Goal: Task Accomplishment & Management: Manage account settings

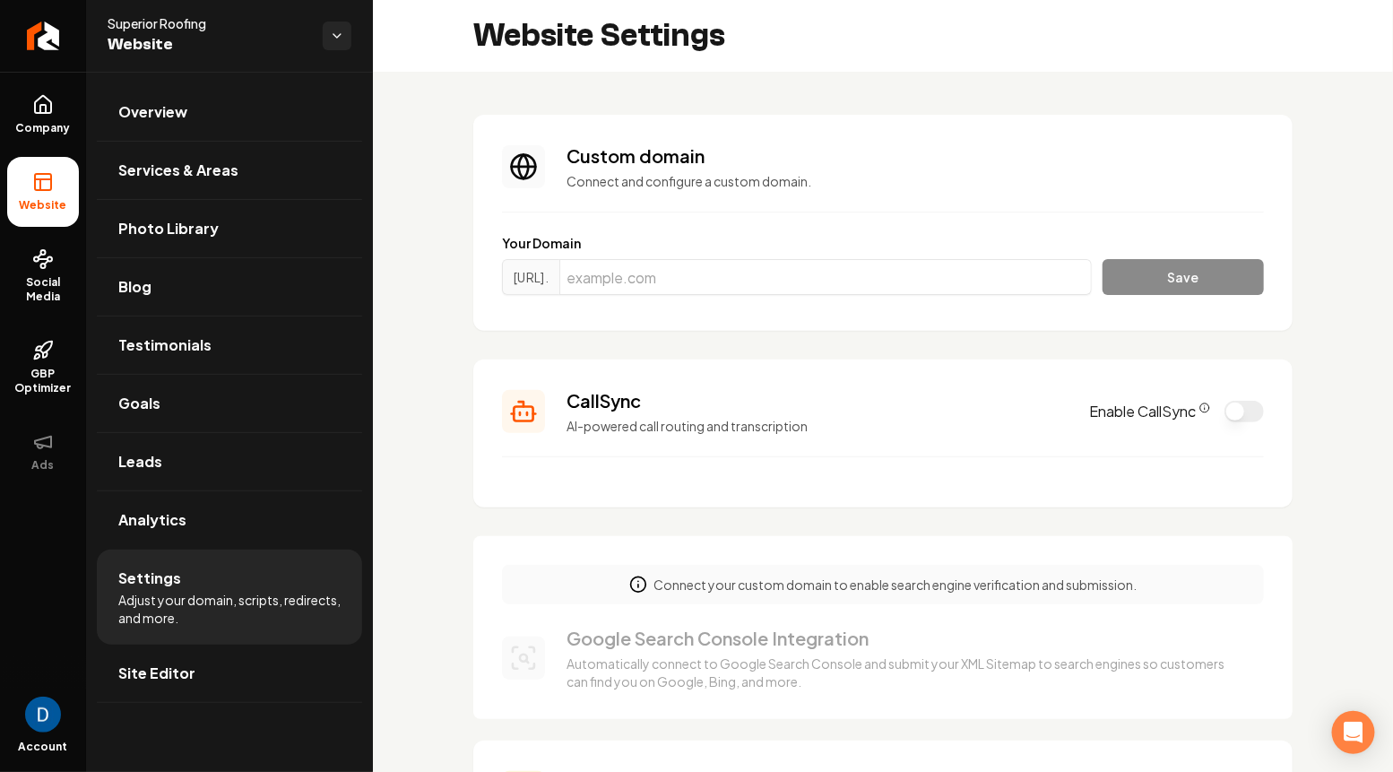
scroll to position [161, 0]
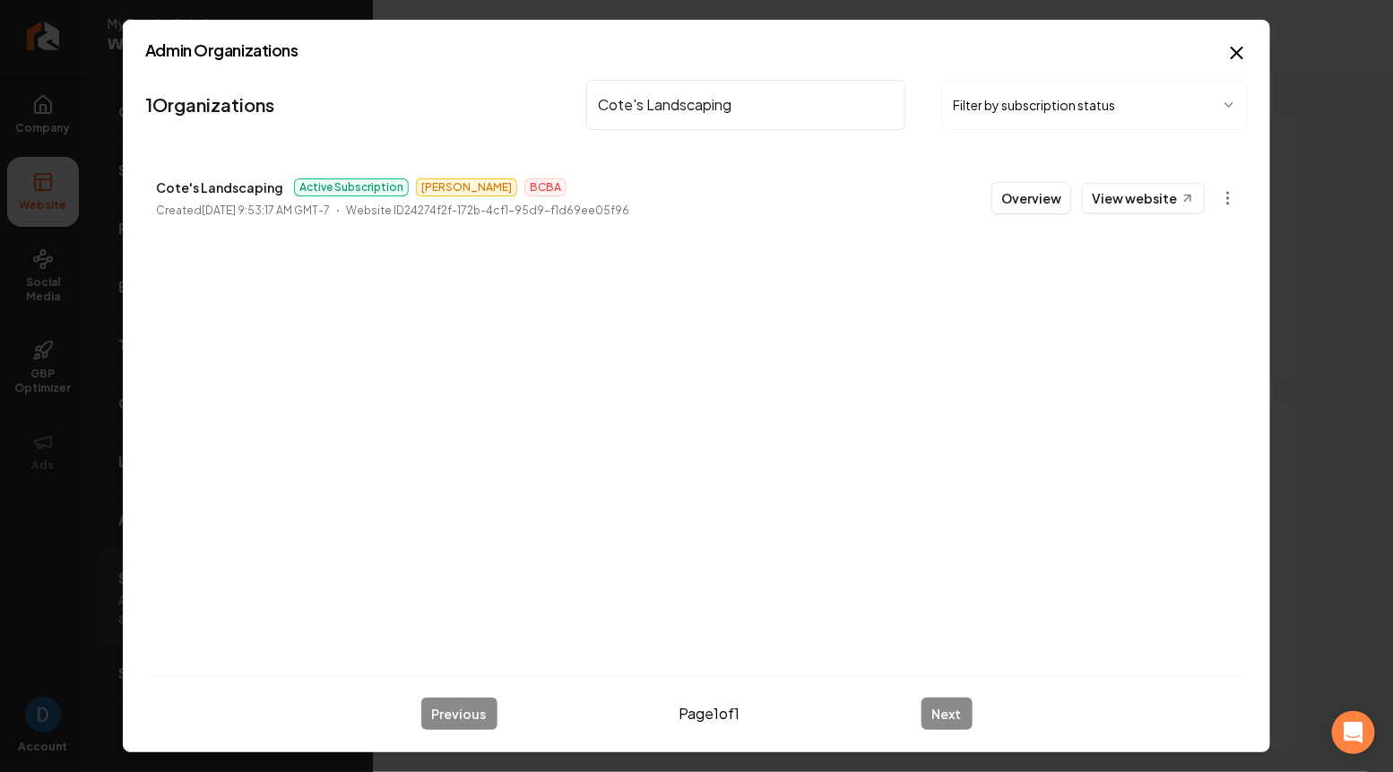
scroll to position [161, 0]
click at [766, 98] on input "Cote's Landscaping" at bounding box center [745, 105] width 319 height 50
paste input "Righteous Restoration & Construction"
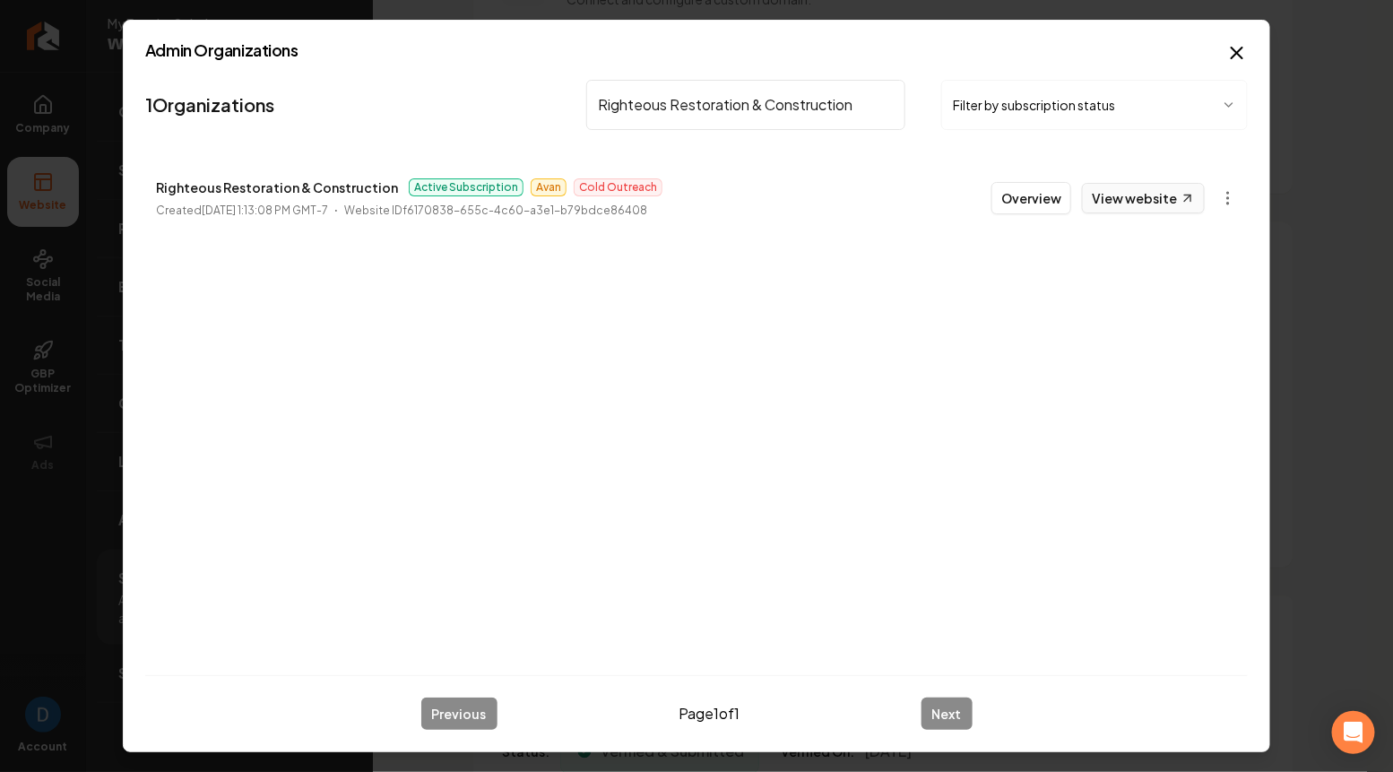
type input "Righteous Restoration & Construction"
click at [1134, 195] on link "View website" at bounding box center [1143, 198] width 123 height 30
click at [1027, 192] on button "Overview" at bounding box center [1032, 198] width 80 height 32
click at [714, 100] on input "Righteous Restoration & Construction" at bounding box center [745, 105] width 319 height 50
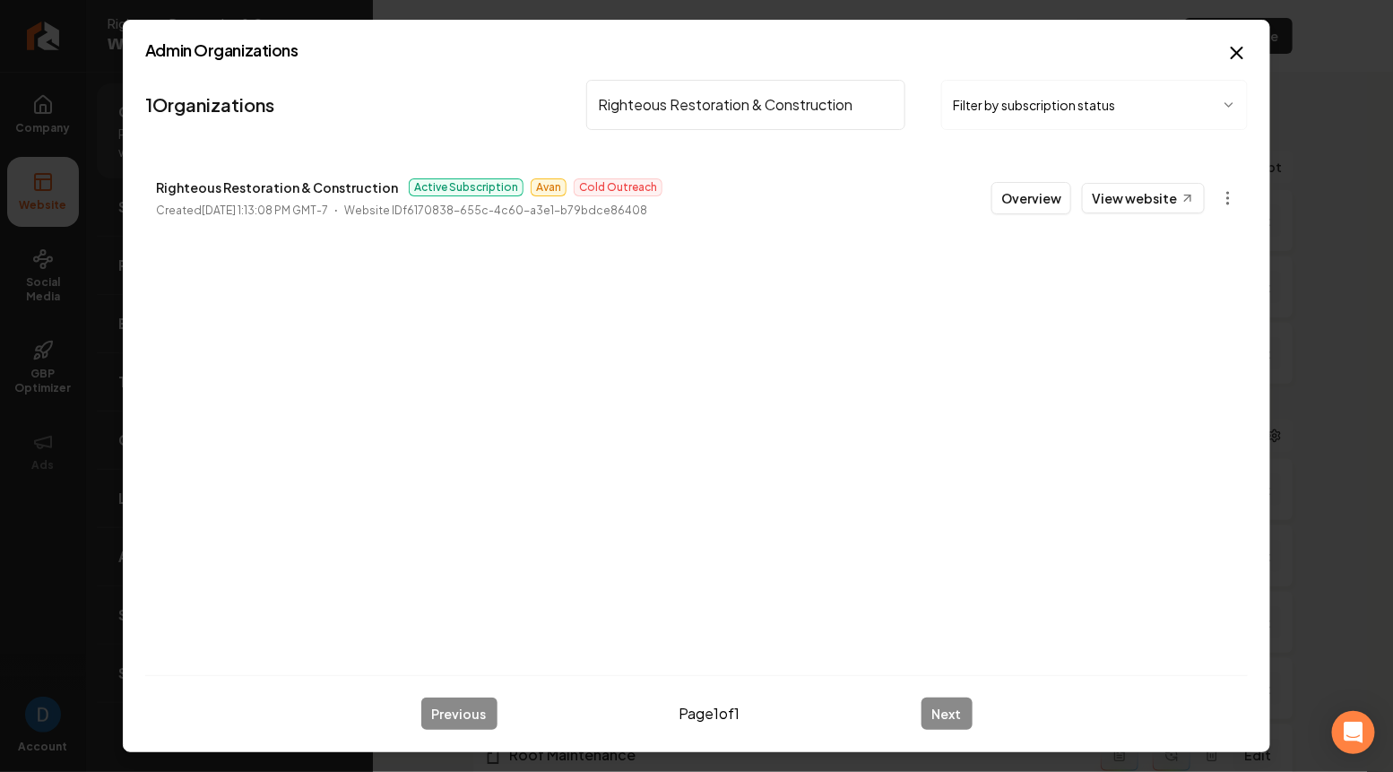
click at [714, 100] on input "Righteous Restoration & Construction" at bounding box center [745, 105] width 319 height 50
type input "Night Owl"
click at [1044, 196] on button "Overview" at bounding box center [1032, 198] width 80 height 32
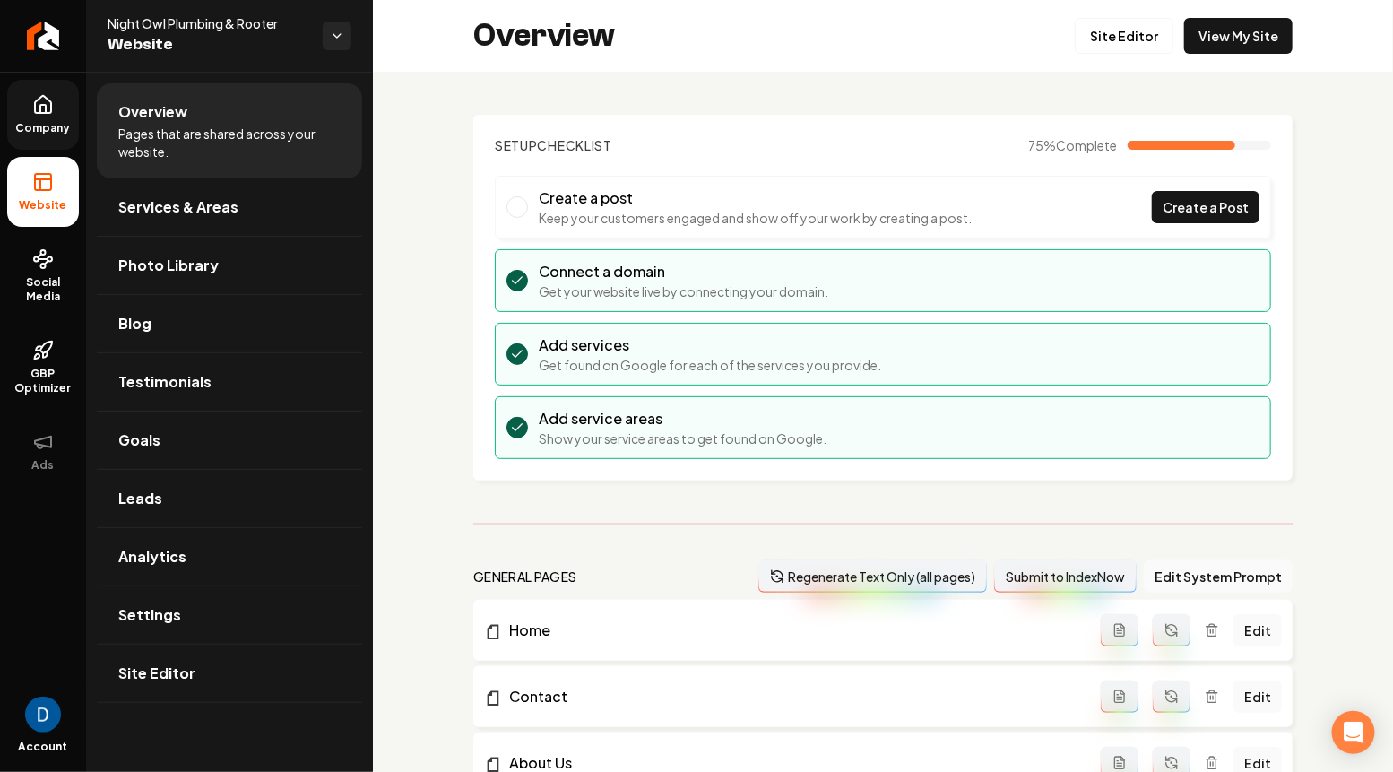
click at [29, 114] on link "Company" at bounding box center [43, 115] width 72 height 70
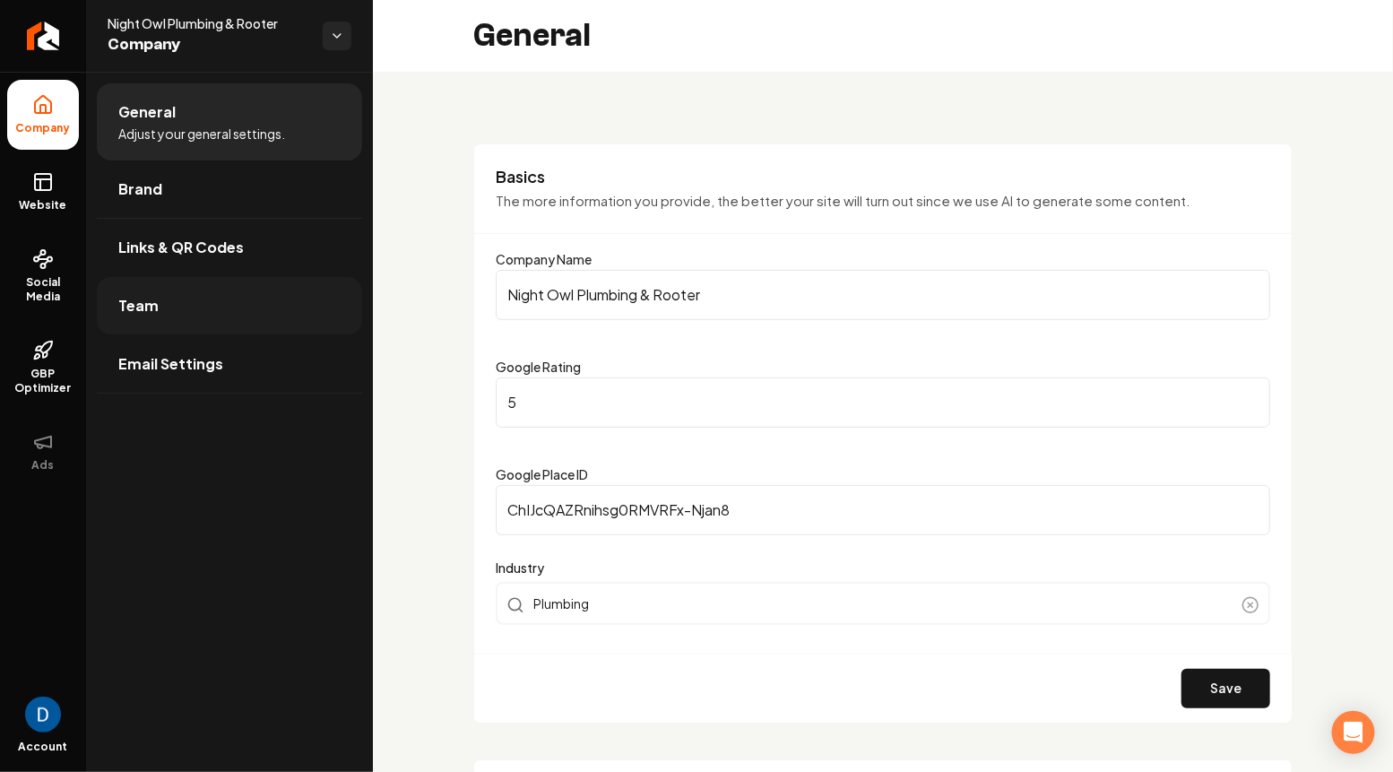
click at [201, 308] on link "Team" at bounding box center [229, 305] width 265 height 57
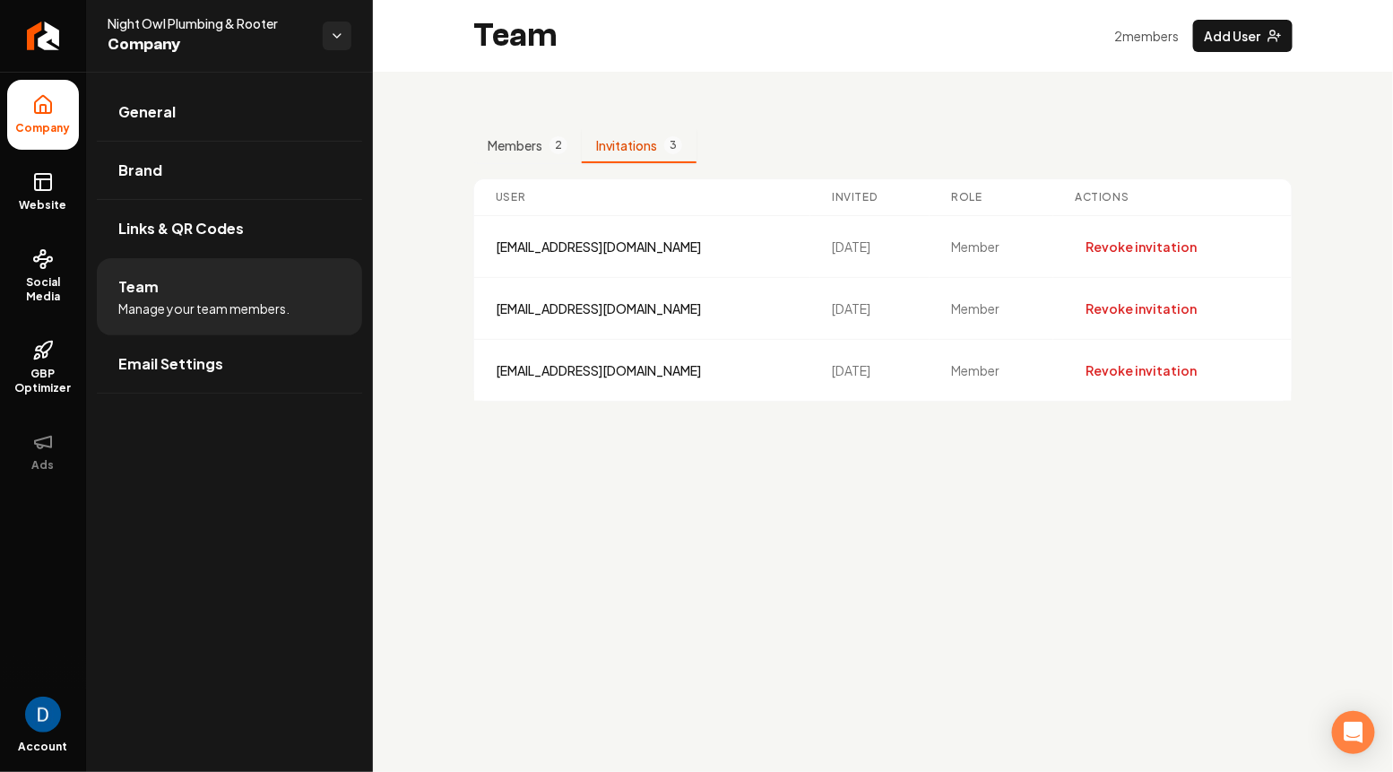
click at [637, 148] on button "Invitations 3" at bounding box center [639, 146] width 115 height 34
click at [520, 131] on button "Members 2" at bounding box center [527, 146] width 108 height 34
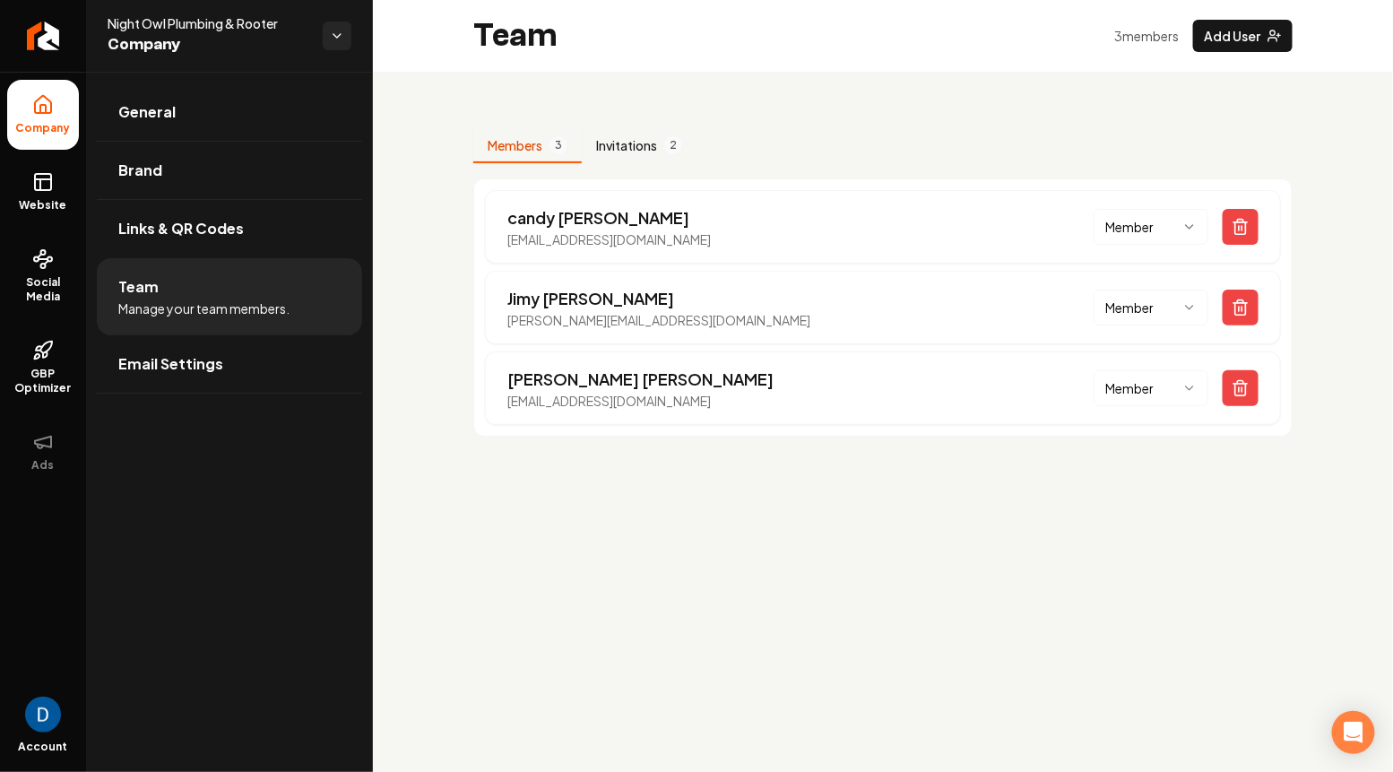
click at [619, 152] on button "Invitations 2" at bounding box center [639, 146] width 115 height 34
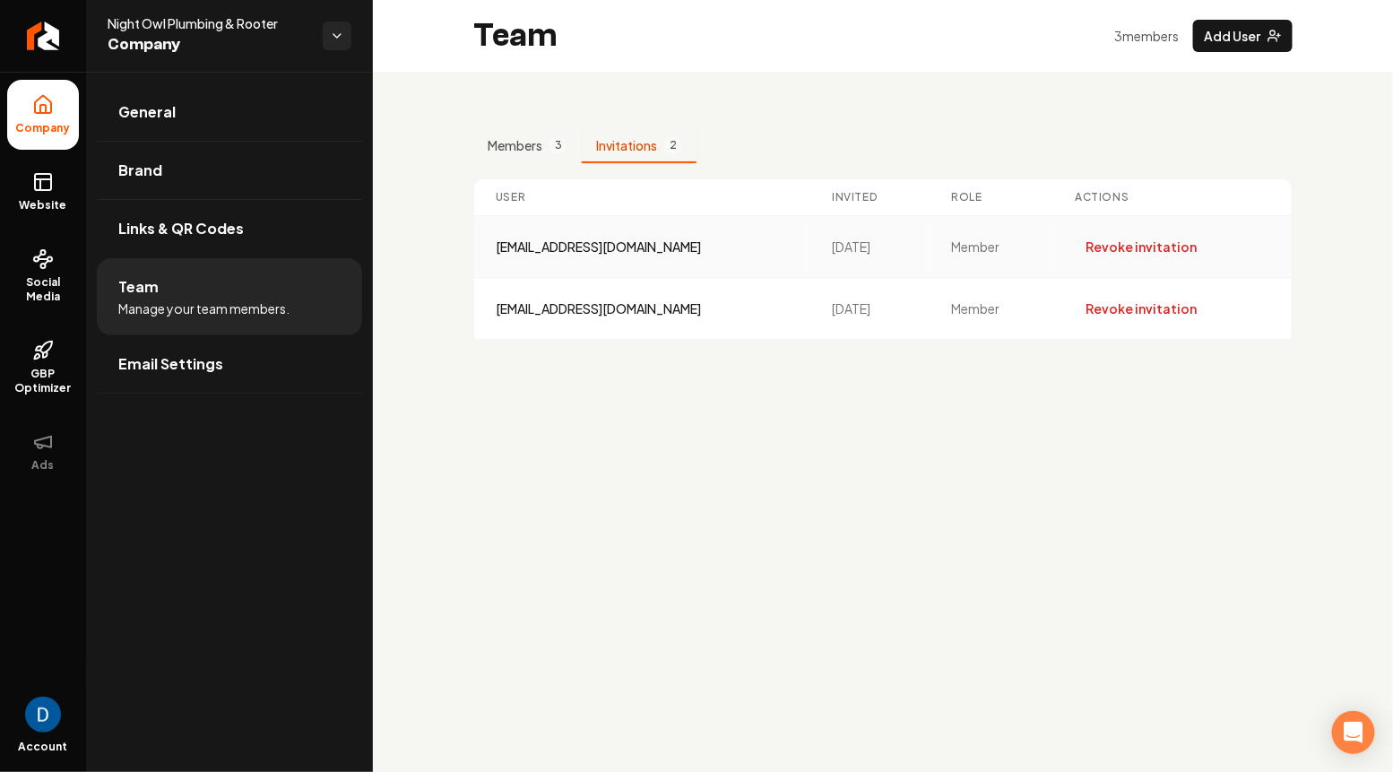
drag, startPoint x: 741, startPoint y: 307, endPoint x: 496, endPoint y: 239, distance: 254.7
click at [496, 239] on tbody "ramirezmoises0@gmail.com 9/26/2025 member Revoke invitation nightowlplumbingroo…" at bounding box center [883, 278] width 818 height 124
copy tbody "ramirezmoises0@gmail.com 9/26/2025 member Revoke invitation nightowlplumbingroo…"
click at [533, 152] on button "Members 3" at bounding box center [527, 146] width 108 height 34
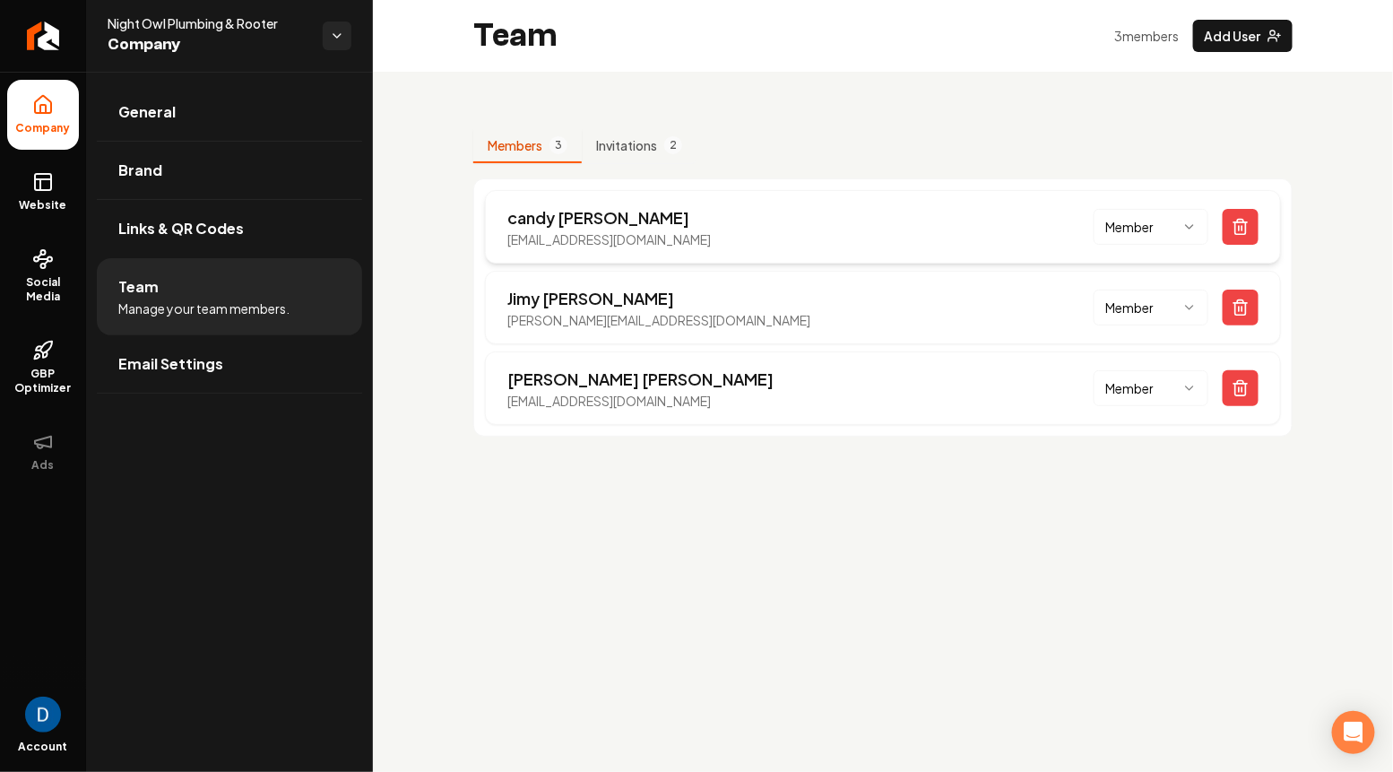
click at [567, 238] on p "candyquezada22@gmail.com" at bounding box center [609, 239] width 204 height 18
click at [542, 331] on div "Jimy Delgado jimy@awakenmediasolutions.com Member" at bounding box center [883, 308] width 796 height 74
click at [565, 318] on p "jimy@awakenmediasolutions.com" at bounding box center [658, 320] width 303 height 18
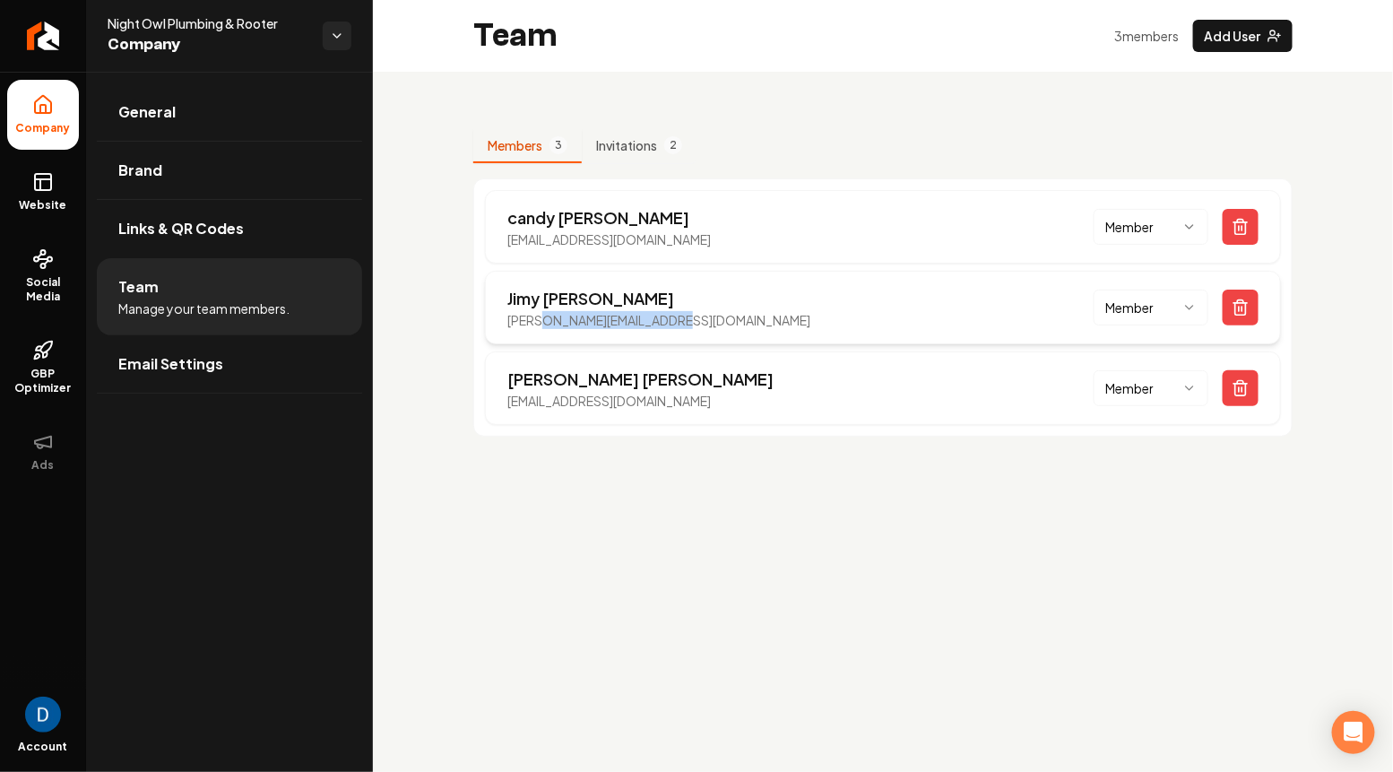
click at [565, 318] on p "jimy@awakenmediasolutions.com" at bounding box center [658, 320] width 303 height 18
copy p "jimy@awakenmediasolutions.com"
click at [588, 398] on p "moisesramirez0@gmail.com" at bounding box center [640, 401] width 266 height 18
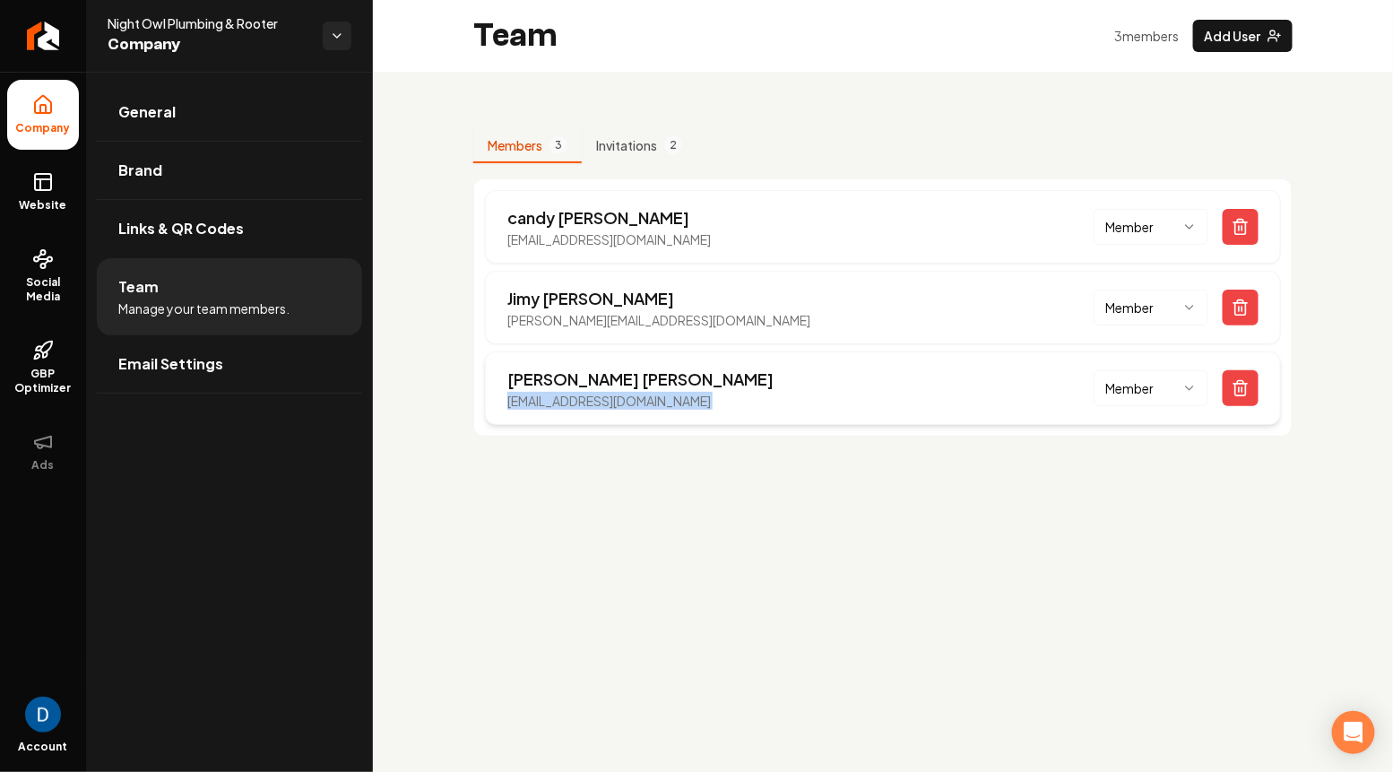
click at [588, 398] on p "moisesramirez0@gmail.com" at bounding box center [640, 401] width 266 height 18
copy p "moisesramirez0@gmail.com"
click at [212, 22] on span "Night Owl Plumbing & Rooter" at bounding box center [208, 23] width 201 height 18
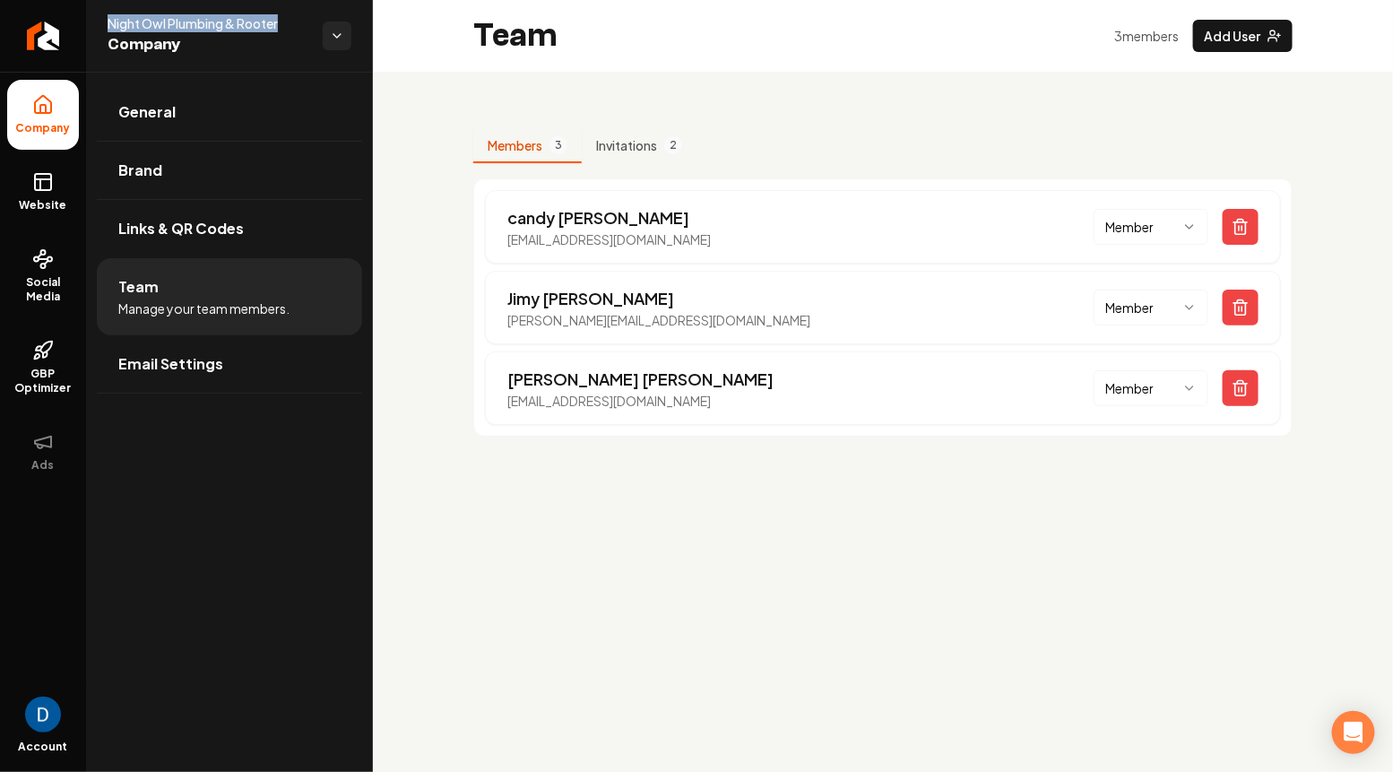
click at [212, 22] on span "Night Owl Plumbing & Rooter" at bounding box center [208, 23] width 201 height 18
copy span "Night Owl Plumbing & Rooter"
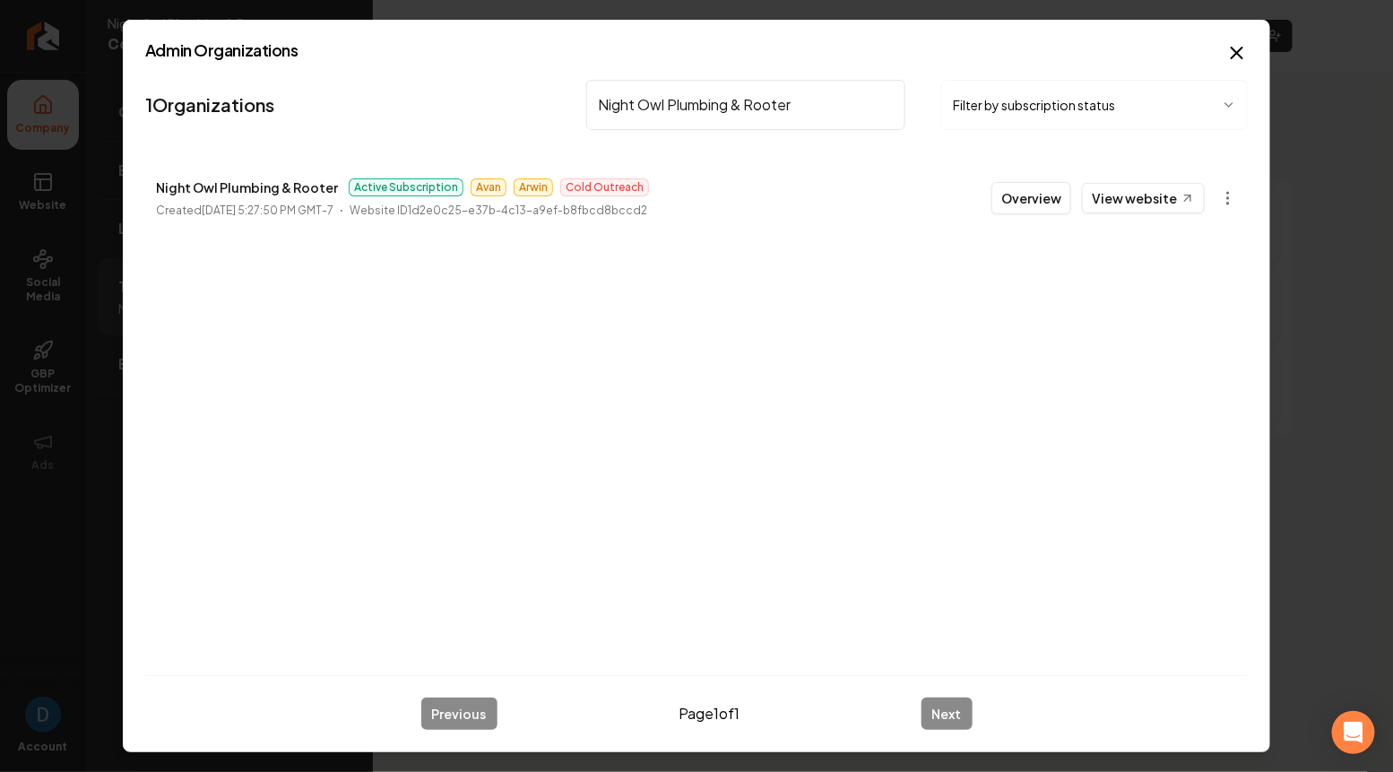
type input "Night Owl Plumbing & Rooter"
click at [1240, 40] on div "Admin Organizations 1 Organizations Night Owl Plumbing & Rooter Filter by subsc…" at bounding box center [697, 386] width 1148 height 733
click at [1236, 48] on icon "button" at bounding box center [1237, 53] width 22 height 22
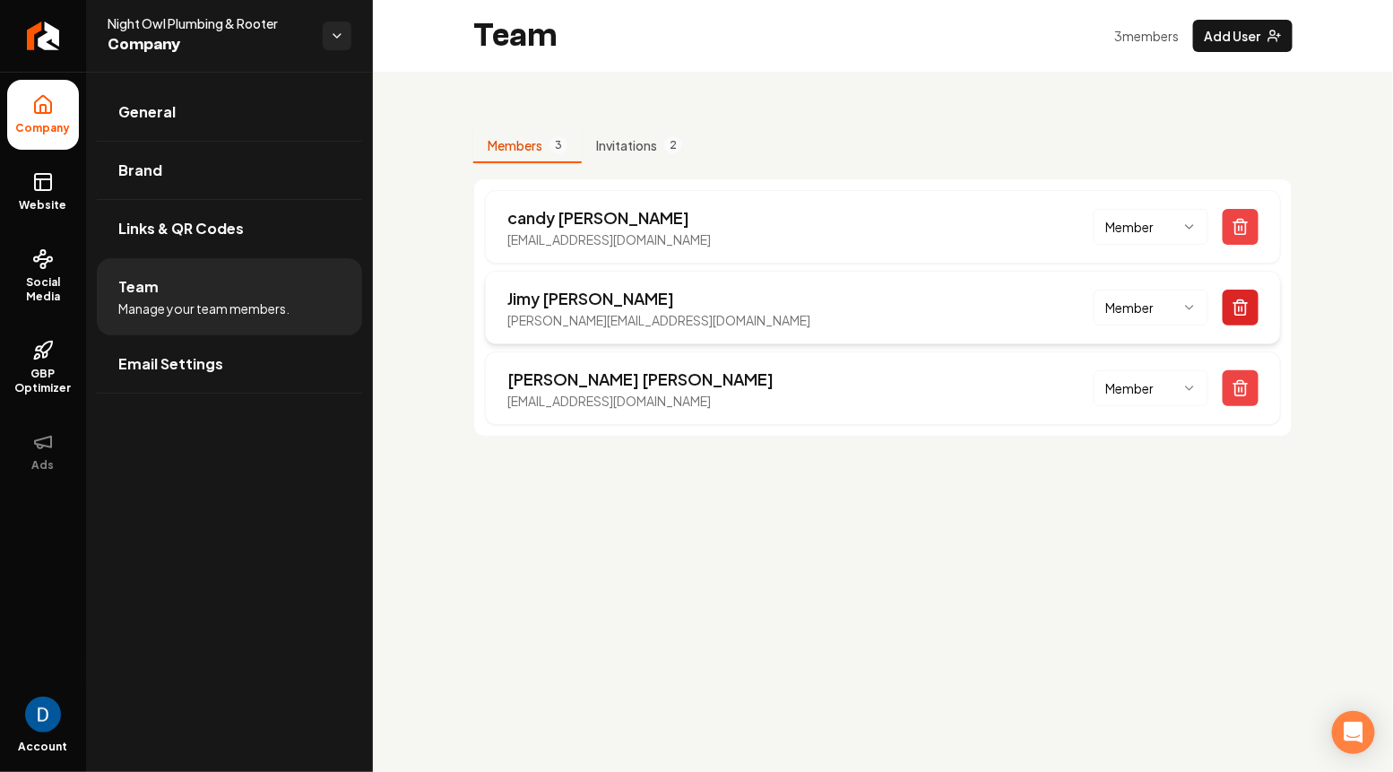
click at [1239, 305] on icon "Main content area" at bounding box center [1241, 308] width 18 height 18
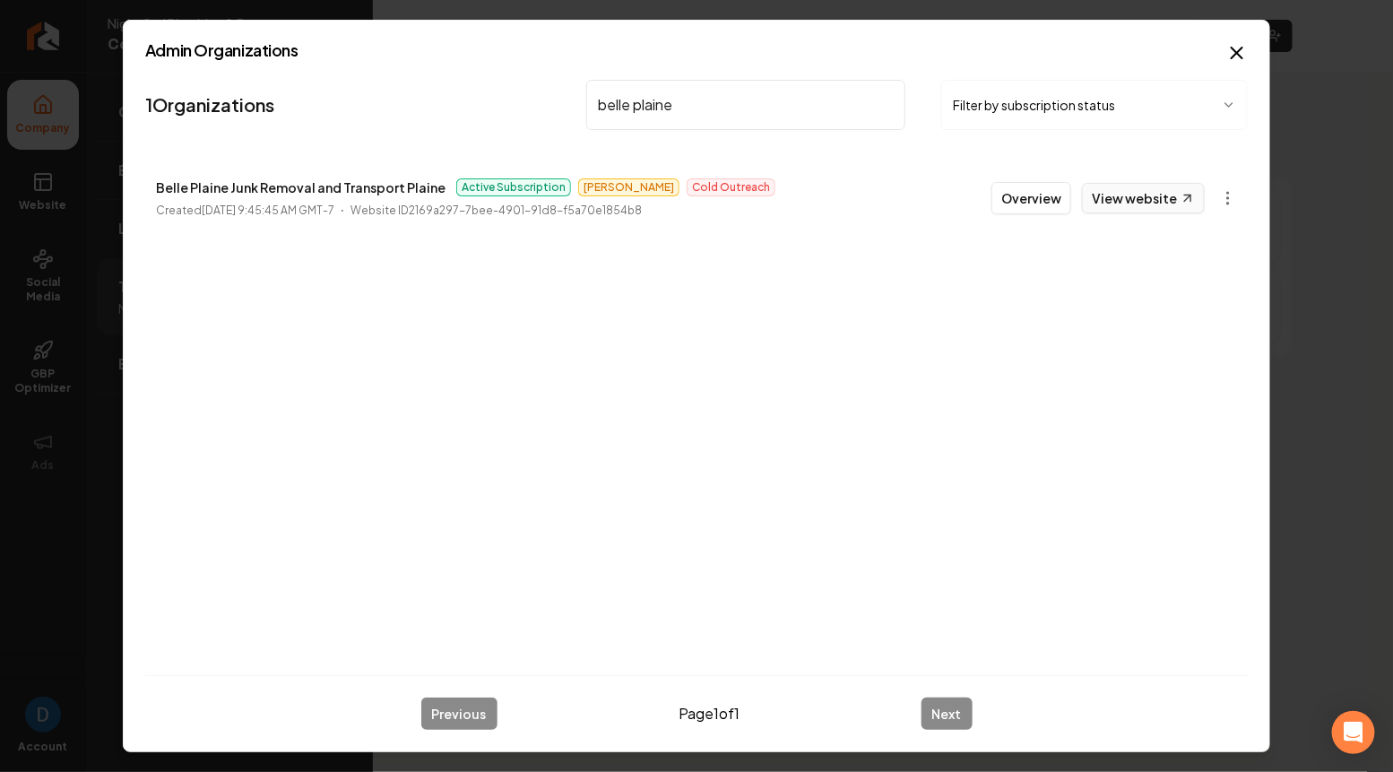
click at [1159, 195] on link "View website" at bounding box center [1143, 198] width 123 height 30
click at [310, 172] on li "Belle Plaine Junk Removal and Transport Plaine Active Subscription Andrew Cold …" at bounding box center [696, 198] width 1103 height 79
click at [309, 178] on p "Belle Plaine Junk Removal and Transport Plaine" at bounding box center [301, 188] width 290 height 22
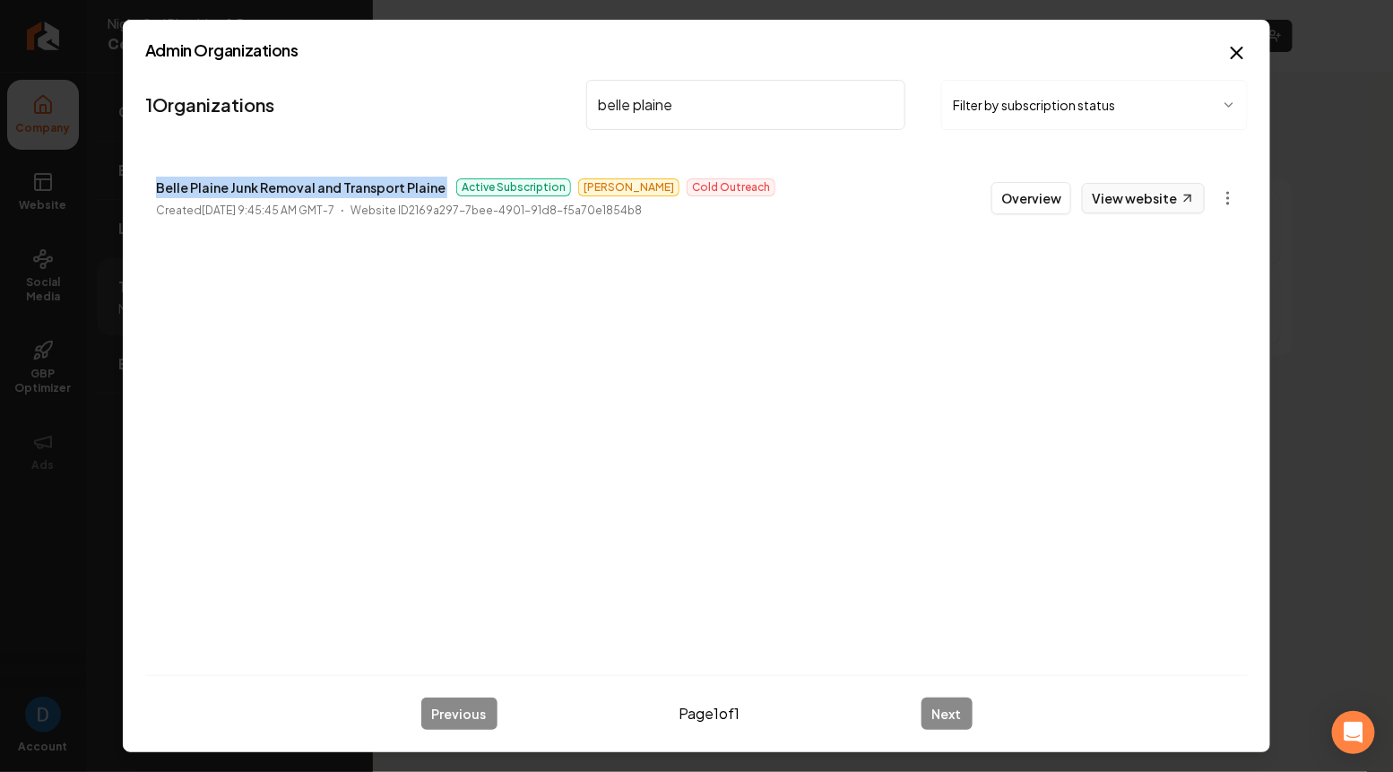
click at [1179, 195] on link "View website" at bounding box center [1143, 198] width 123 height 30
click at [677, 108] on input "belle plaine" at bounding box center [745, 105] width 319 height 50
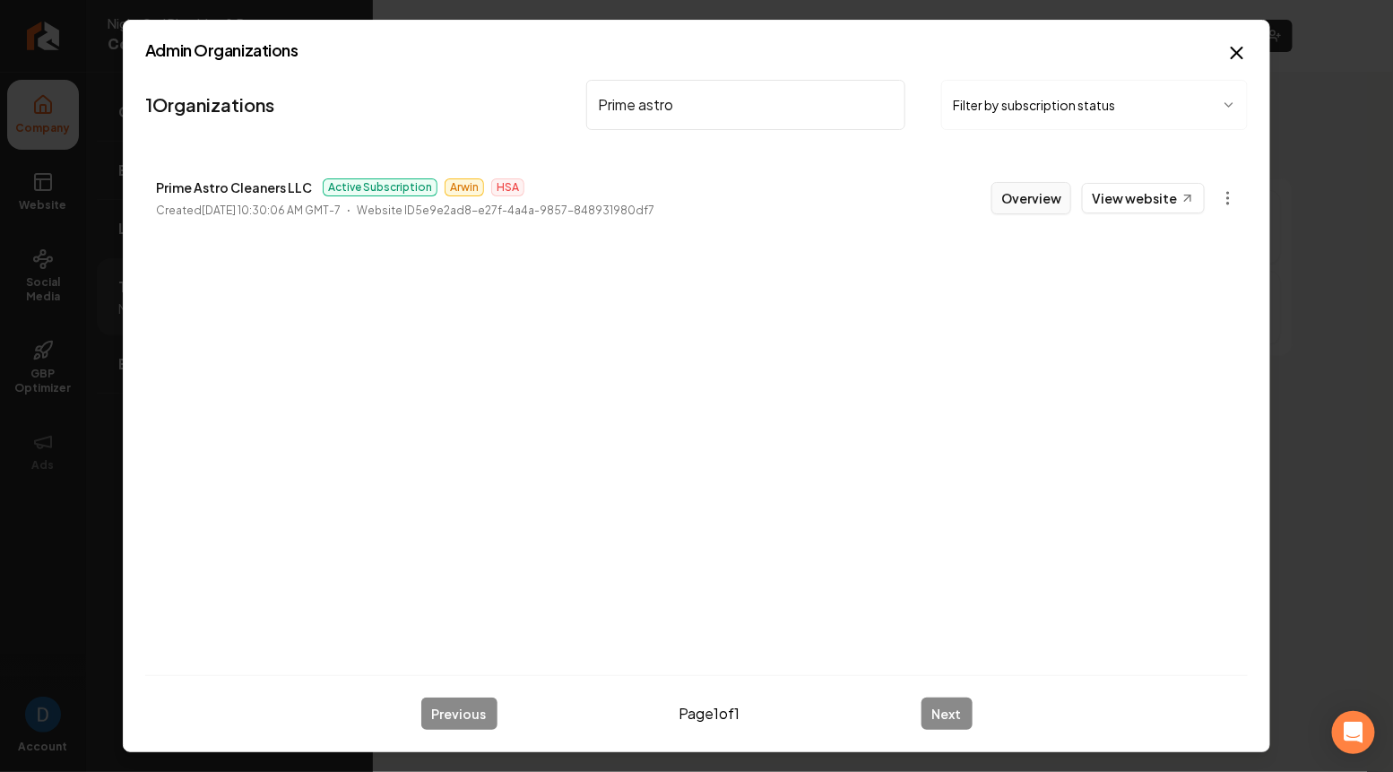
type input "Prime astro"
click at [1238, 195] on body "Company Website Social Media GBP Optimizer Ads Account Night Owl Plumbing & Roo…" at bounding box center [696, 386] width 1393 height 772
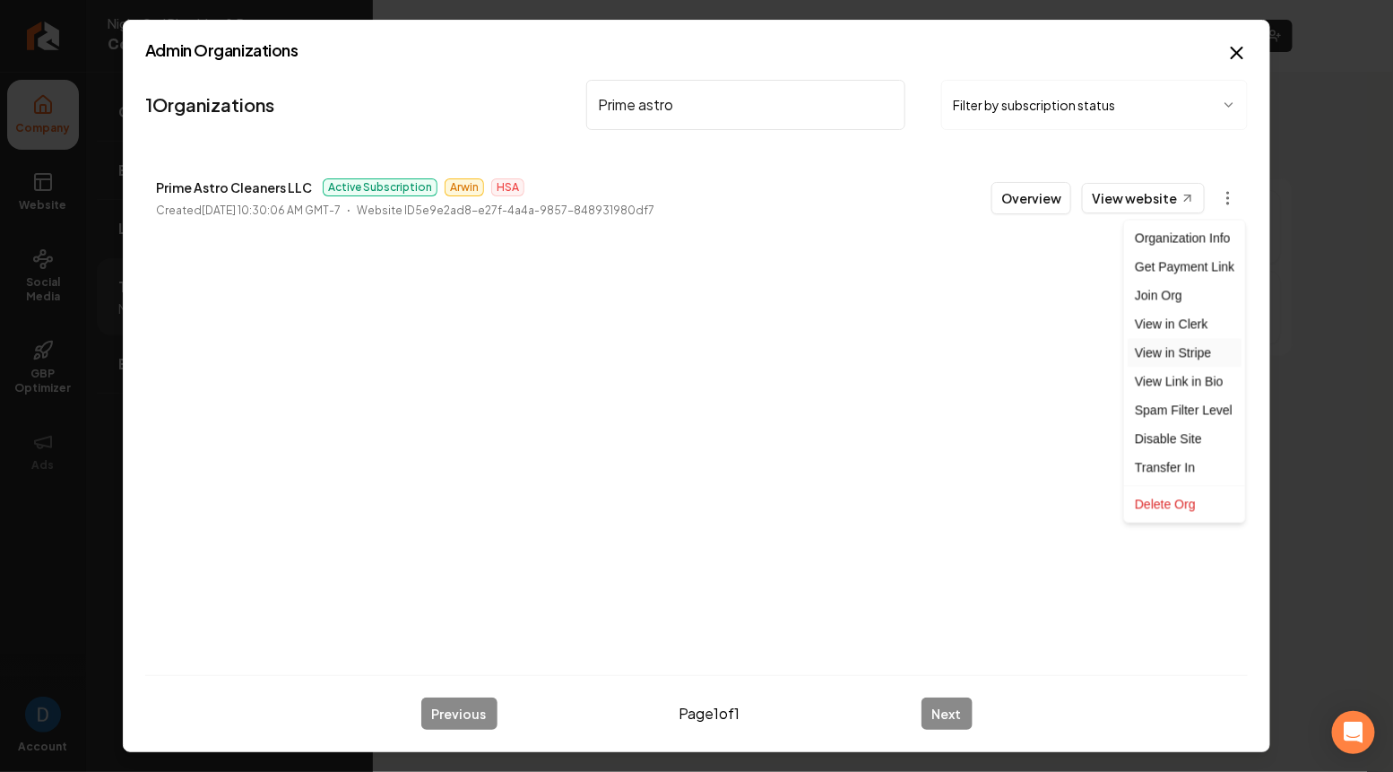
click at [1174, 352] on link "View in Stripe" at bounding box center [1185, 353] width 114 height 29
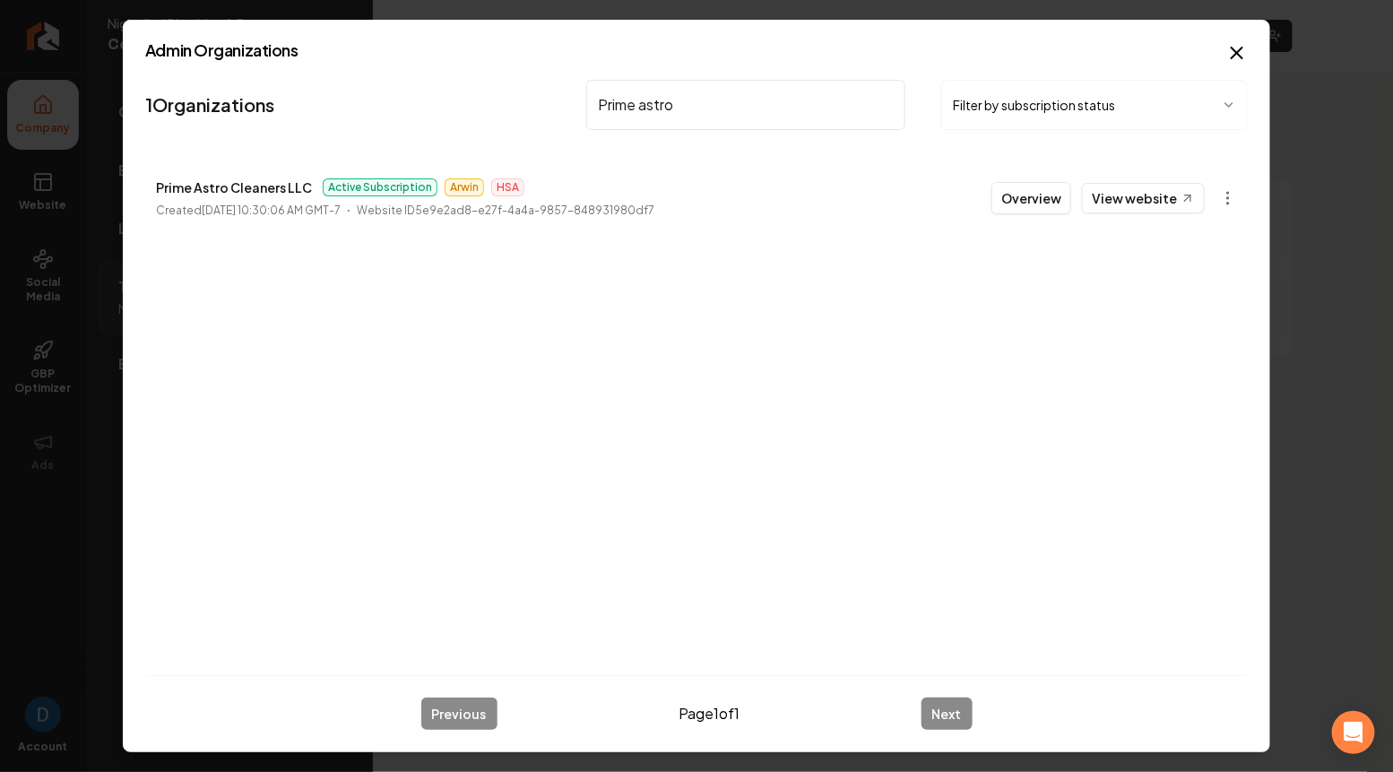
click at [1253, 45] on div "Admin Organizations 1 Organizations Prime astro Filter by subscription status P…" at bounding box center [697, 386] width 1148 height 733
click at [1233, 49] on icon "button" at bounding box center [1237, 53] width 22 height 22
type input "vital cleaning"
click at [1018, 192] on button "Overview" at bounding box center [1032, 198] width 80 height 32
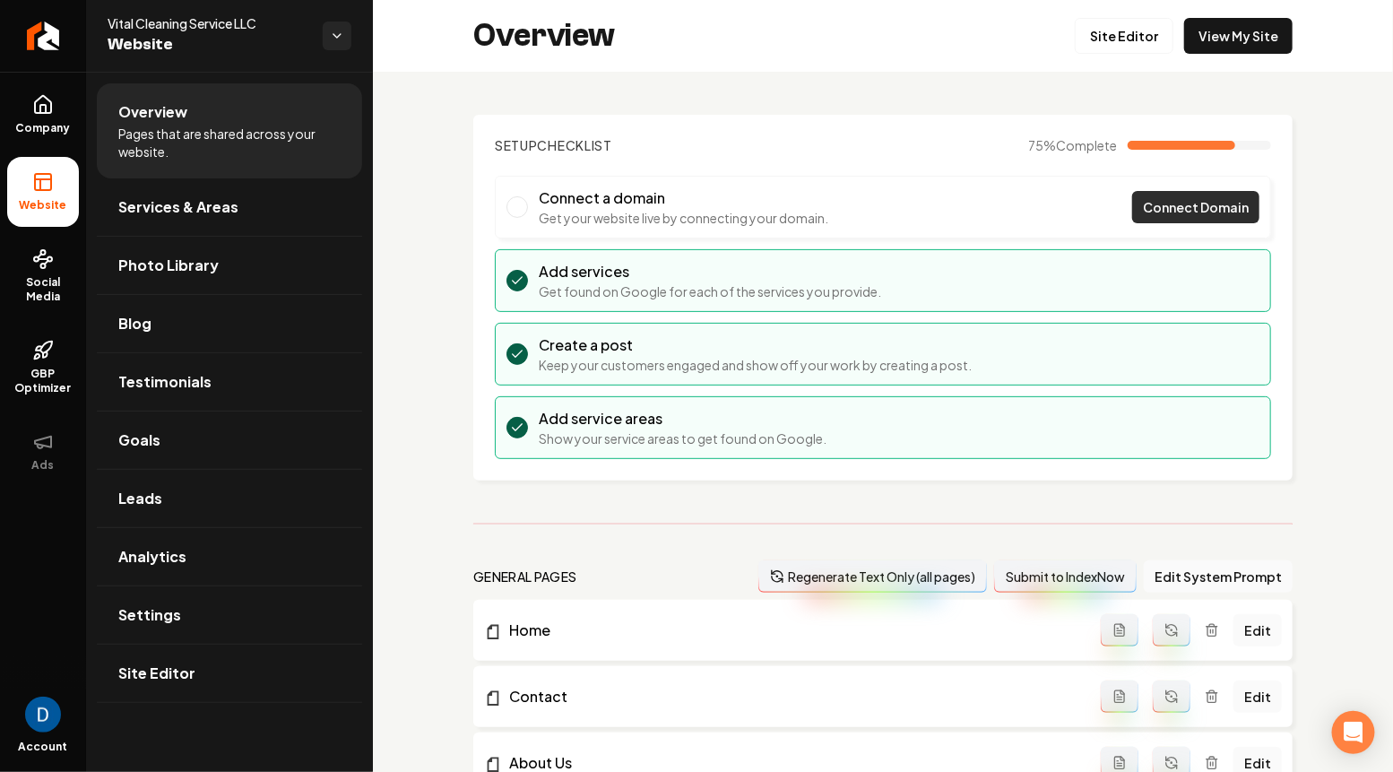
click at [1154, 206] on span "Connect Domain" at bounding box center [1196, 207] width 106 height 19
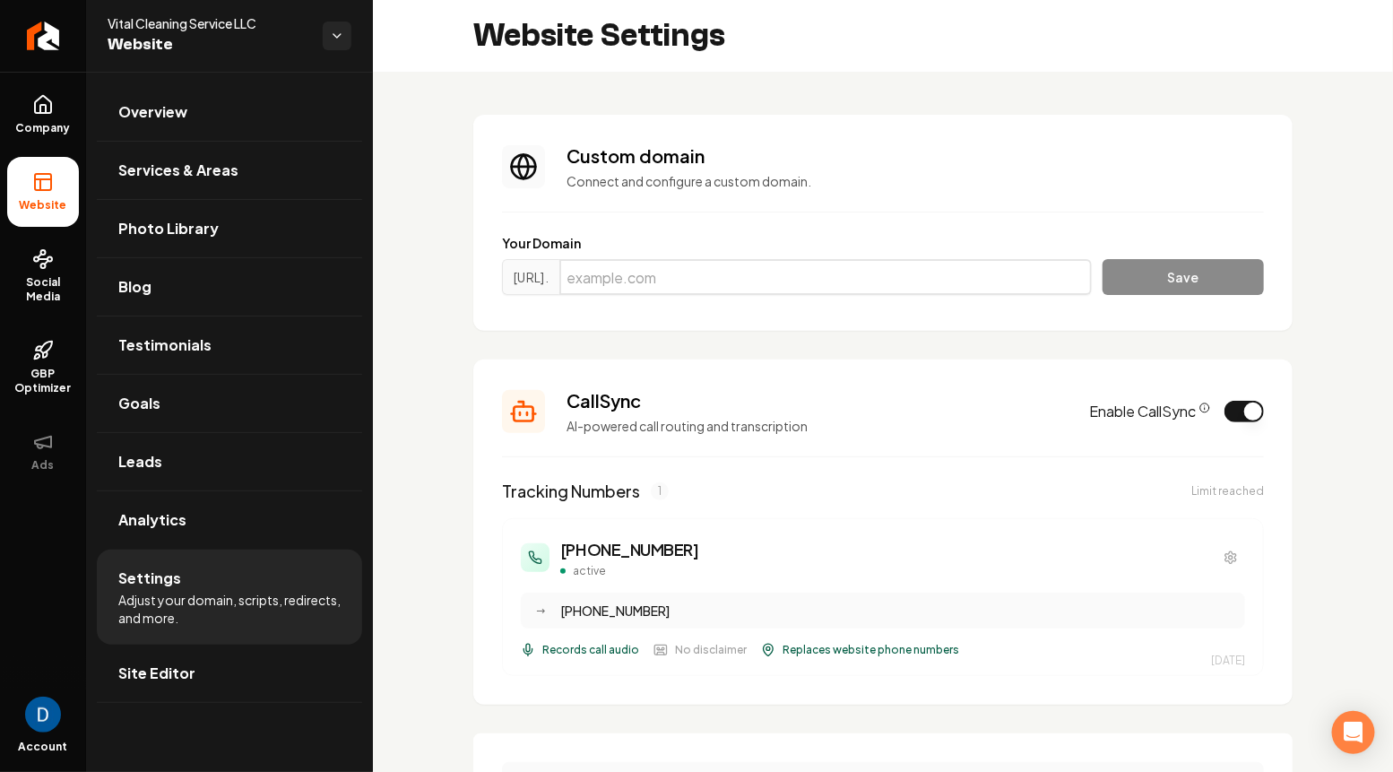
click at [686, 273] on input "Main content area" at bounding box center [825, 277] width 533 height 36
paste input "vitalcleaningservicescal.com"
type input "vitalcleaningservicescal.com"
click at [1175, 275] on button "Save" at bounding box center [1183, 277] width 161 height 36
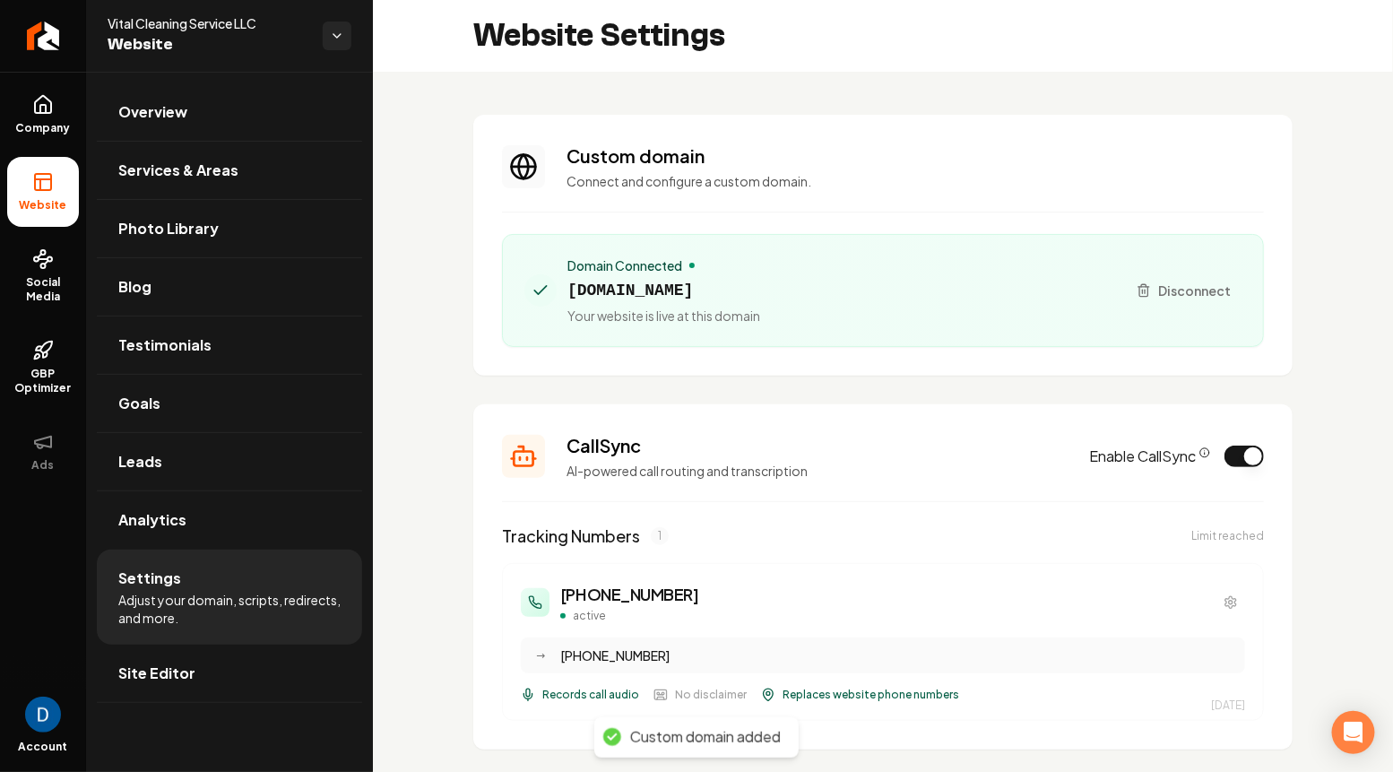
scroll to position [645, 0]
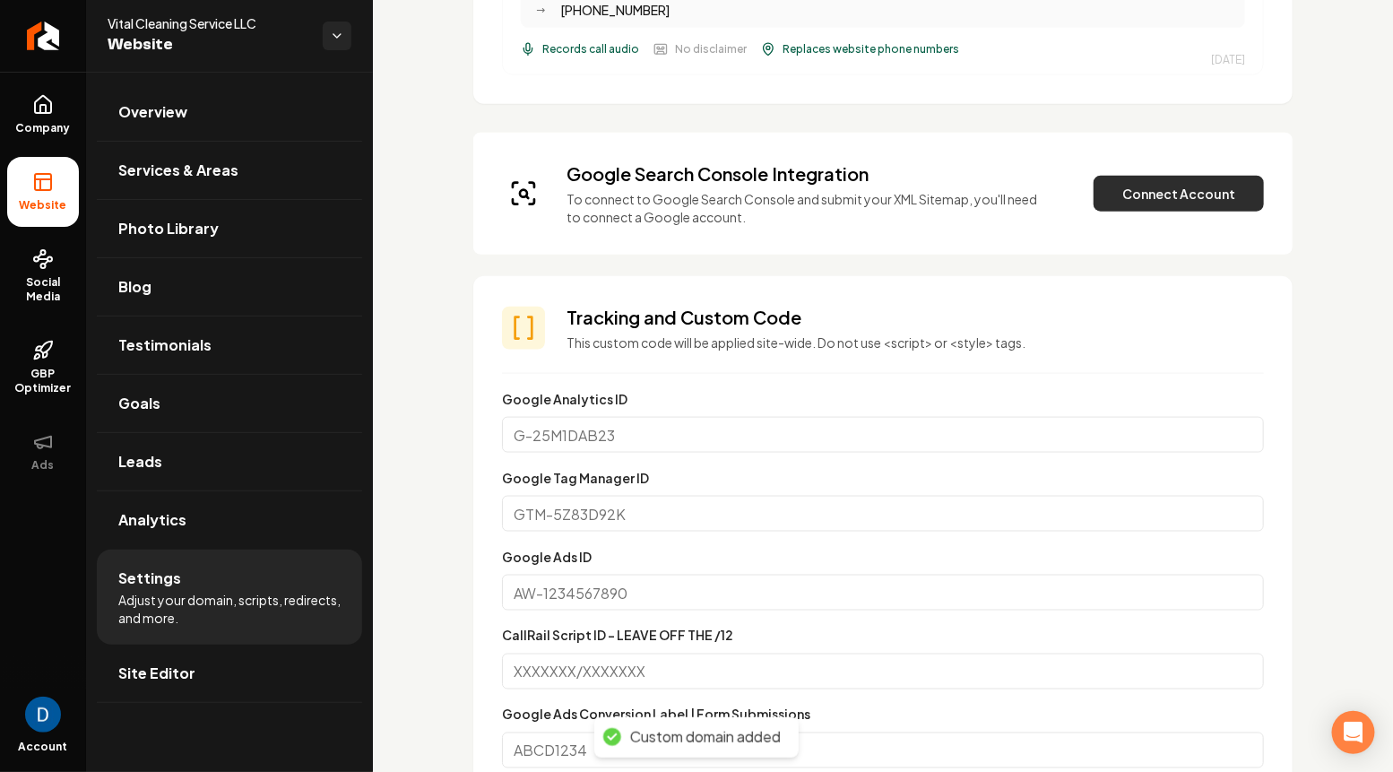
click at [1148, 202] on button "Connect Account" at bounding box center [1179, 194] width 170 height 36
click at [183, 28] on span "Vital Cleaning Service LLC" at bounding box center [208, 23] width 201 height 18
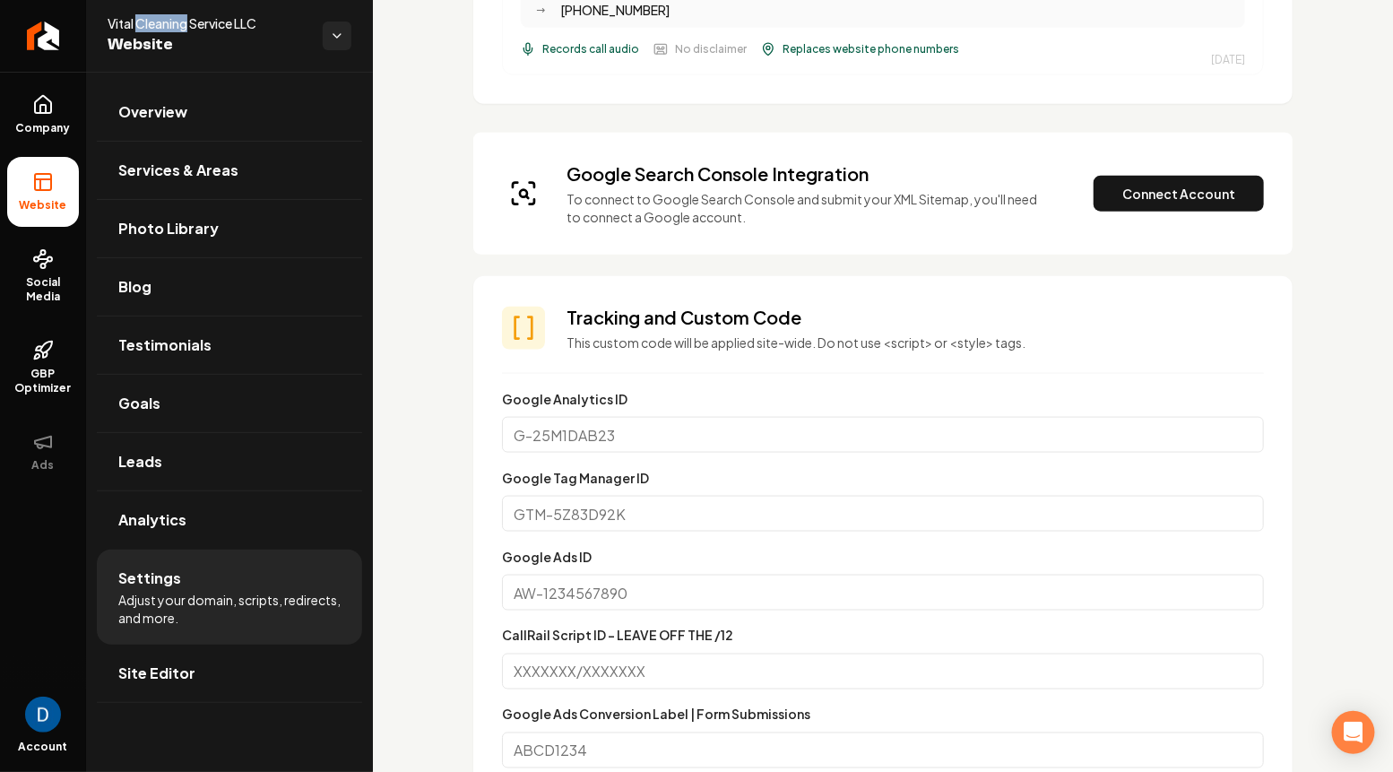
click at [183, 28] on span "Vital Cleaning Service LLC" at bounding box center [208, 23] width 201 height 18
copy span "Vital Cleaning Service LLC"
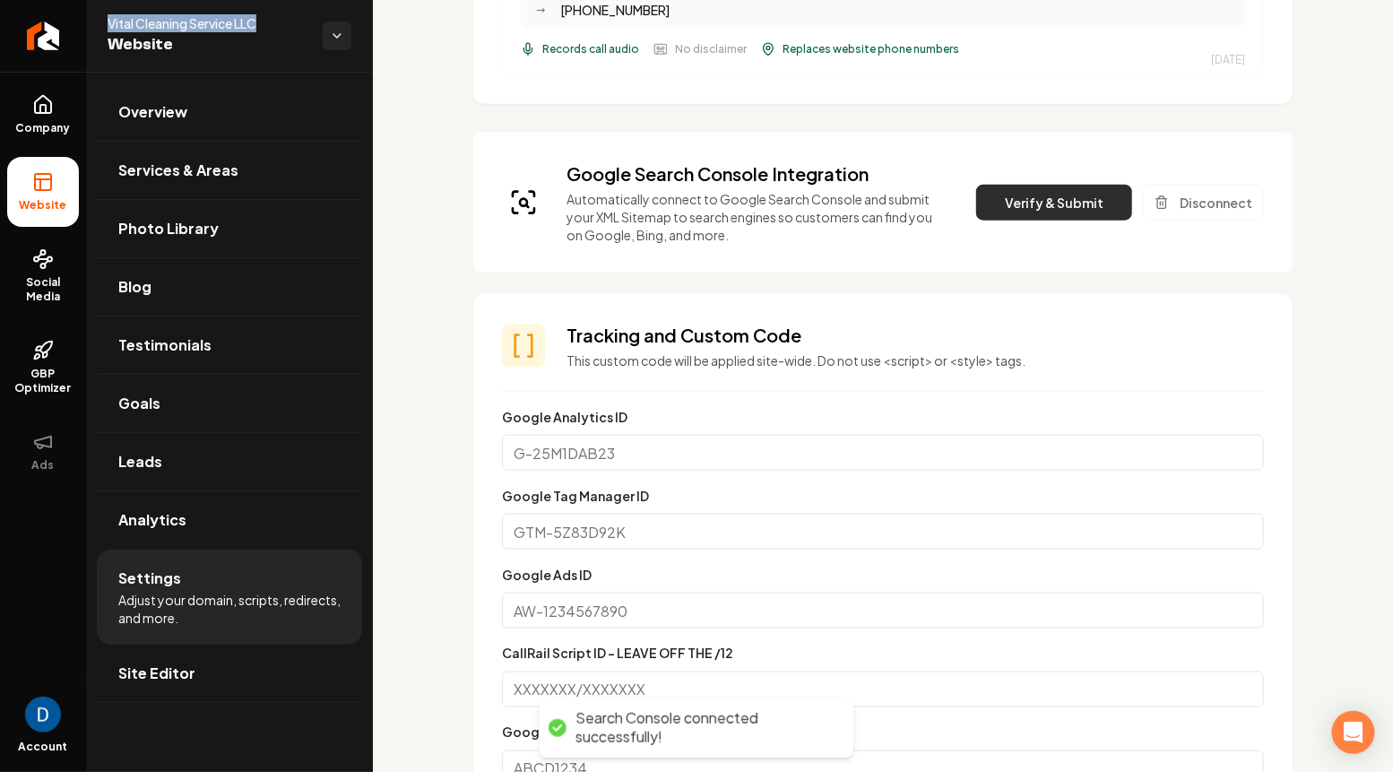
click at [1061, 195] on button "Verify & Submit" at bounding box center [1054, 203] width 156 height 36
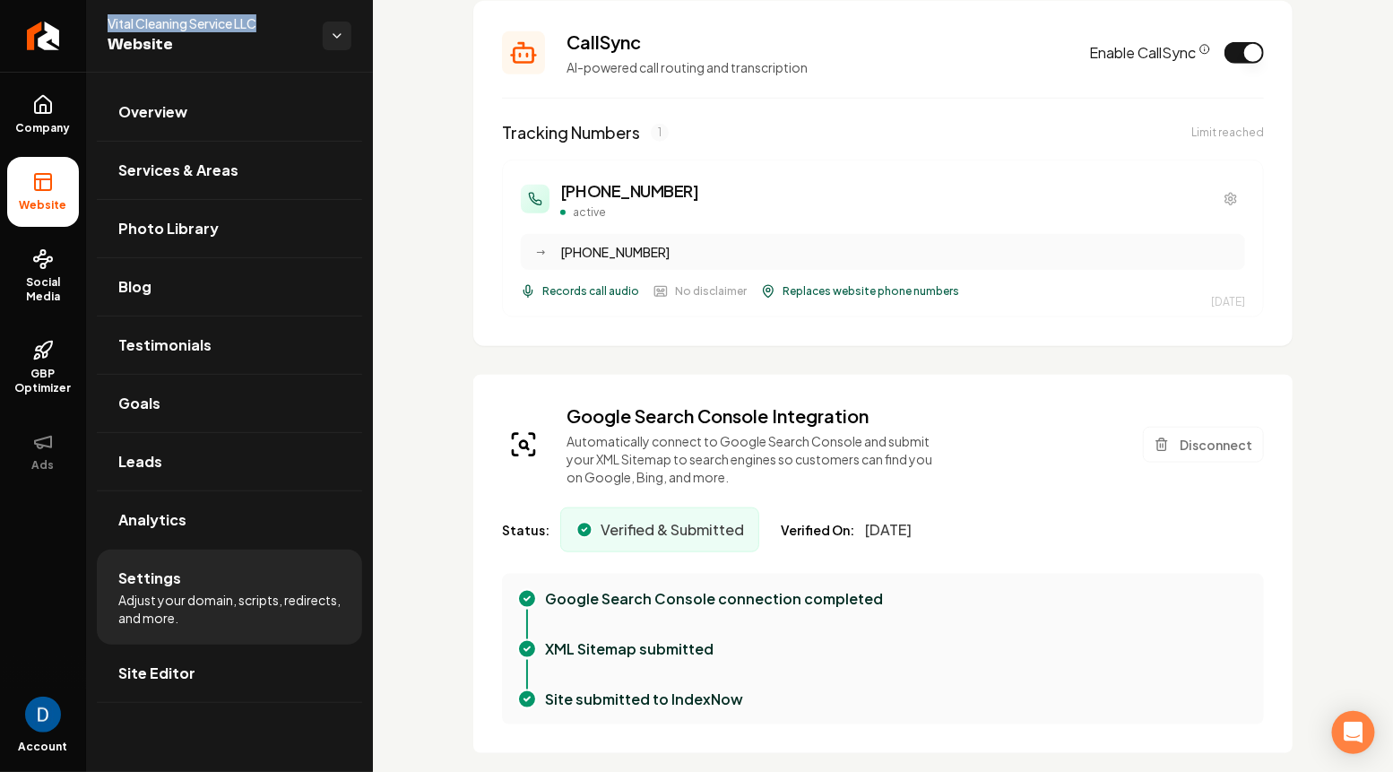
scroll to position [0, 0]
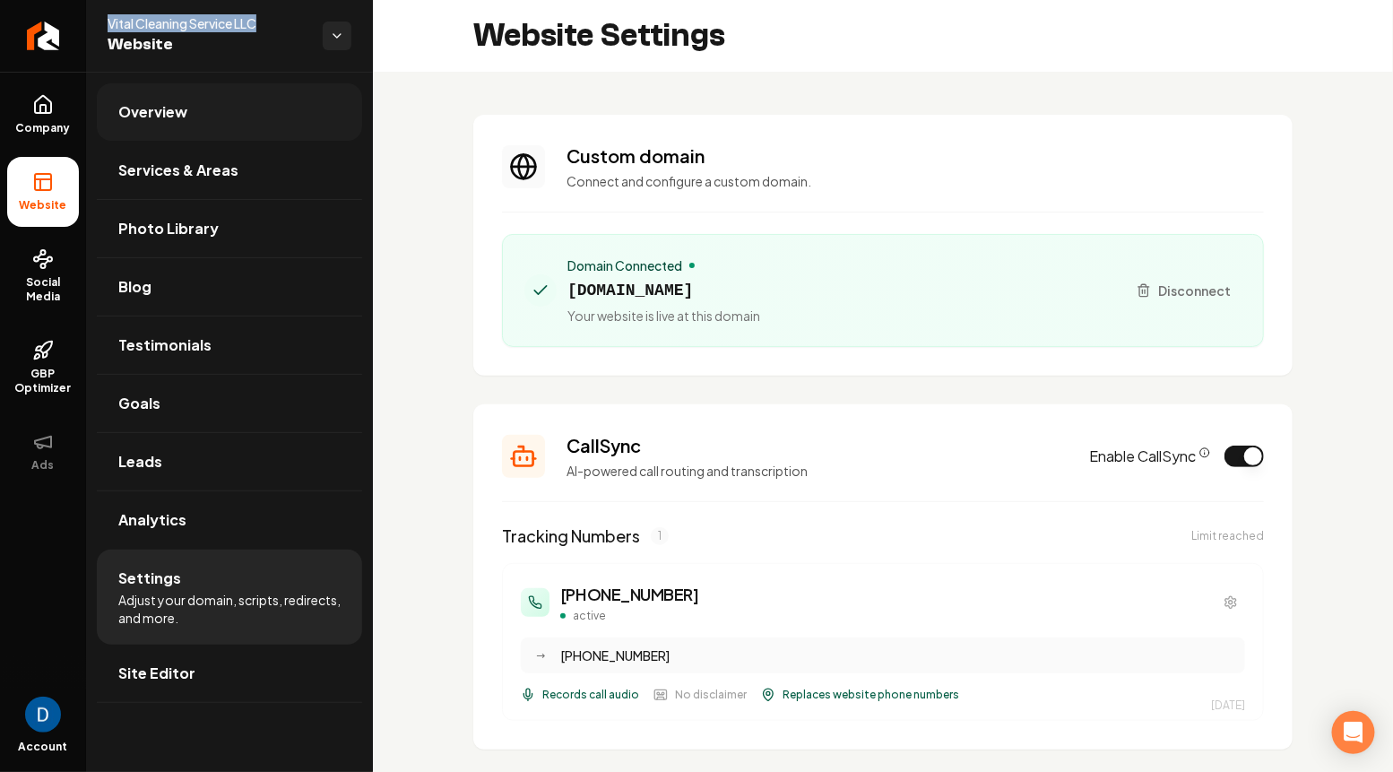
click at [192, 122] on link "Overview" at bounding box center [229, 111] width 265 height 57
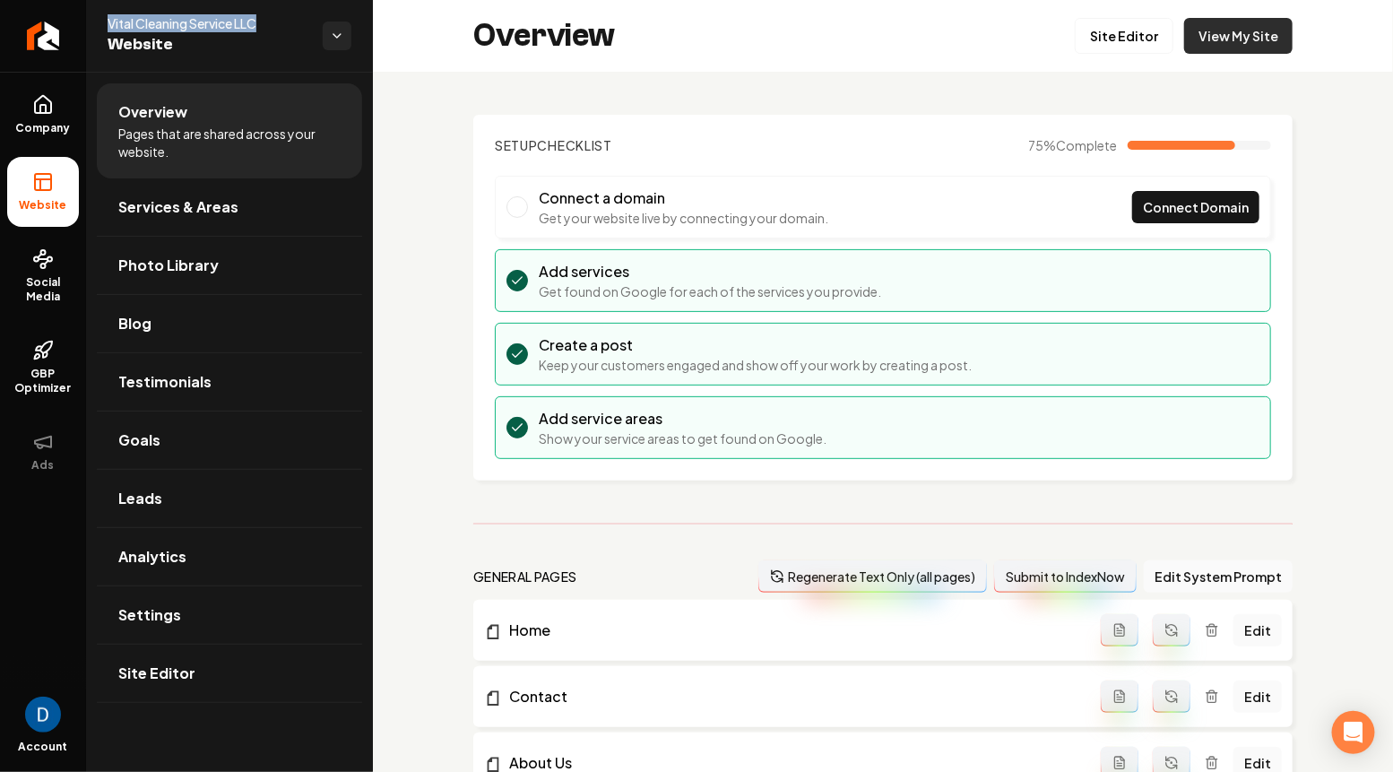
click at [1256, 25] on link "View My Site" at bounding box center [1238, 36] width 108 height 36
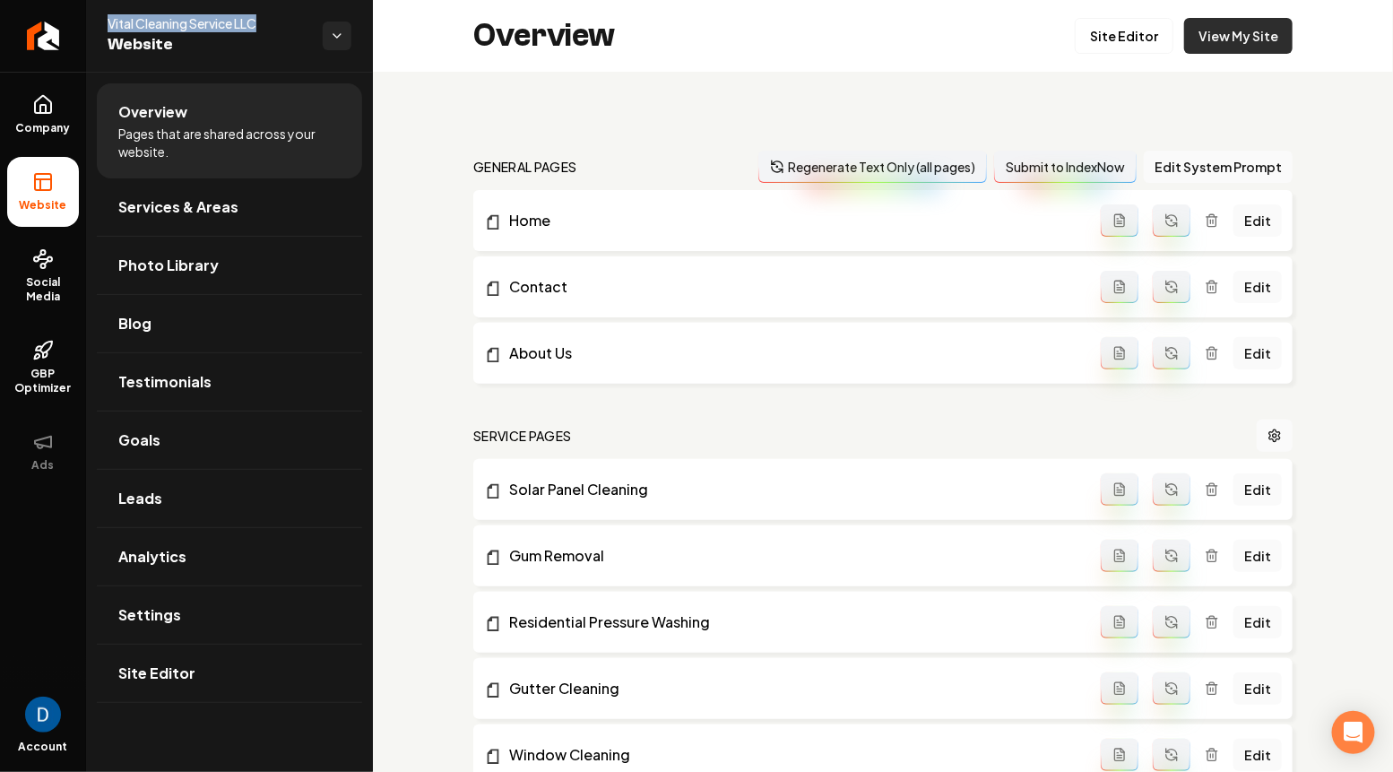
click at [1226, 49] on link "View My Site" at bounding box center [1238, 36] width 108 height 36
click at [135, 22] on span "Vital Cleaning Service LLC" at bounding box center [208, 23] width 201 height 18
click at [130, 22] on span "Vital Cleaning Service LLC" at bounding box center [208, 23] width 201 height 18
copy span "Vital"
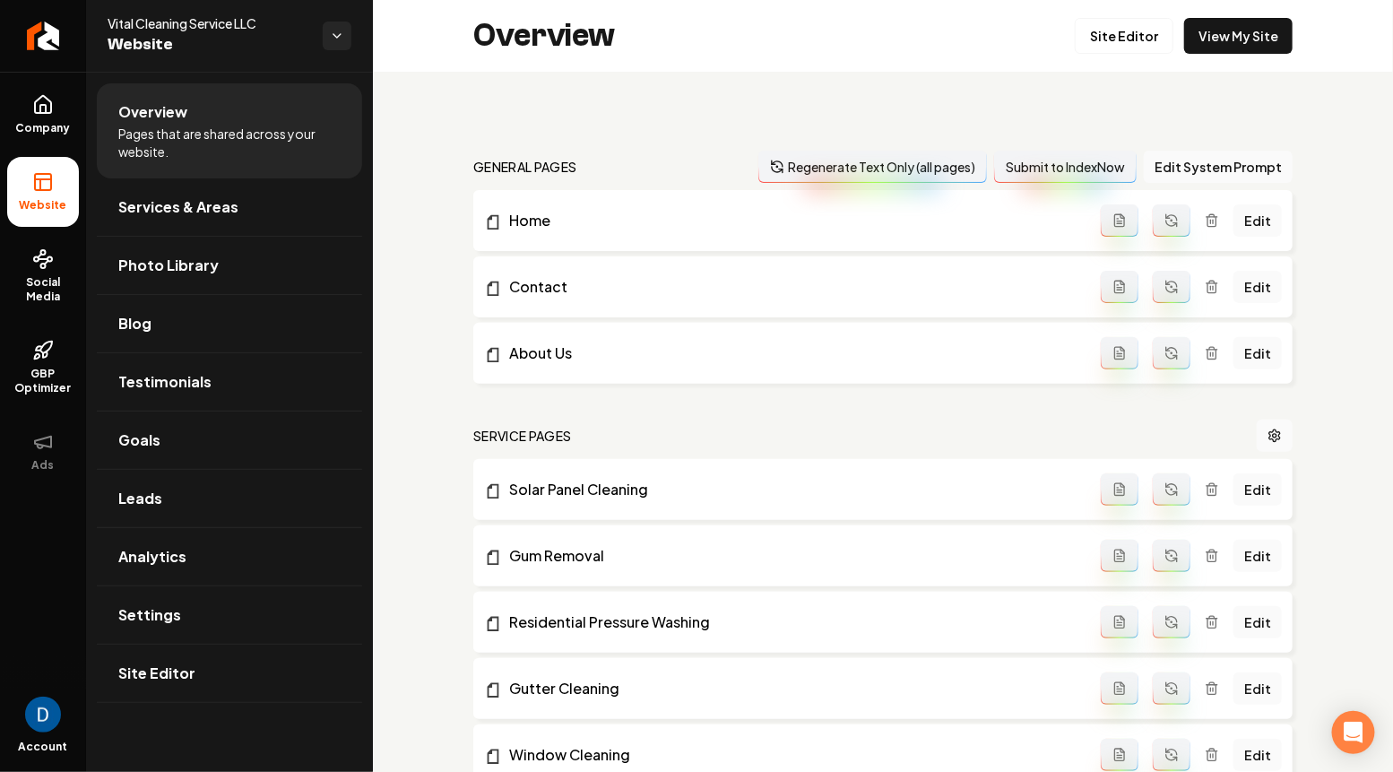
click at [187, 29] on span "Vital Cleaning Service LLC" at bounding box center [208, 23] width 201 height 18
copy span "Vital Cleaning Service LLC"
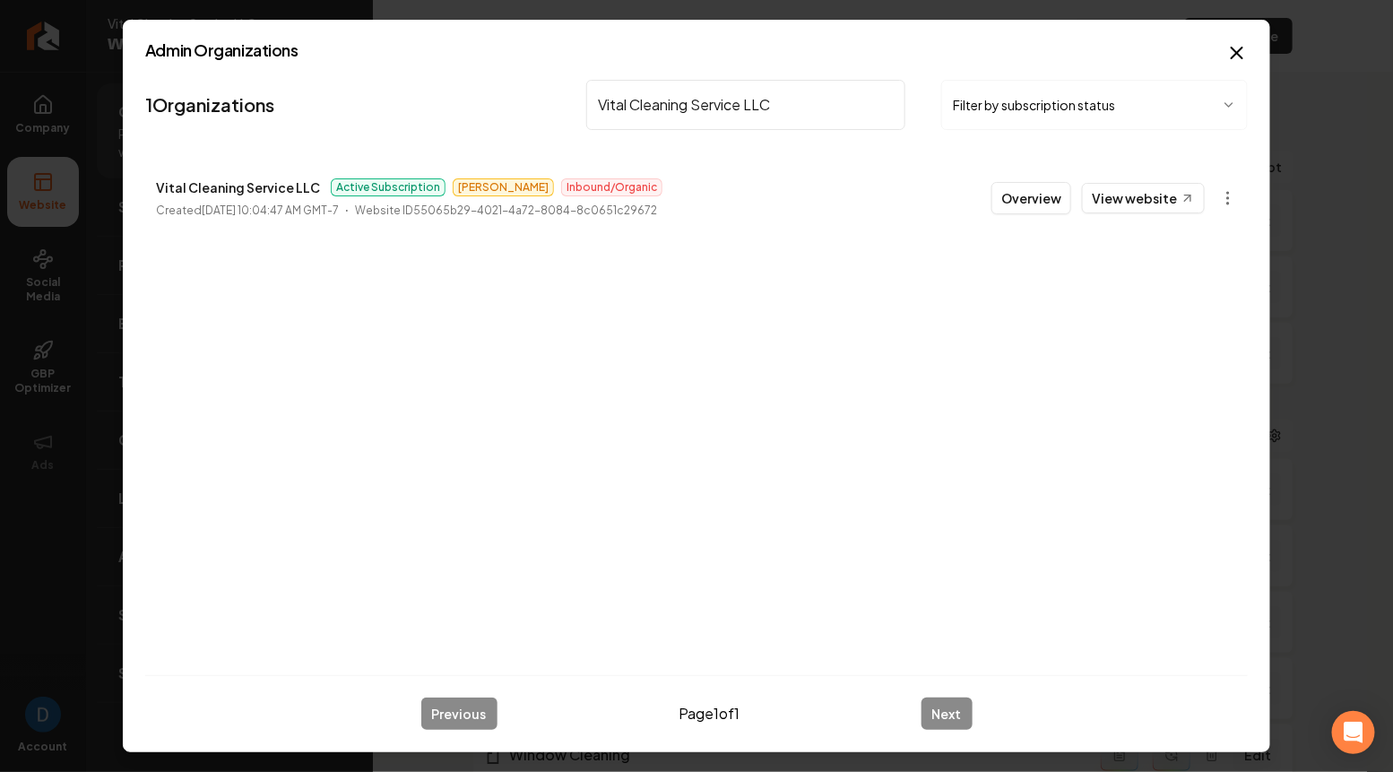
type input "Vital Cleaning Service LLC"
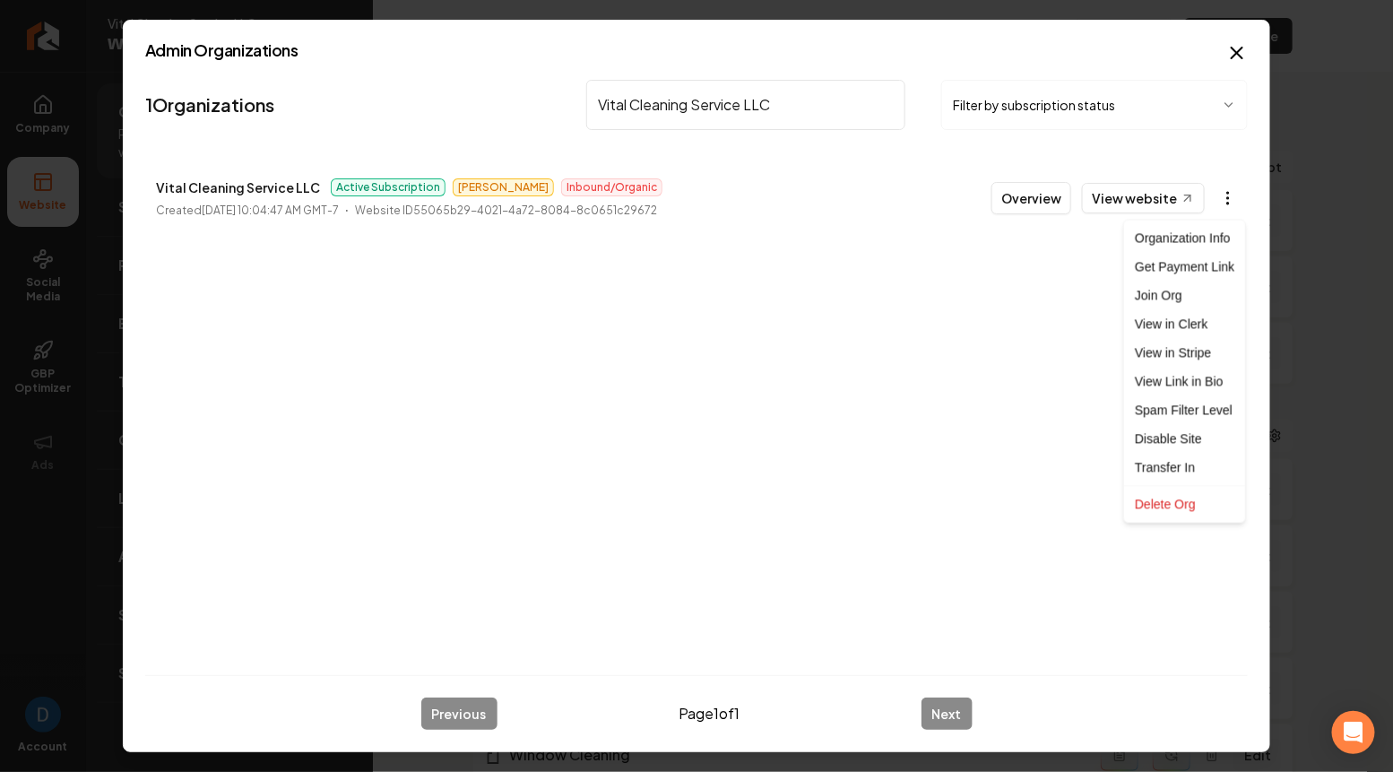
click at [1229, 196] on body "Company Website Social Media GBP Optimizer Ads Account Vital Cleaning Service L…" at bounding box center [696, 386] width 1393 height 772
click at [1151, 353] on link "View in Stripe" at bounding box center [1185, 353] width 114 height 29
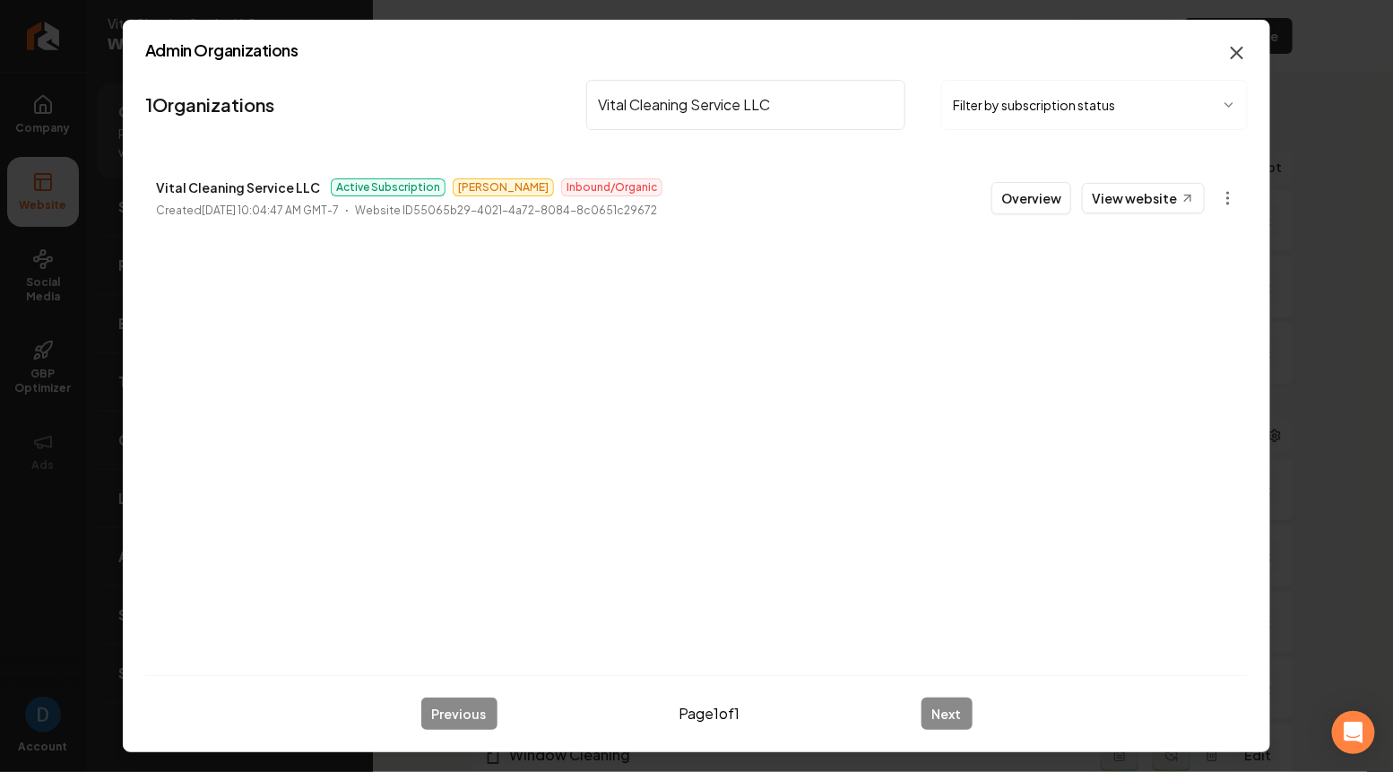
click at [1241, 50] on icon "button" at bounding box center [1237, 53] width 22 height 22
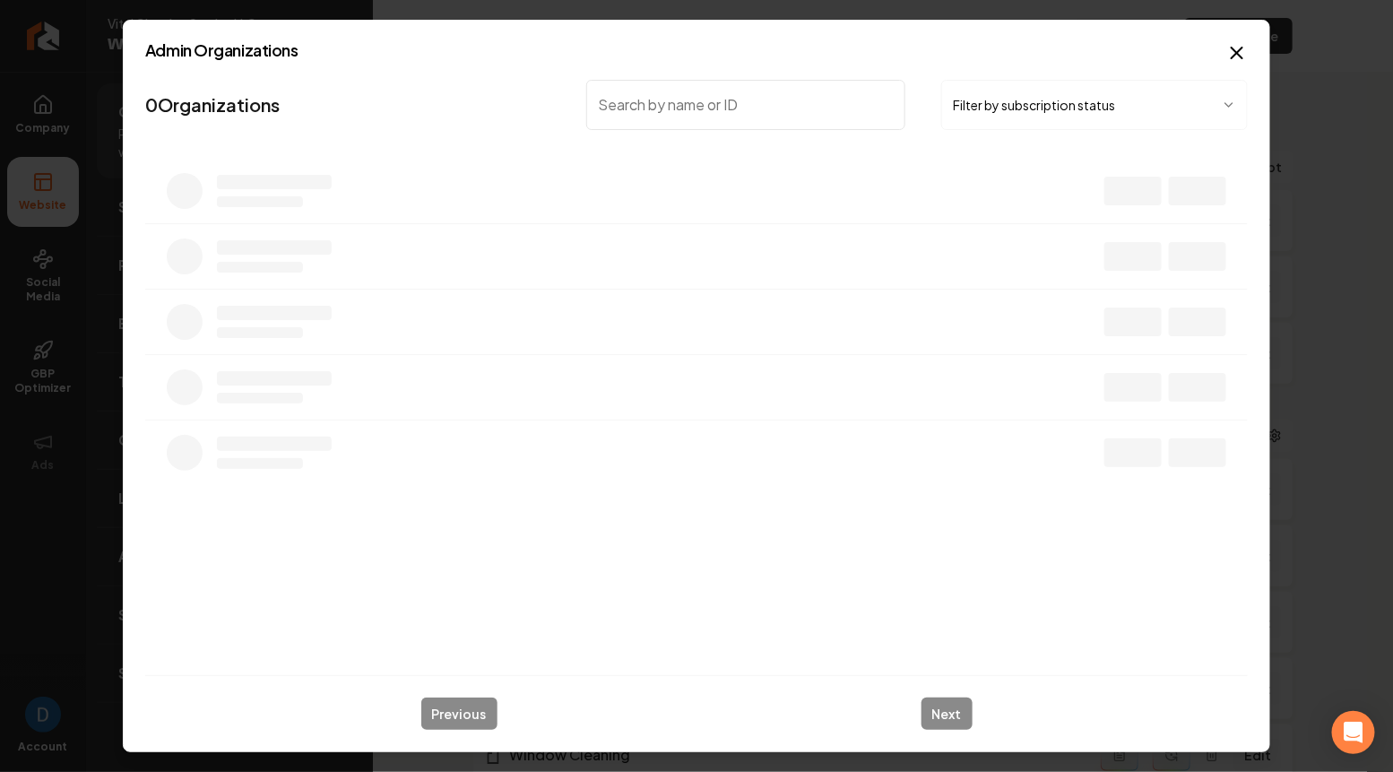
type input "v"
type input "belle"
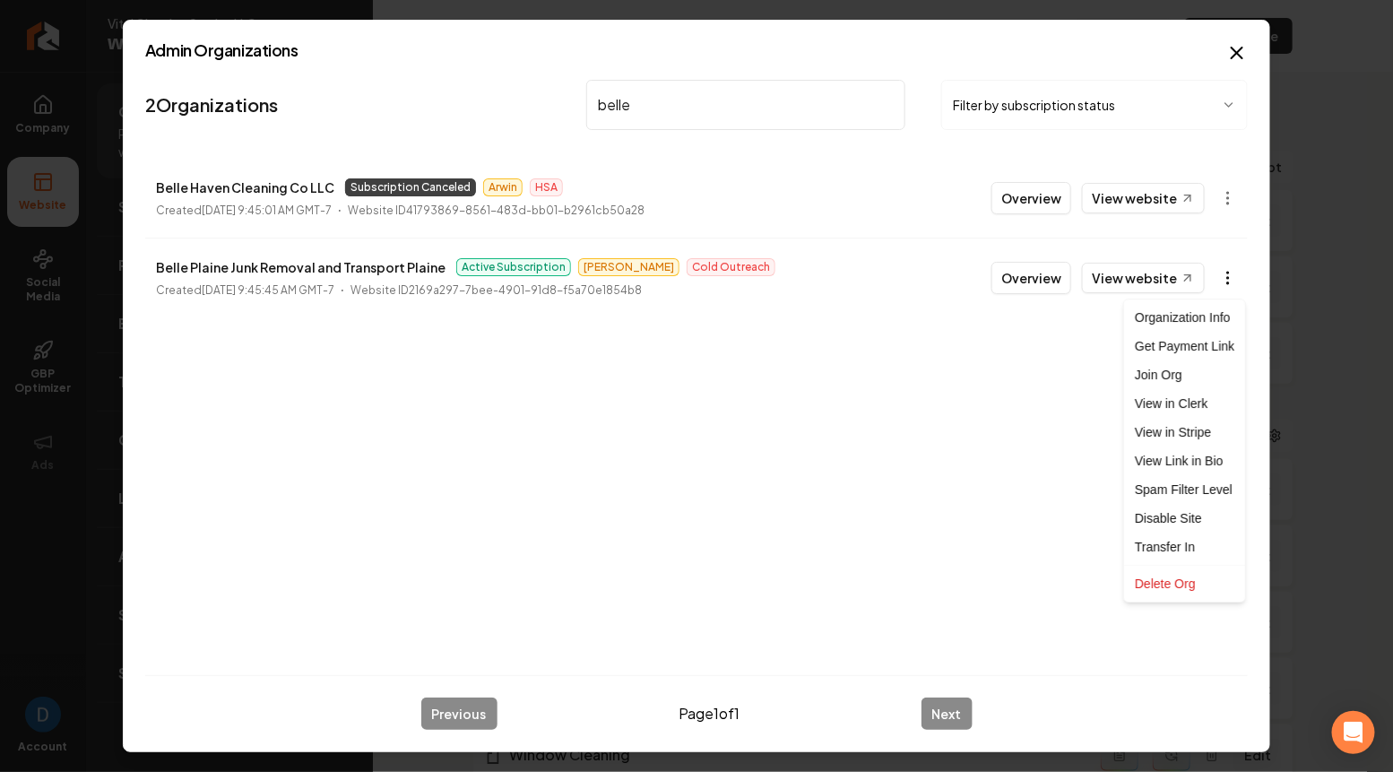
click at [1227, 275] on body "Company Website Social Media GBP Optimizer Ads Account Vital Cleaning Service L…" at bounding box center [696, 386] width 1393 height 772
click at [1141, 434] on link "View in Stripe" at bounding box center [1185, 432] width 114 height 29
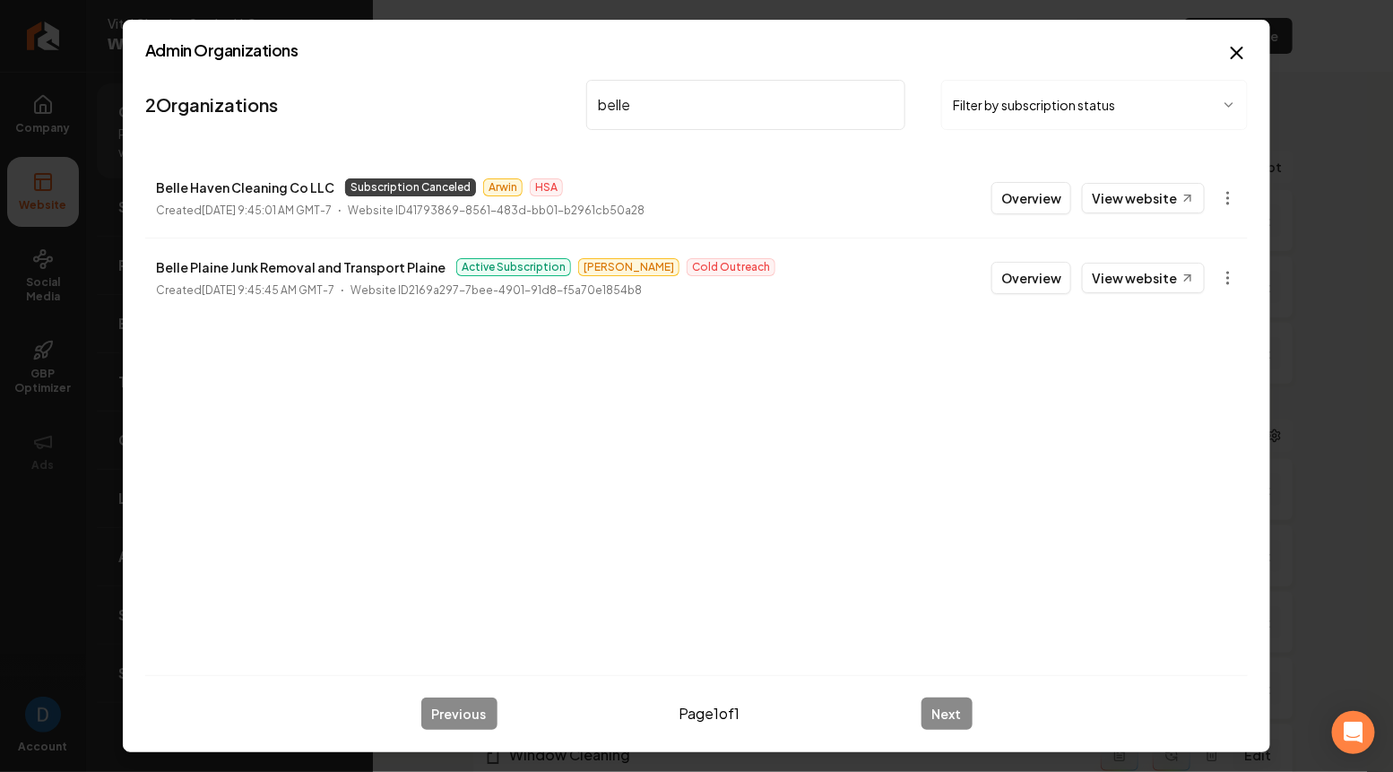
click at [255, 259] on p "Belle Plaine Junk Removal and Transport Plaine" at bounding box center [301, 267] width 290 height 22
copy p "Belle Plaine Junk Removal and Transport Plaine"
click at [1136, 282] on link "View website" at bounding box center [1143, 278] width 123 height 30
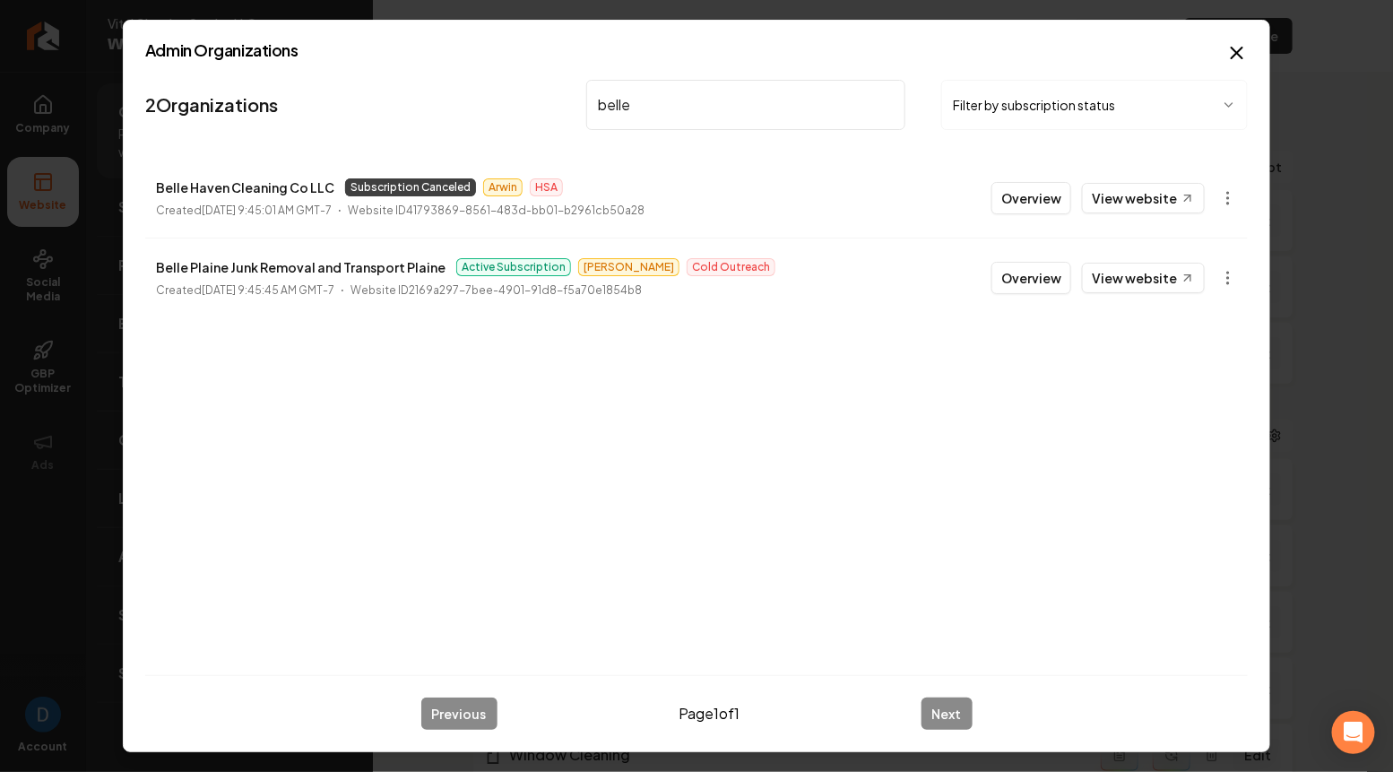
click at [701, 107] on input "belle" at bounding box center [745, 105] width 319 height 50
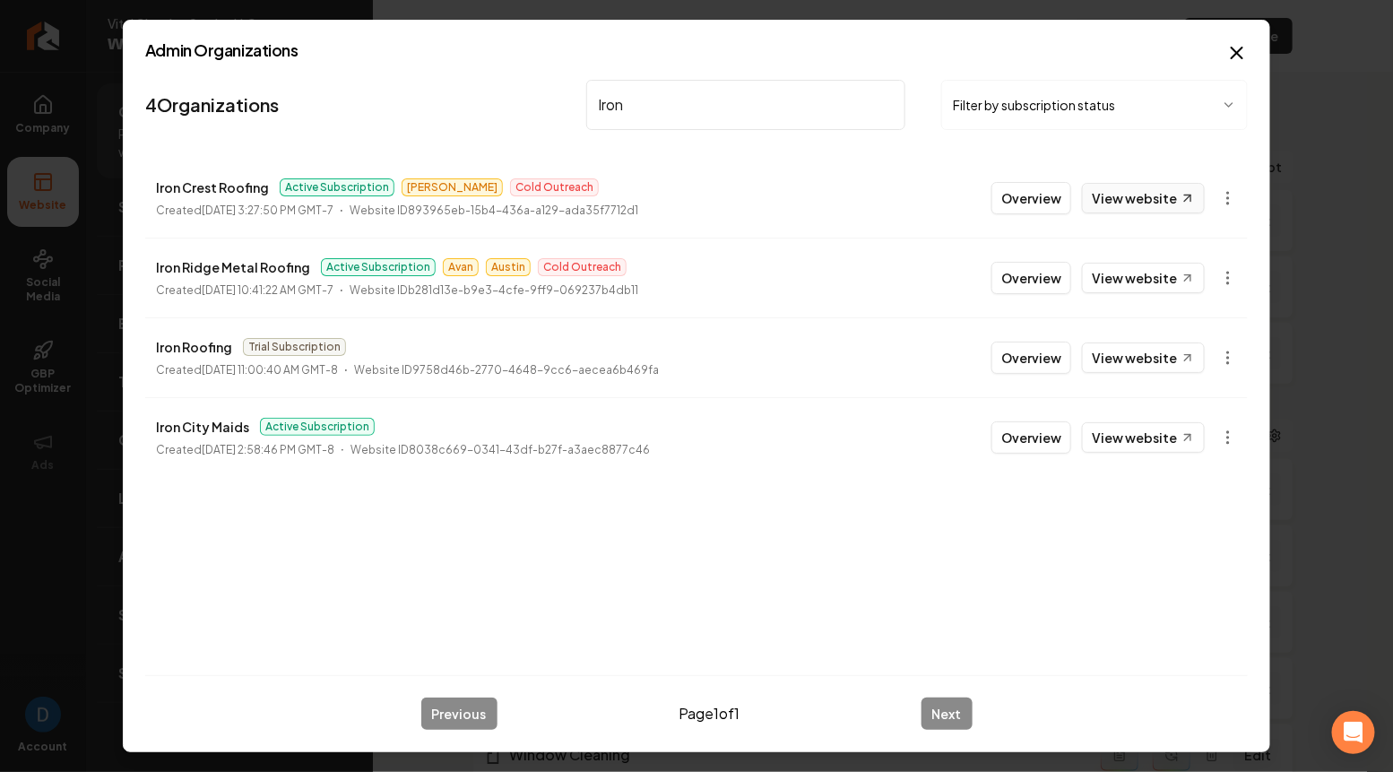
type input "Iron"
click at [1119, 195] on link "View website" at bounding box center [1143, 198] width 123 height 30
click at [187, 186] on p "Iron Crest Roofing" at bounding box center [212, 188] width 113 height 22
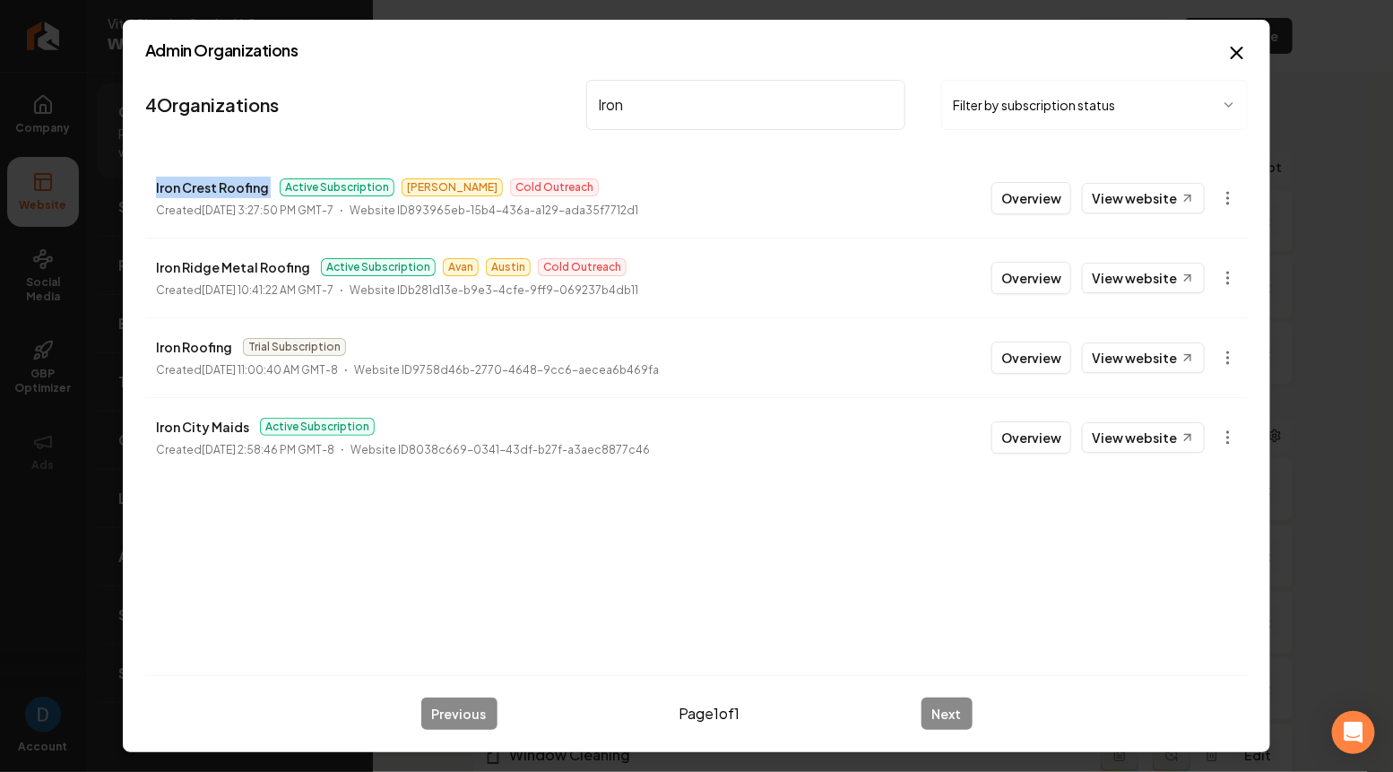
copy p "Iron Crest Roofing"
click at [1040, 177] on li "Iron Crest Roofing Active Subscription Matthew Cold Outreach Created September …" at bounding box center [696, 198] width 1103 height 79
click at [1026, 198] on button "Overview" at bounding box center [1032, 198] width 80 height 32
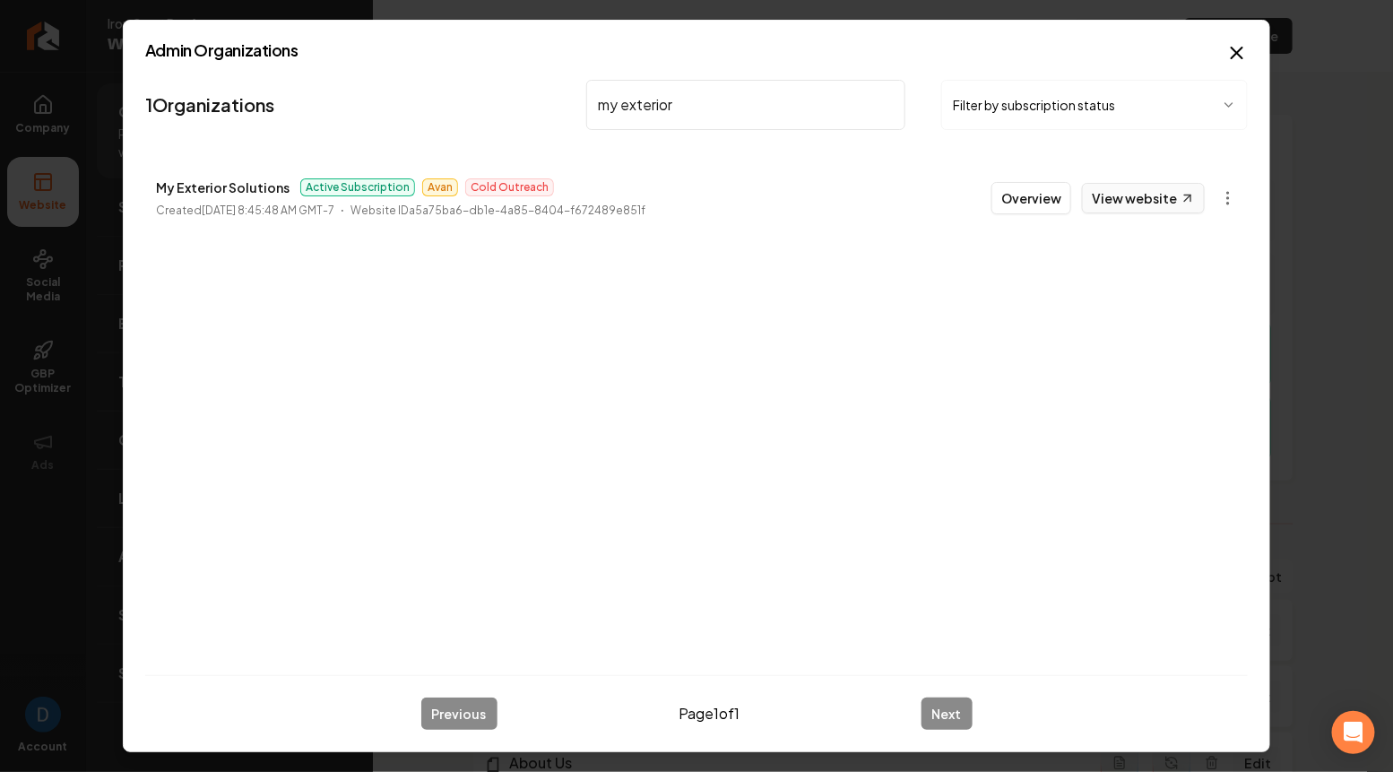
click at [1143, 186] on link "View website" at bounding box center [1143, 198] width 123 height 30
click at [655, 103] on input "my exterior" at bounding box center [745, 105] width 319 height 50
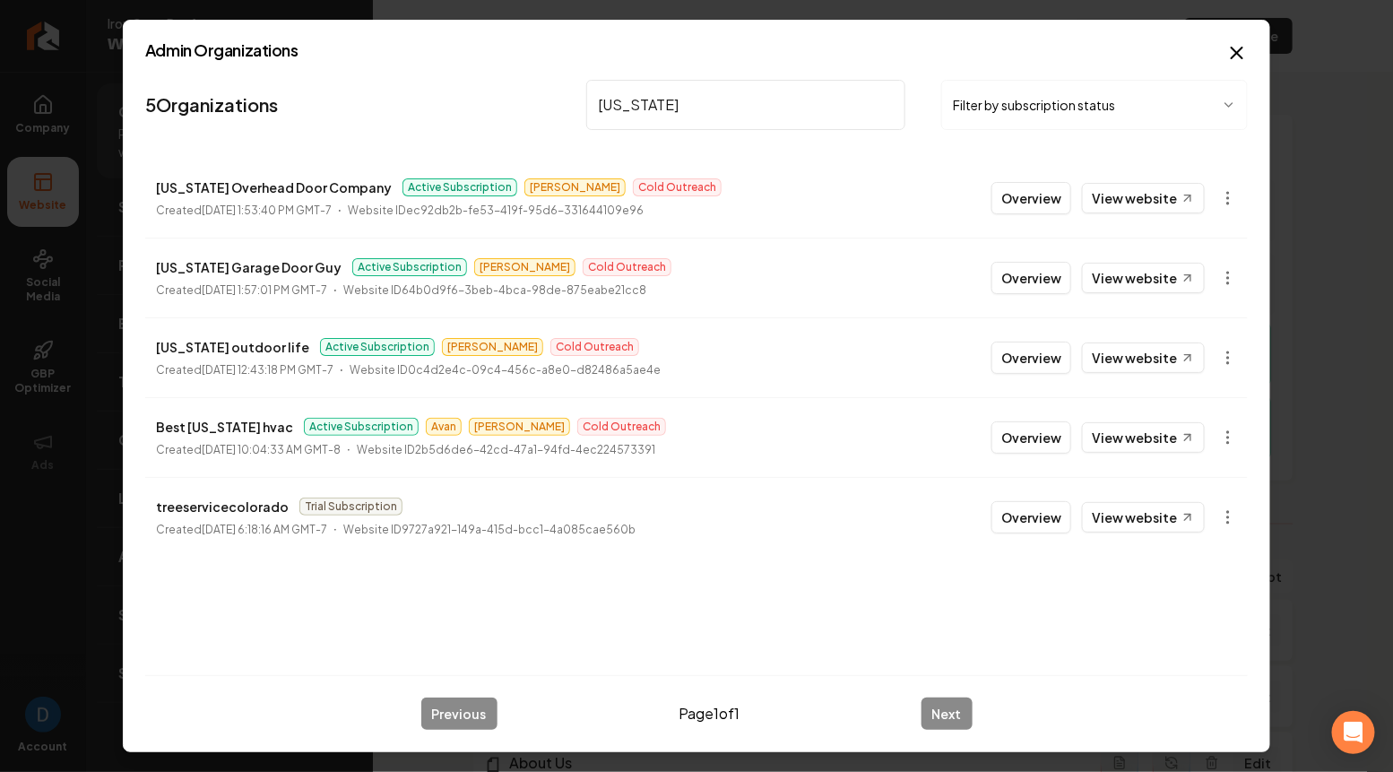
type input "Colorado"
click at [195, 186] on p "Colorado Overhead Door Company" at bounding box center [274, 188] width 236 height 22
copy p "Colorado Overhead Door Company"
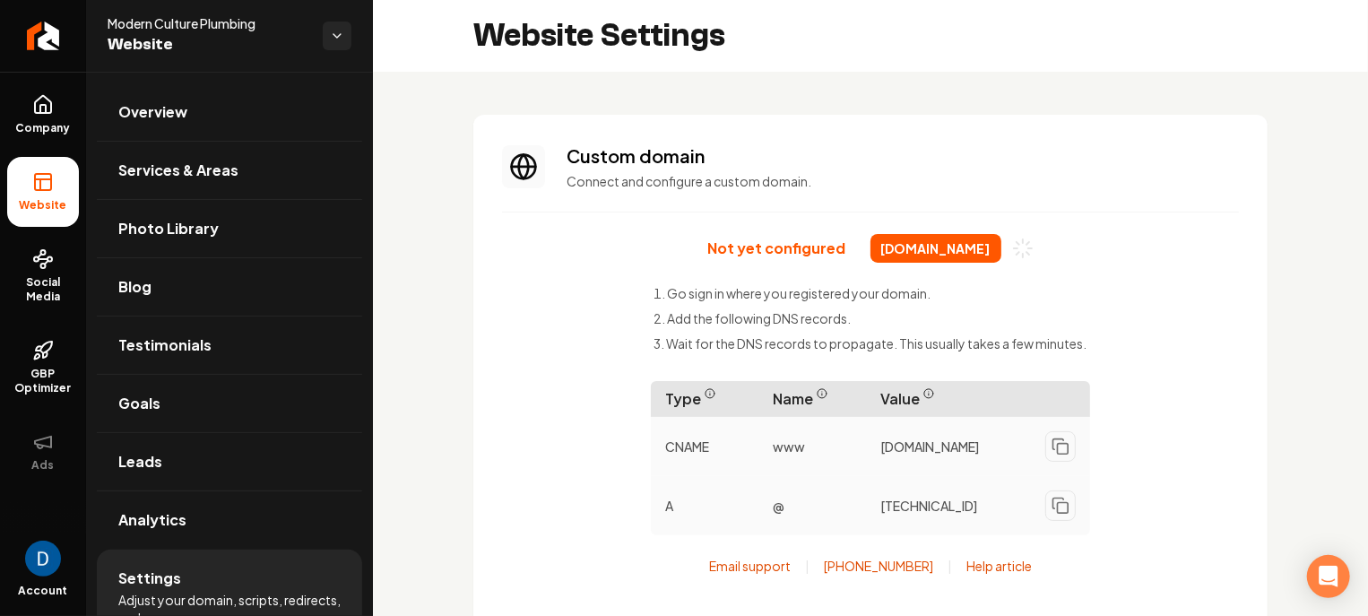
scroll to position [161, 0]
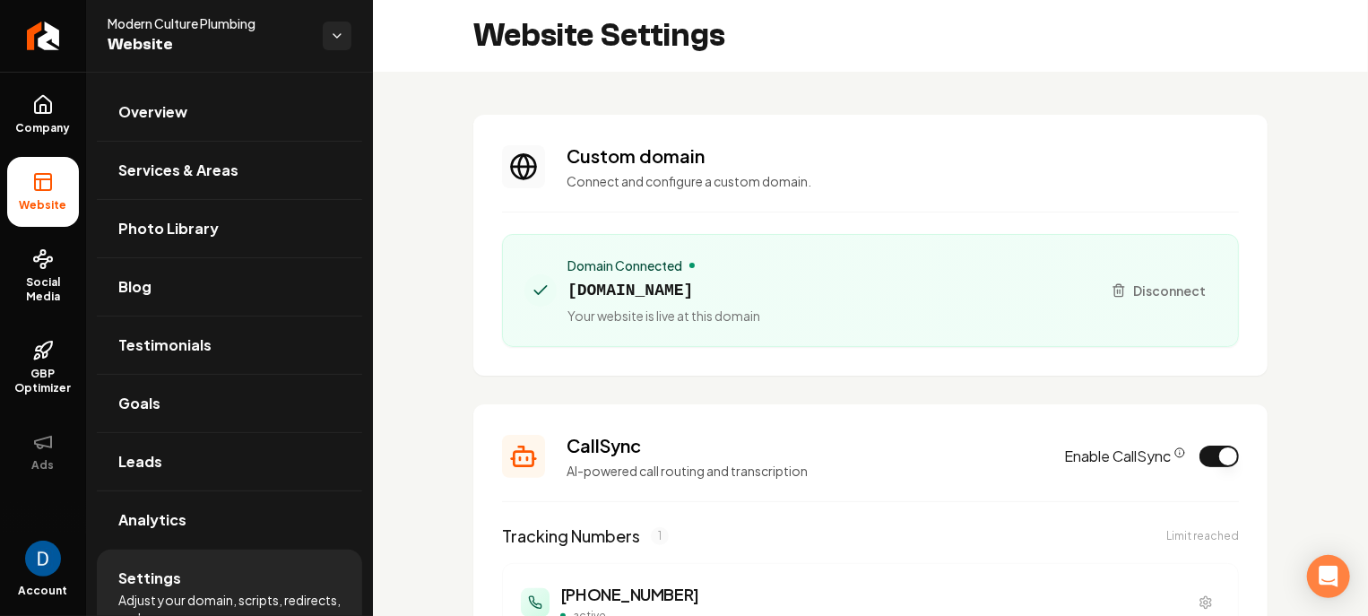
scroll to position [186, 0]
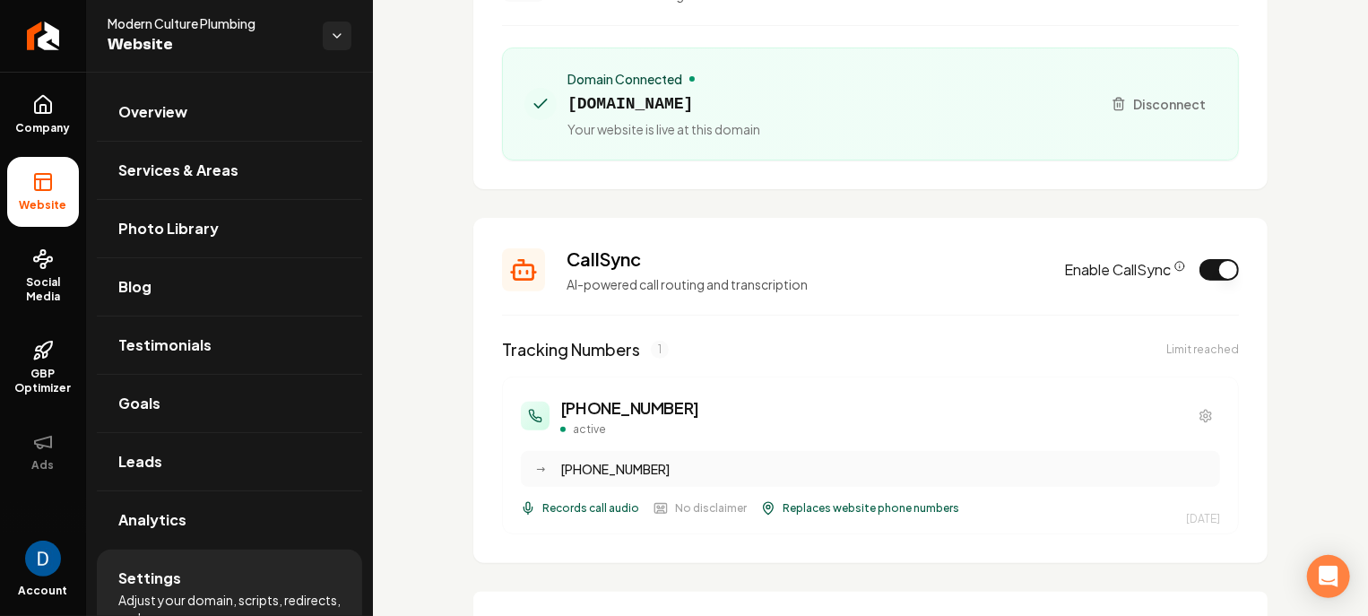
click at [704, 94] on span "[DOMAIN_NAME]" at bounding box center [663, 103] width 193 height 25
copy span "[DOMAIN_NAME]"
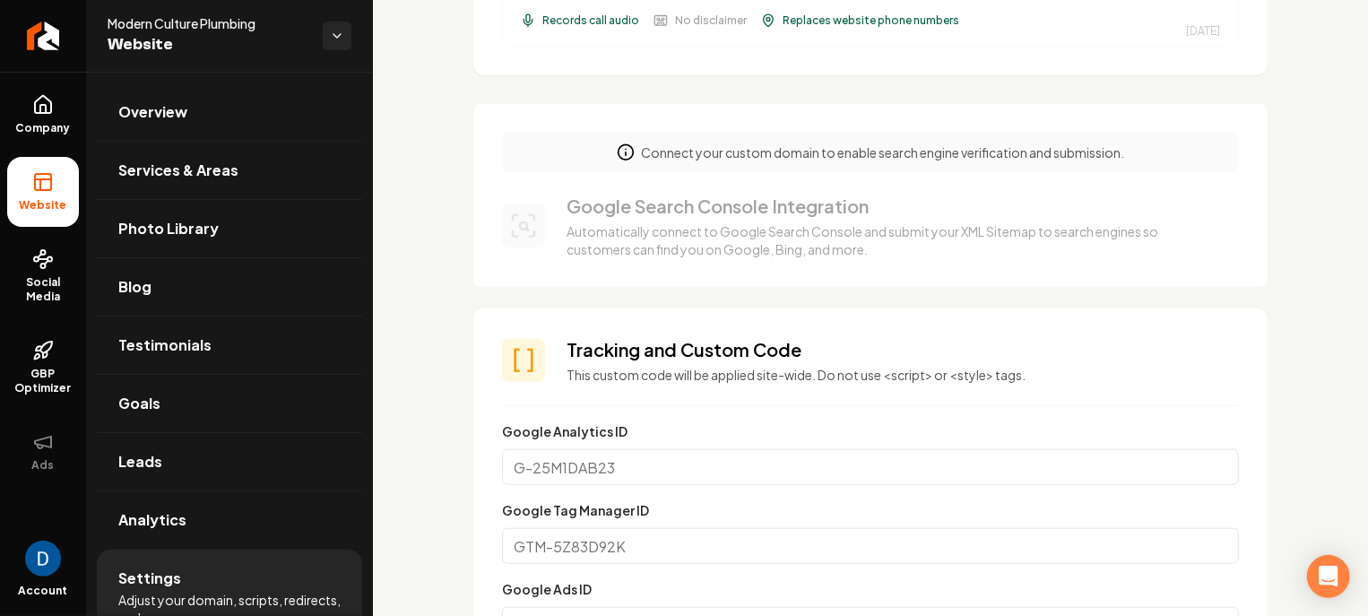
scroll to position [697, 0]
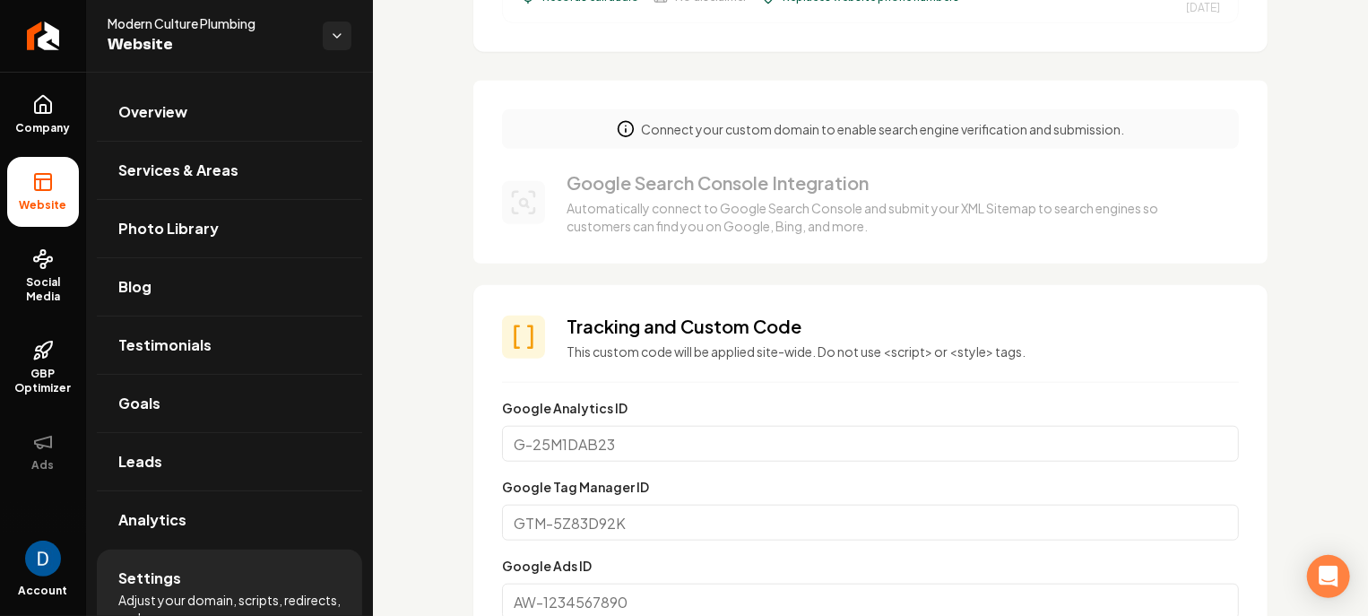
click at [818, 182] on h3 "Google Search Console Integration" at bounding box center [892, 182] width 651 height 25
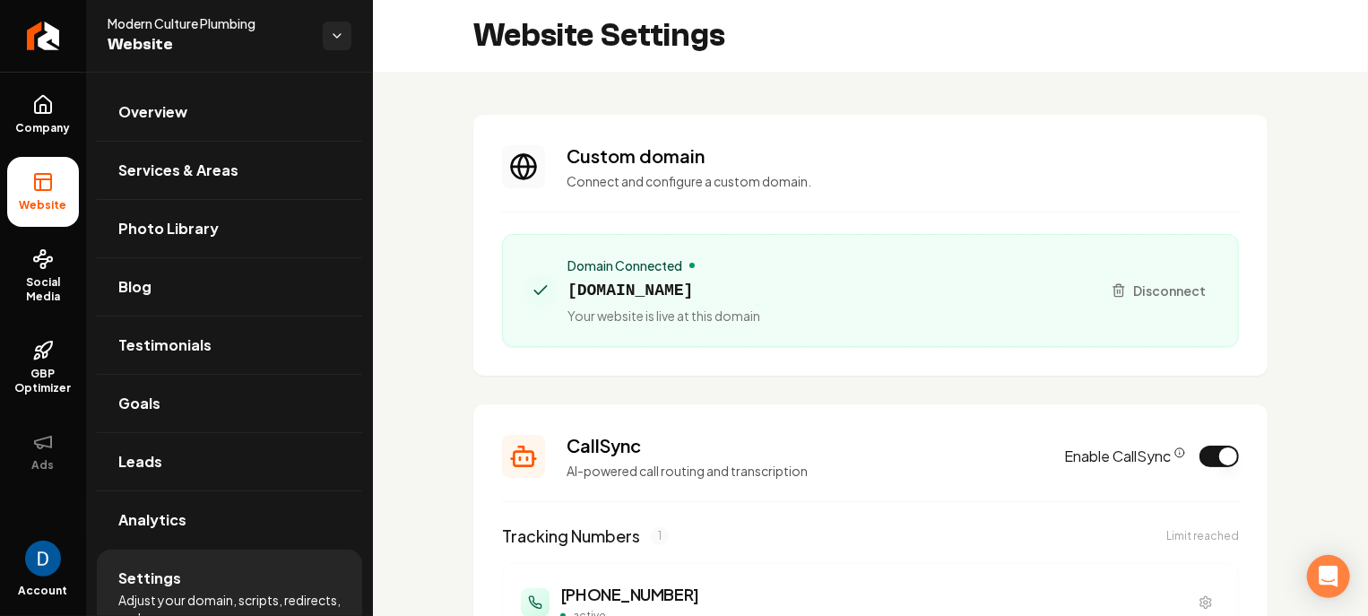
click at [203, 22] on span "Modern Culture Plumbing" at bounding box center [208, 23] width 201 height 18
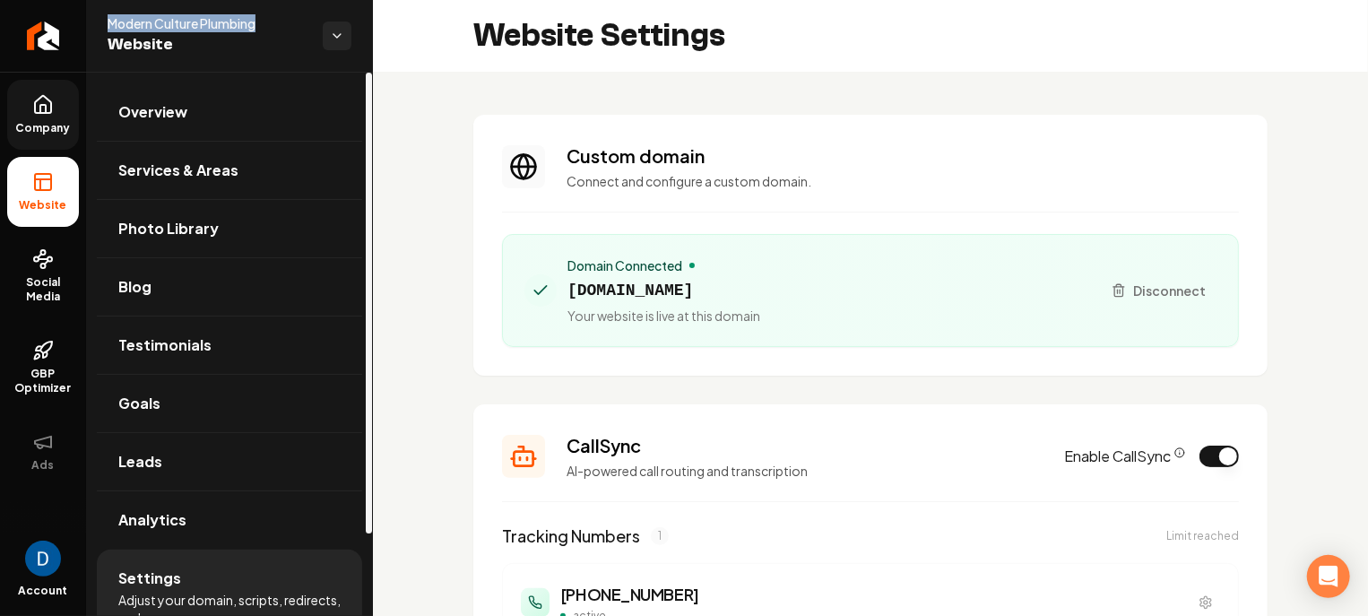
click at [40, 108] on icon at bounding box center [42, 109] width 5 height 8
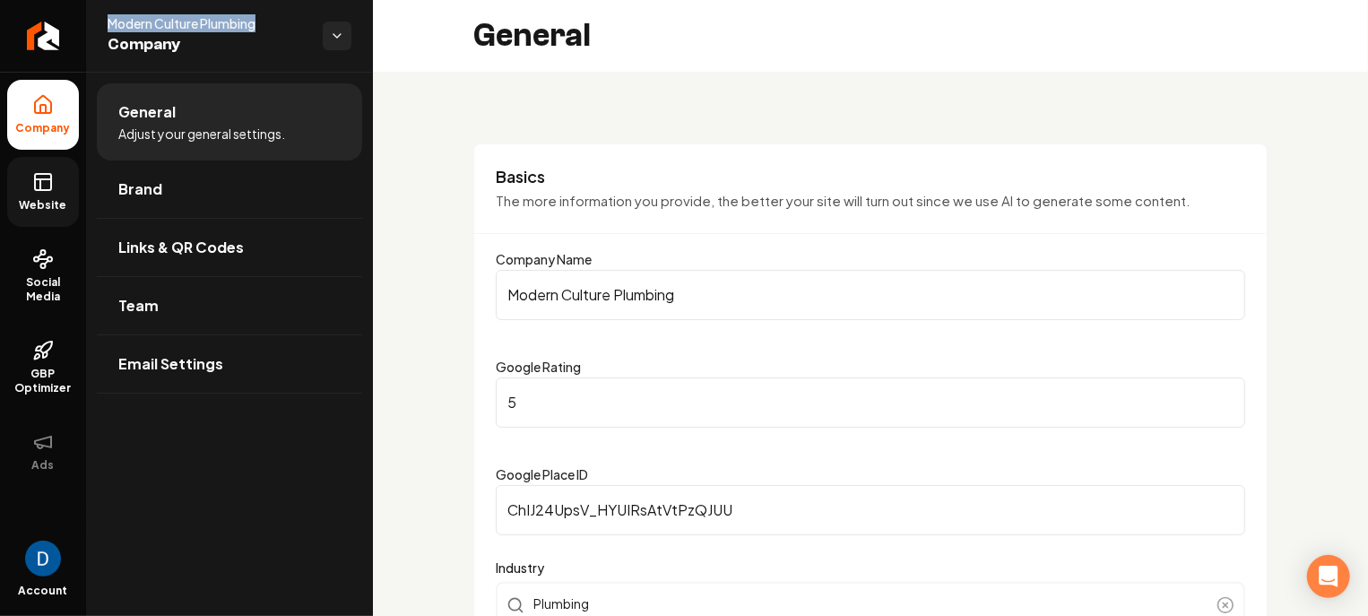
click at [55, 183] on link "Website" at bounding box center [43, 192] width 72 height 70
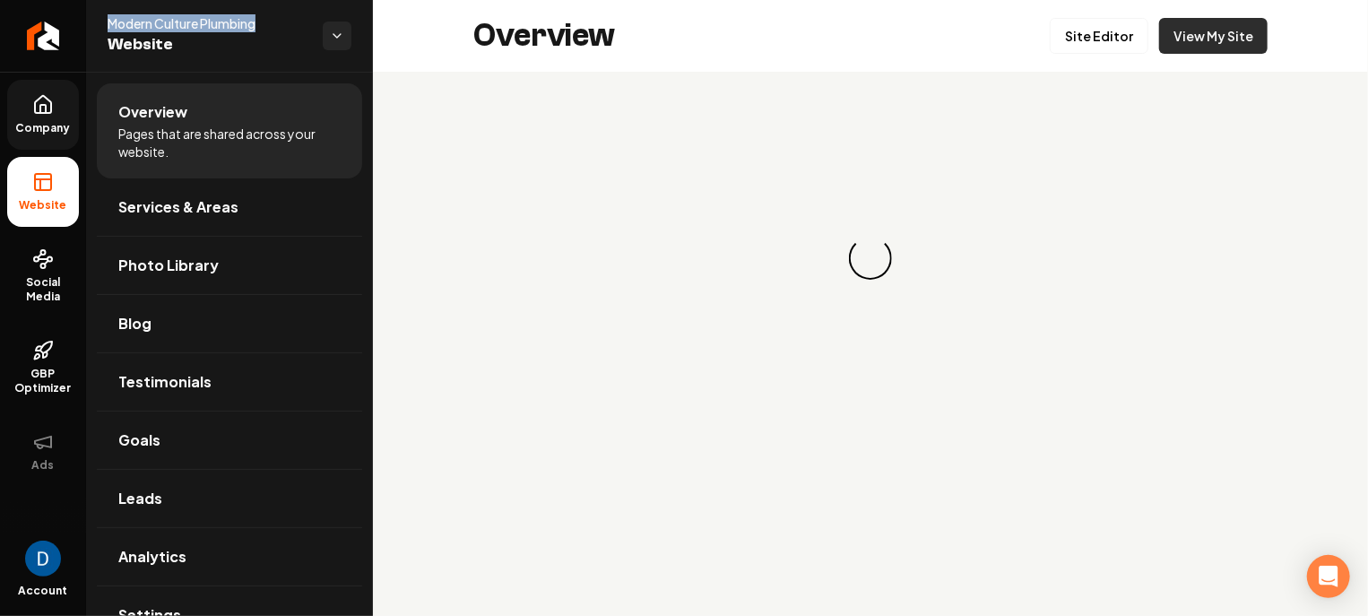
click at [1217, 34] on link "View My Site" at bounding box center [1213, 36] width 108 height 36
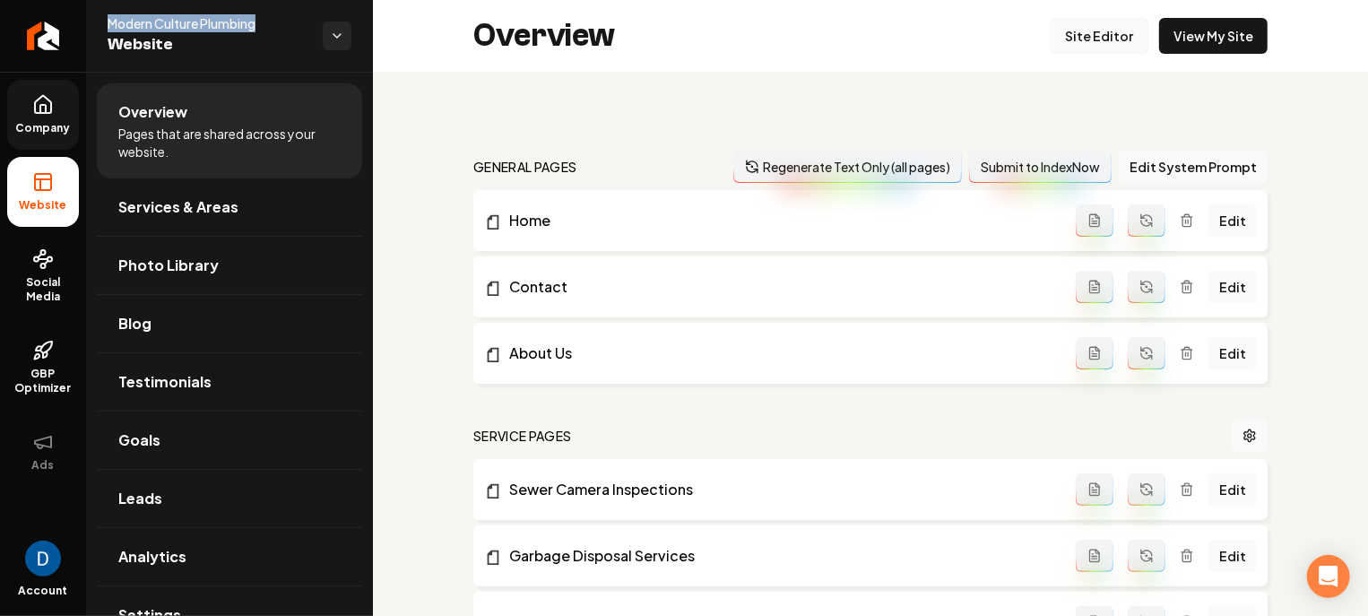
click at [1087, 30] on link "Site Editor" at bounding box center [1099, 36] width 99 height 36
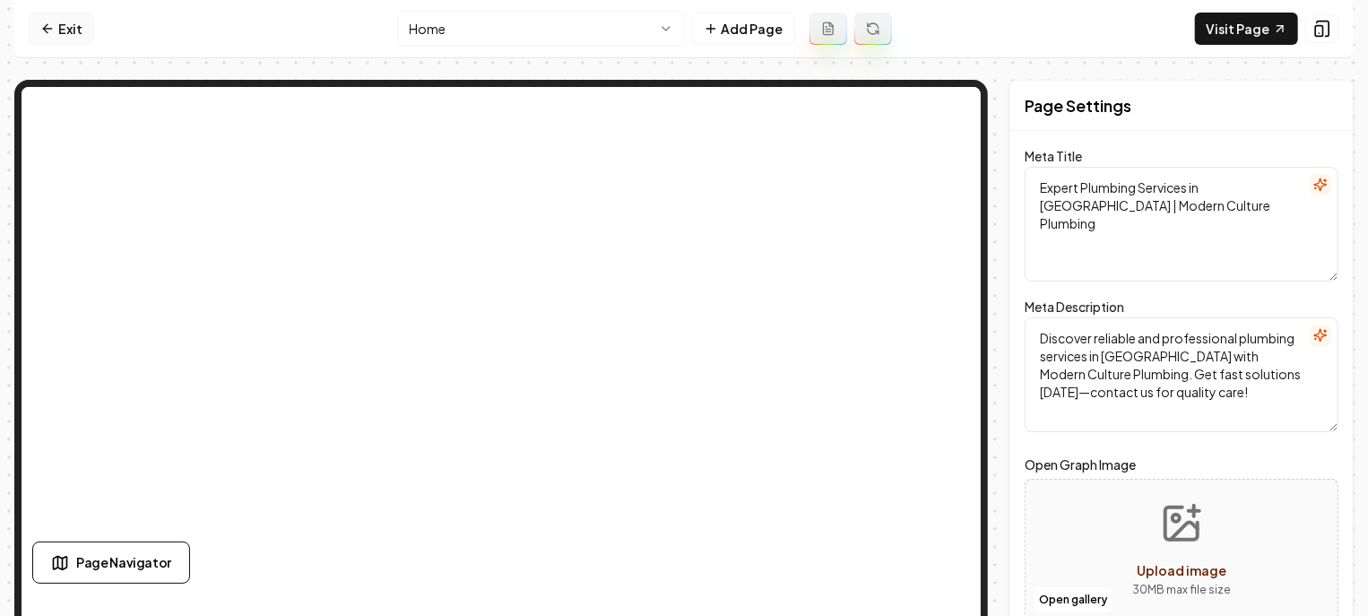
click at [63, 44] on link "Exit" at bounding box center [61, 29] width 65 height 32
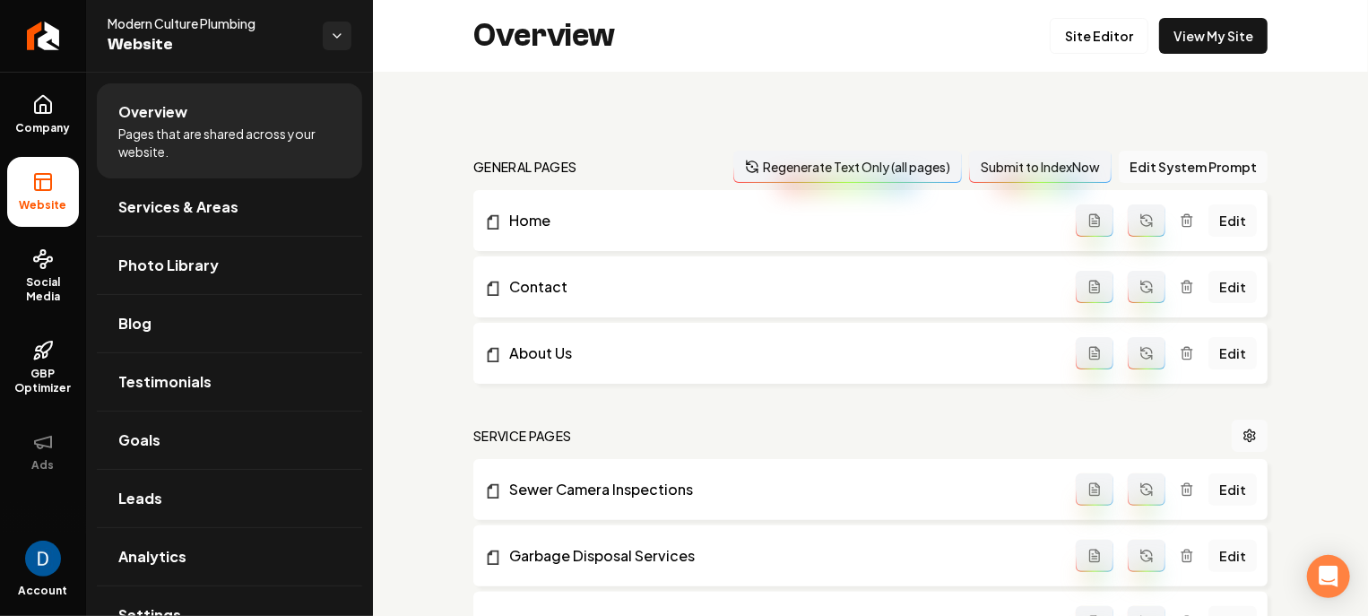
click at [182, 36] on span "Website" at bounding box center [208, 44] width 201 height 25
click at [182, 21] on span "Modern Culture Plumbing" at bounding box center [208, 23] width 201 height 18
copy span "Modern Culture Plumbing"
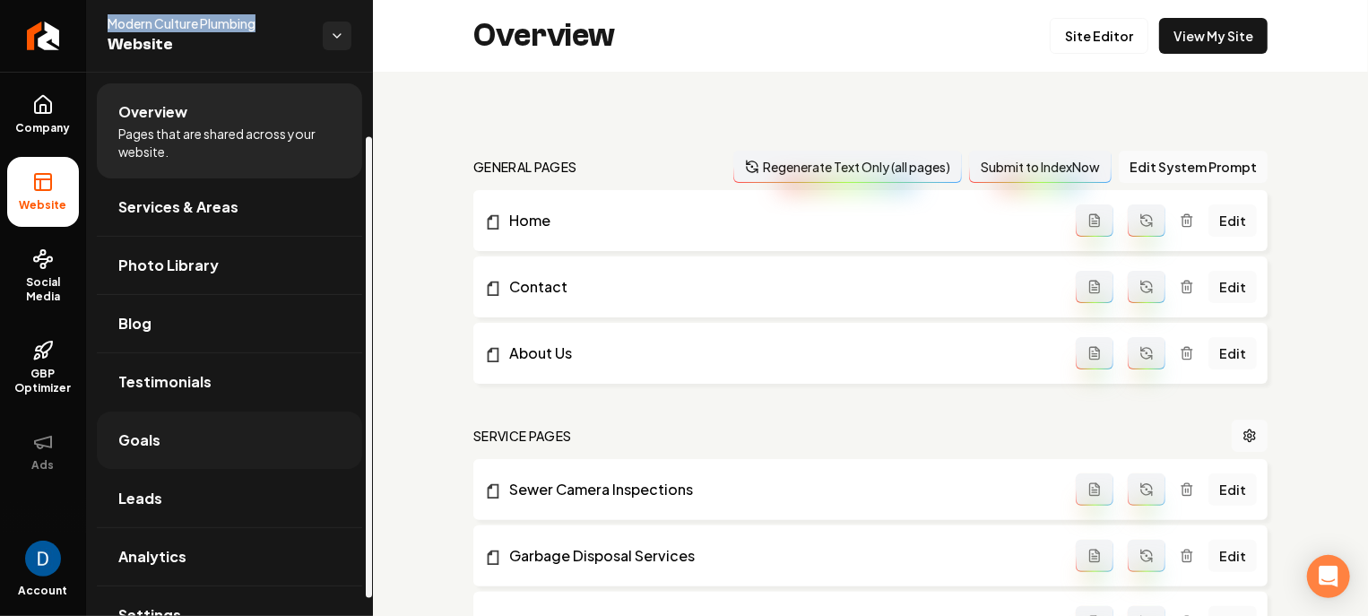
scroll to position [96, 0]
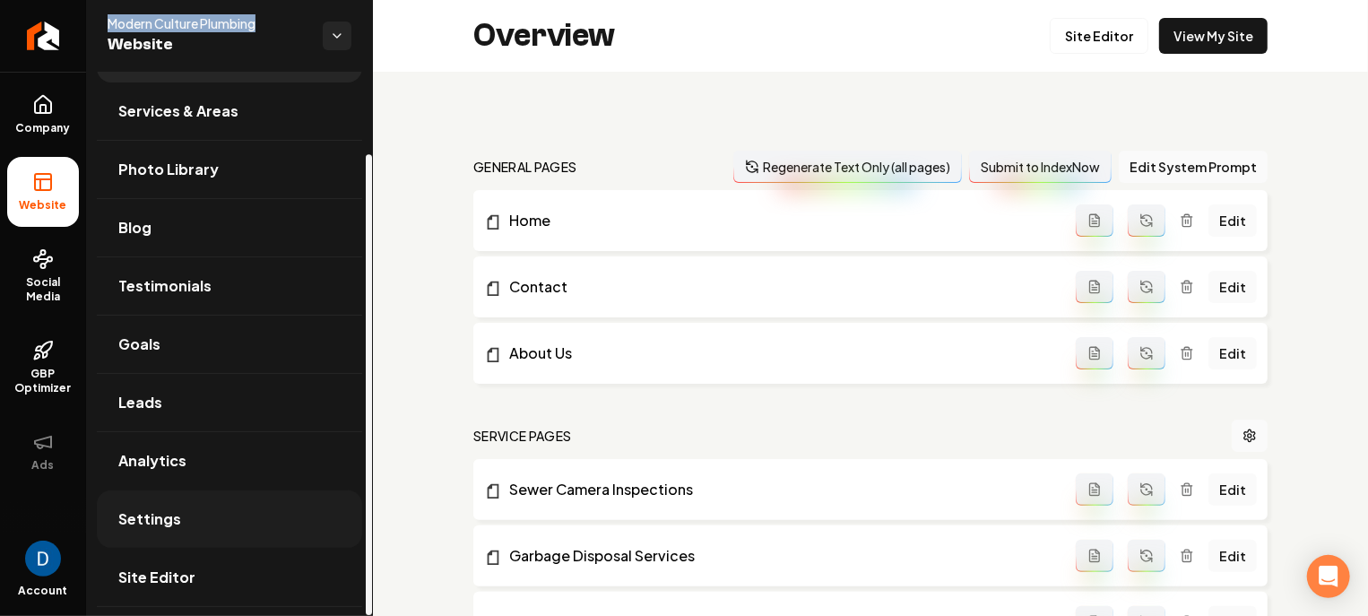
click at [196, 513] on link "Settings" at bounding box center [229, 518] width 265 height 57
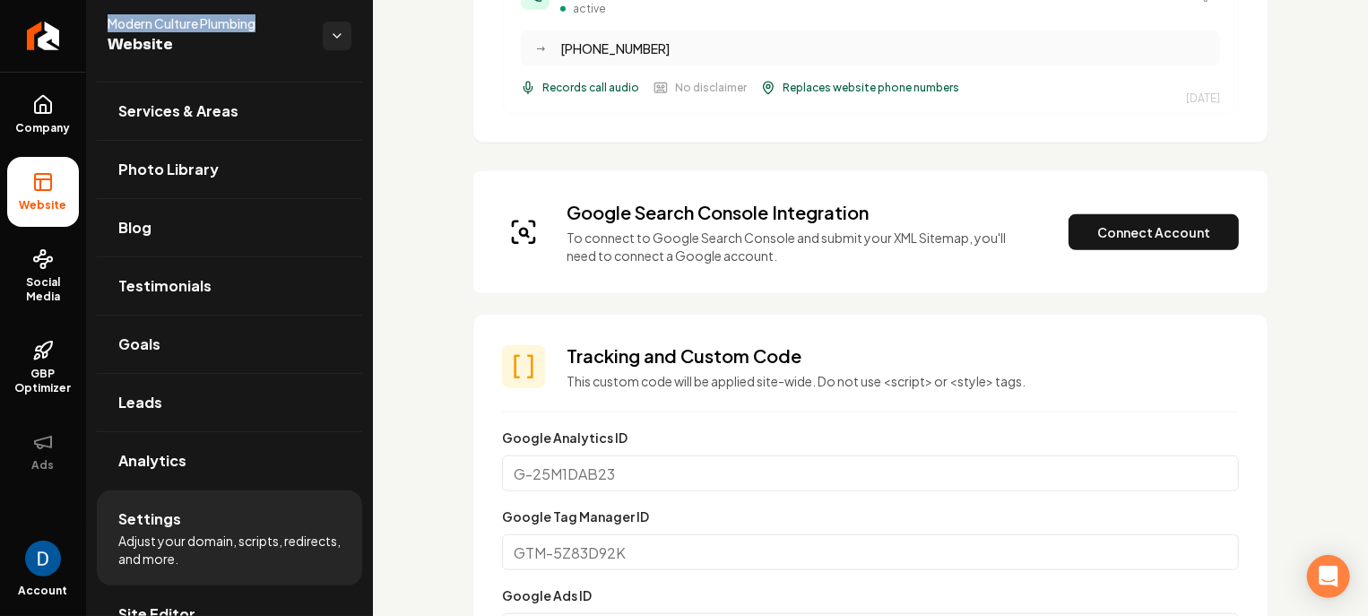
scroll to position [611, 0]
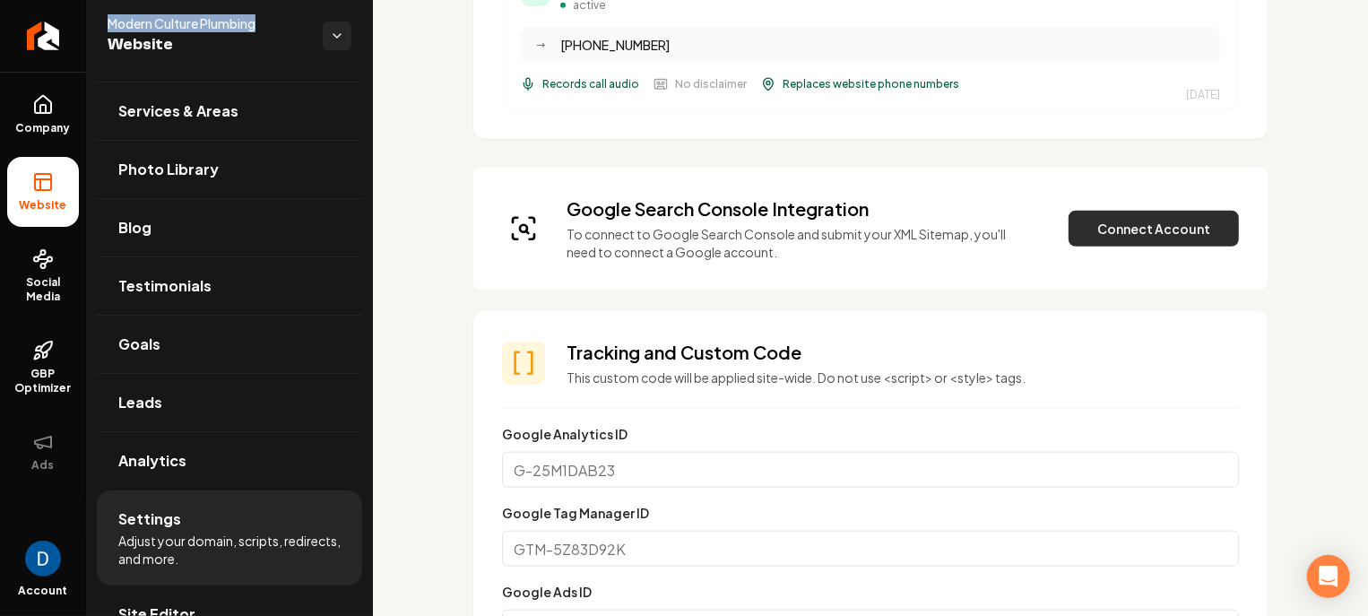
click at [1224, 225] on button "Connect Account" at bounding box center [1154, 229] width 170 height 36
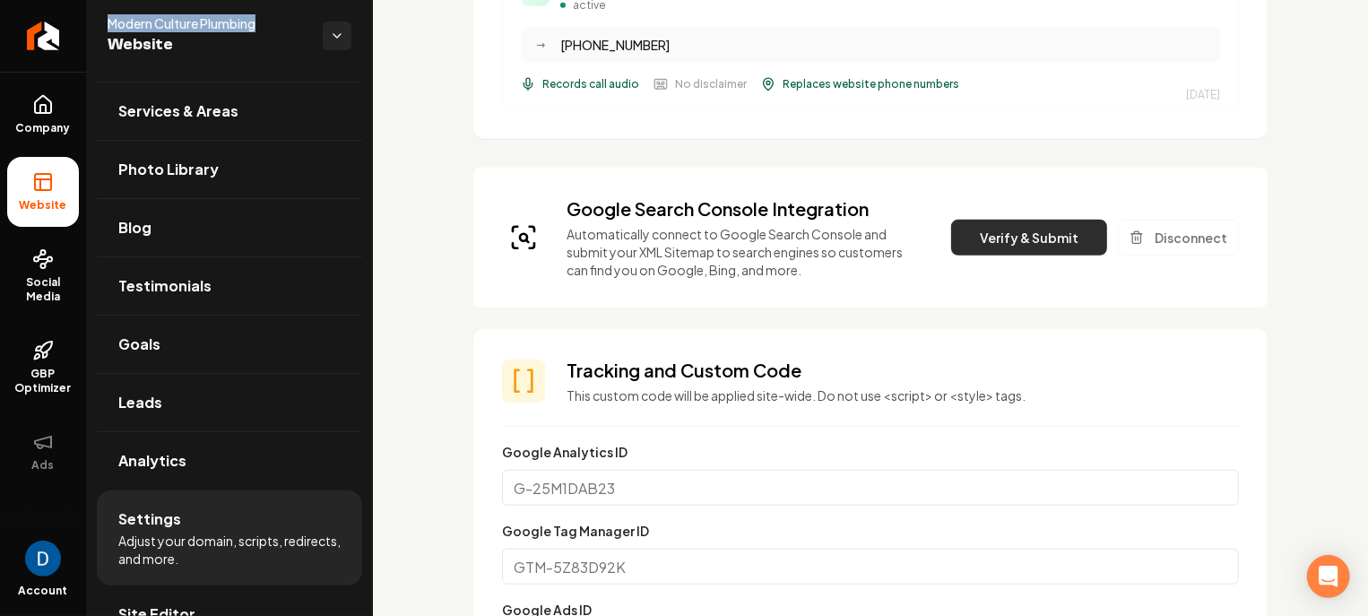
click at [993, 221] on button "Verify & Submit" at bounding box center [1029, 238] width 156 height 36
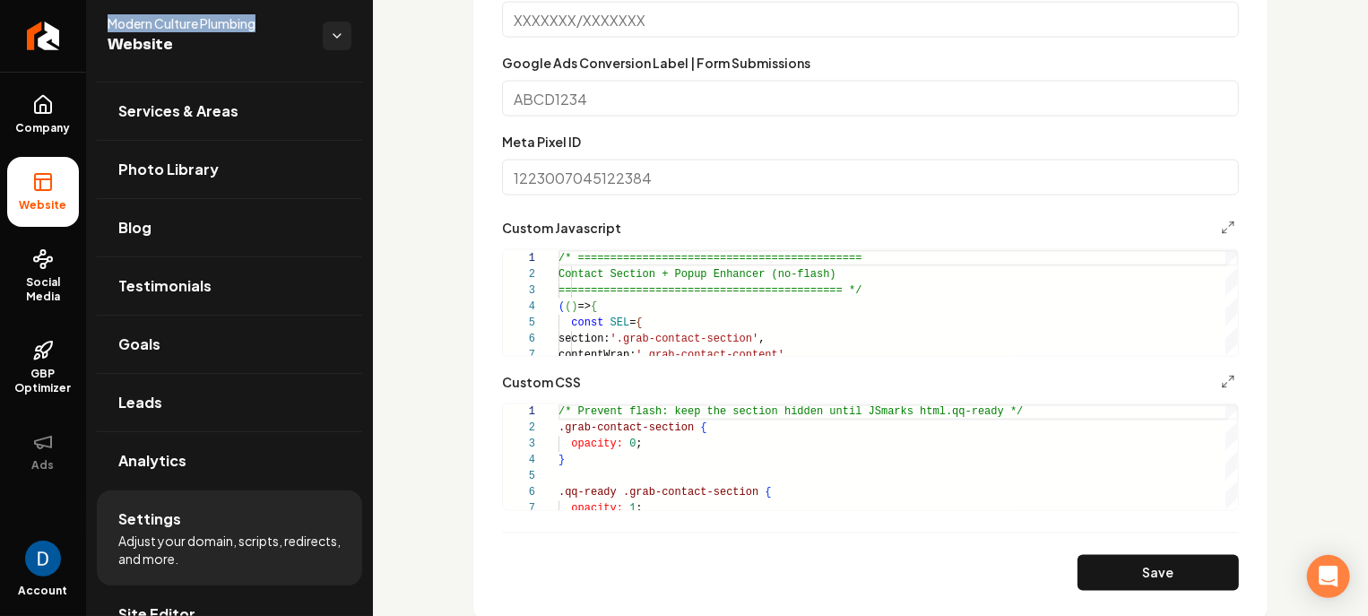
scroll to position [2144, 0]
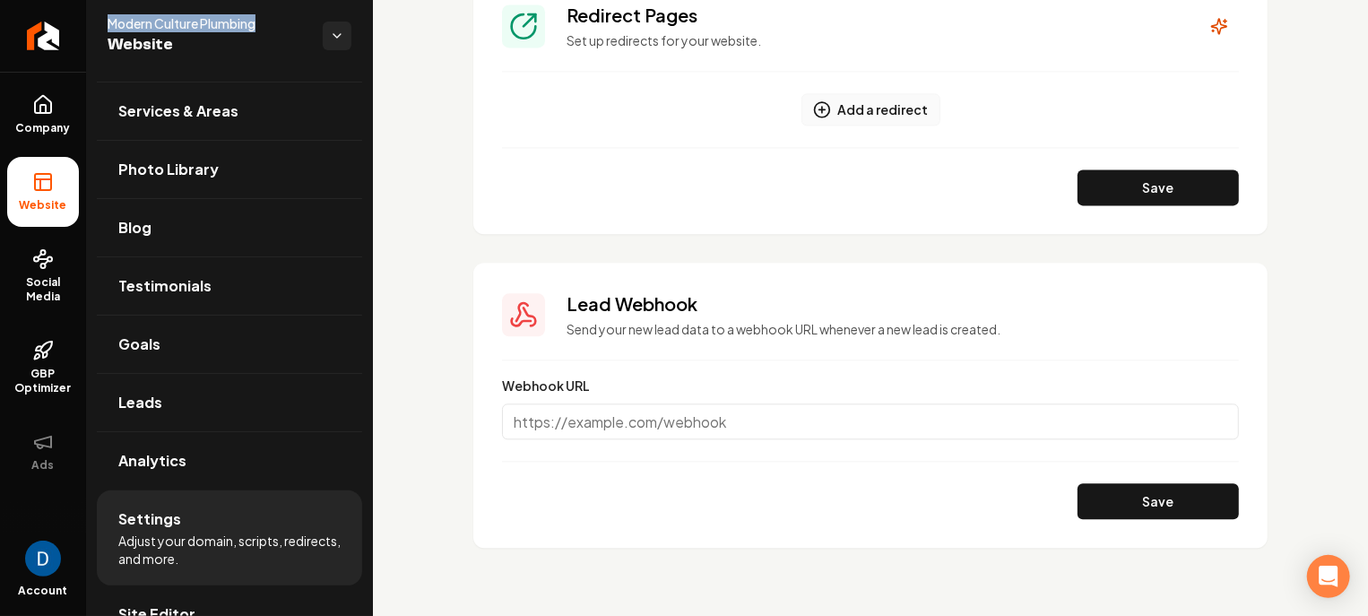
click at [858, 102] on button "Add a redirect" at bounding box center [870, 109] width 139 height 32
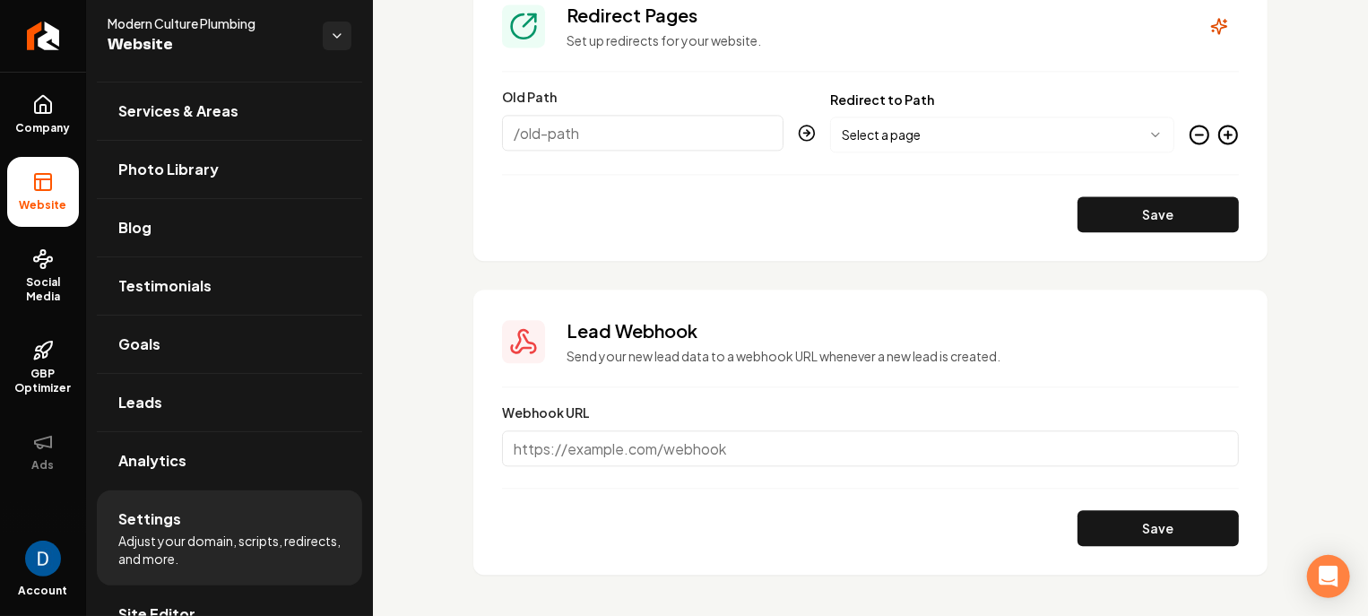
click at [1197, 143] on icon "Main content area" at bounding box center [1200, 135] width 22 height 22
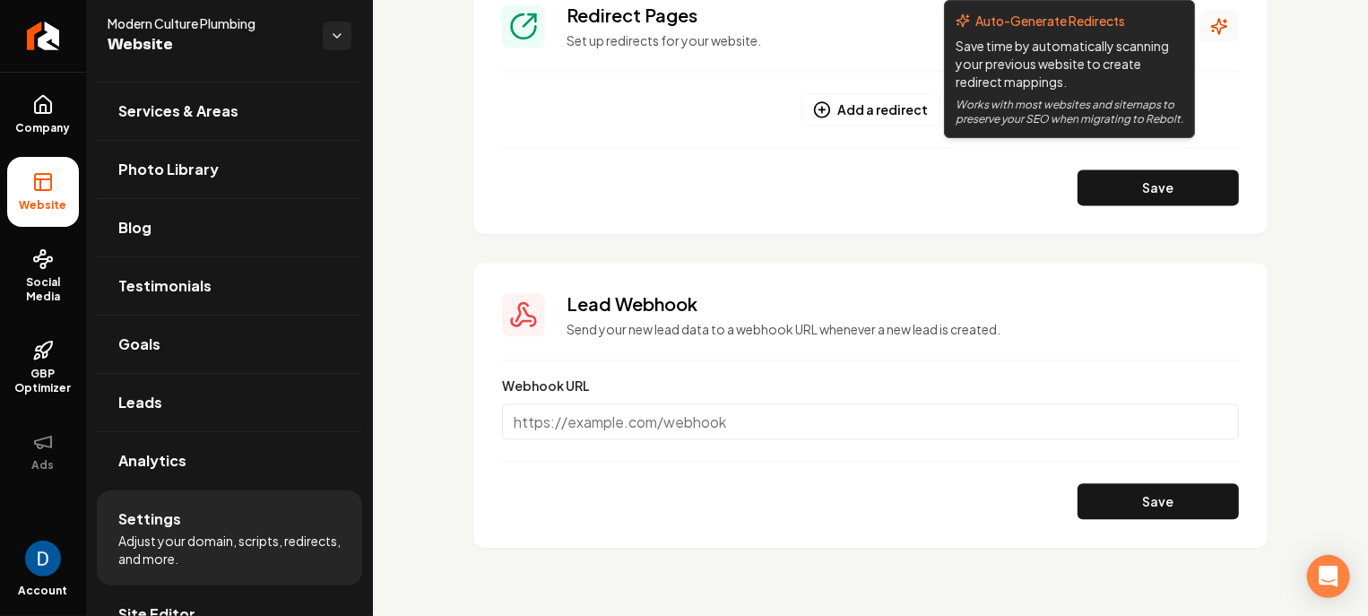
click at [1217, 19] on icon "Main content area" at bounding box center [1219, 26] width 18 height 18
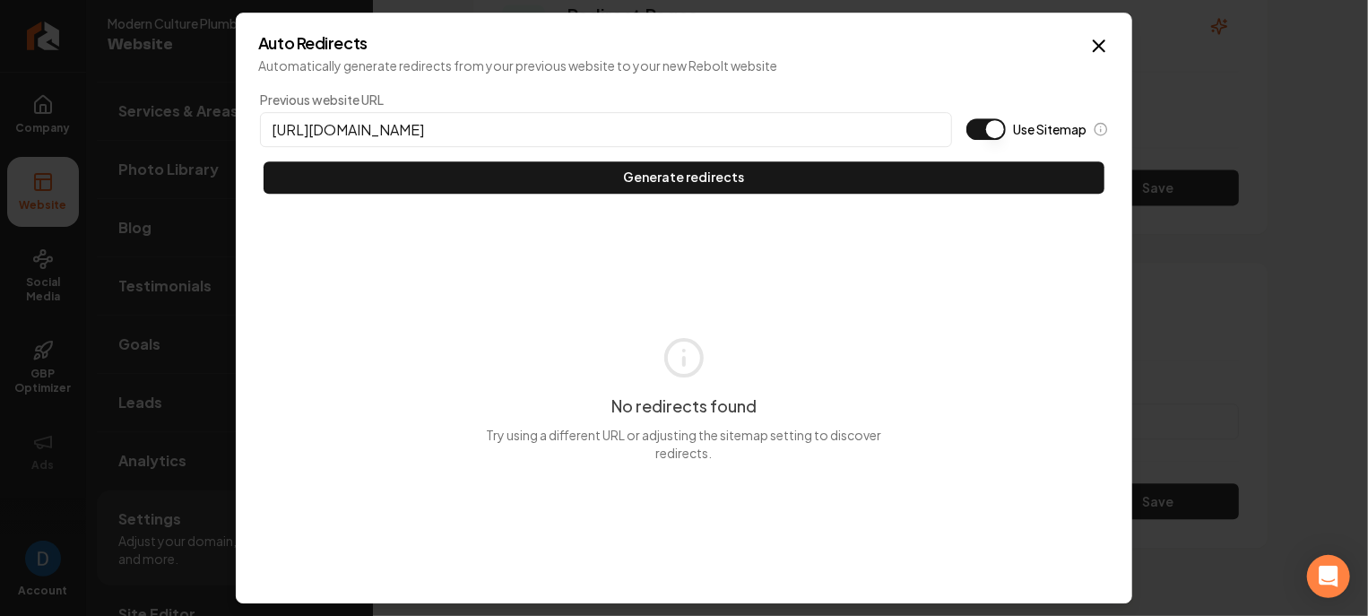
type input "https://www.moderncultureplumbing.com/"
click at [988, 125] on button "Use Sitemap" at bounding box center [985, 129] width 39 height 22
click at [819, 154] on div "Previous website URL https://www.moderncultureplumbing.com/ Use Sitemap Generat…" at bounding box center [684, 142] width 852 height 107
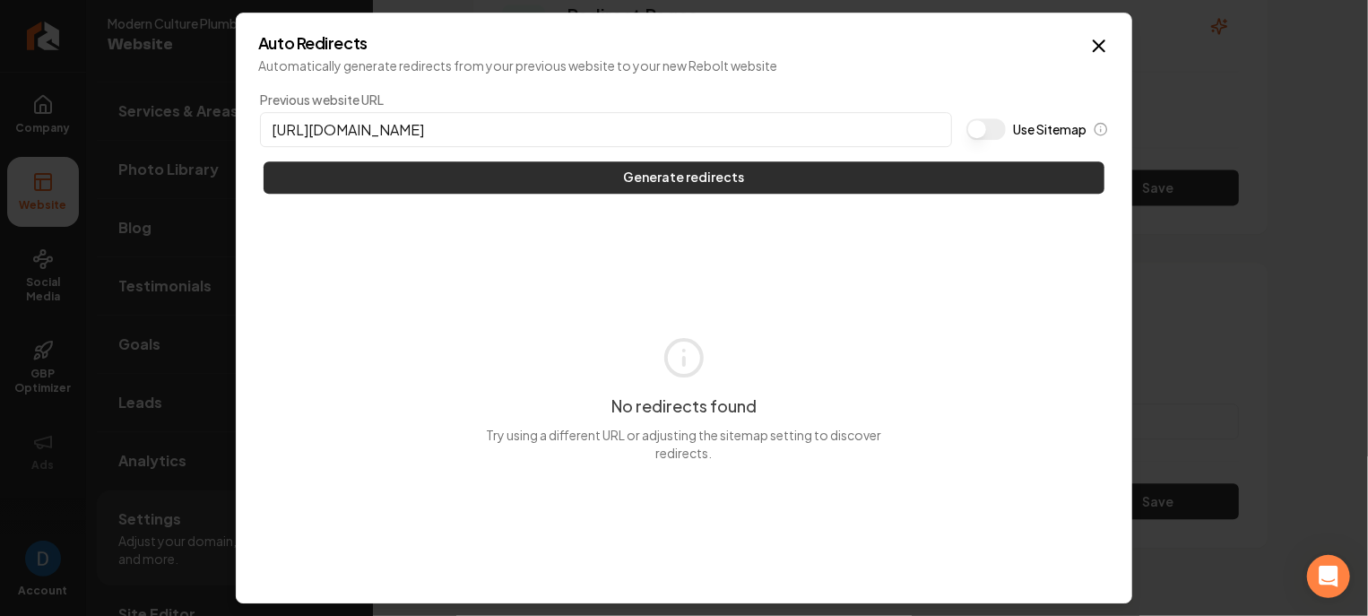
click at [796, 176] on button "Generate redirects" at bounding box center [684, 177] width 841 height 32
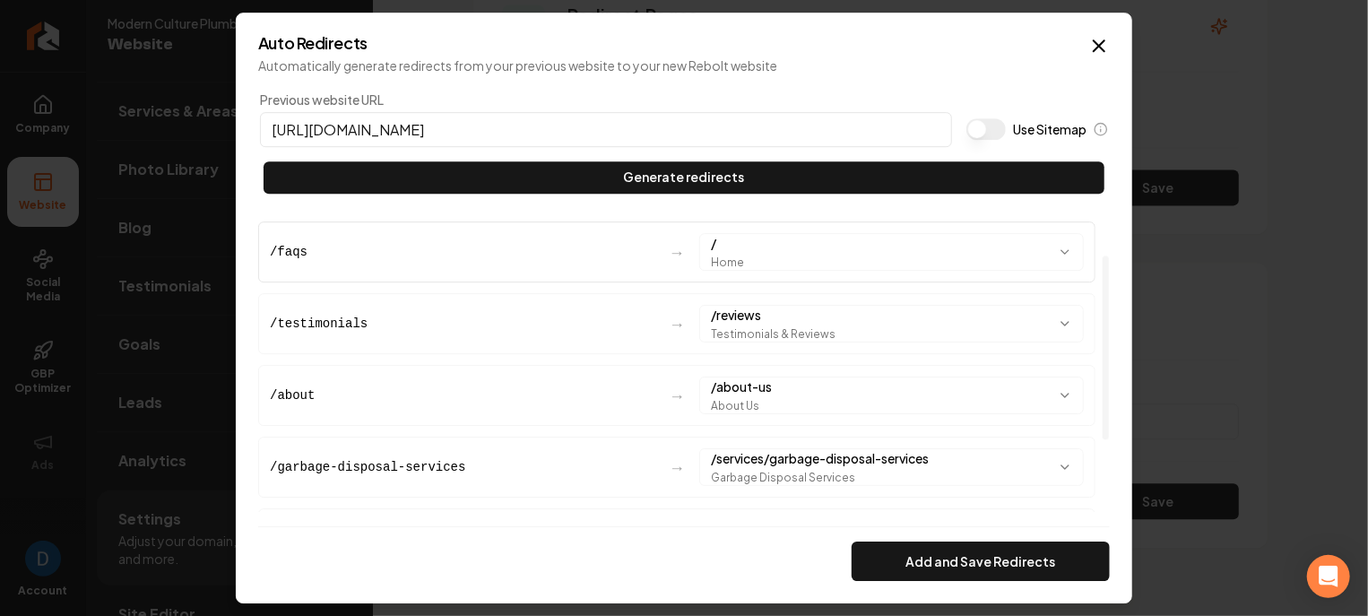
scroll to position [179, 0]
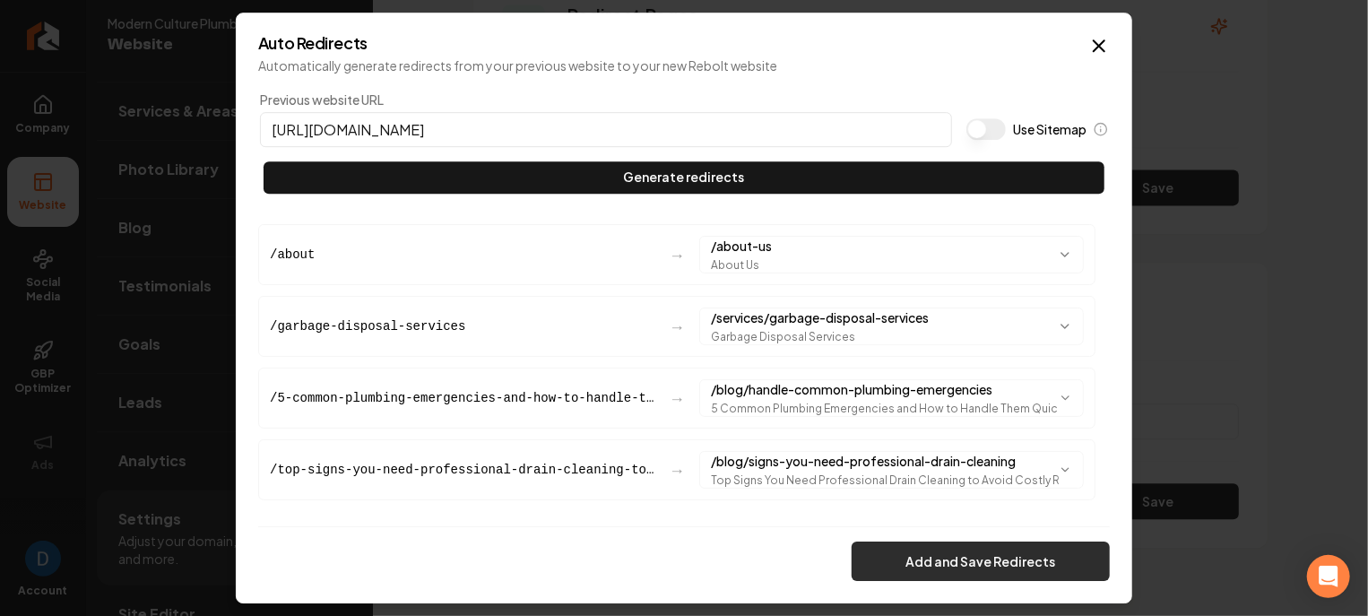
click at [1004, 561] on button "Add and Save Redirects" at bounding box center [981, 560] width 258 height 39
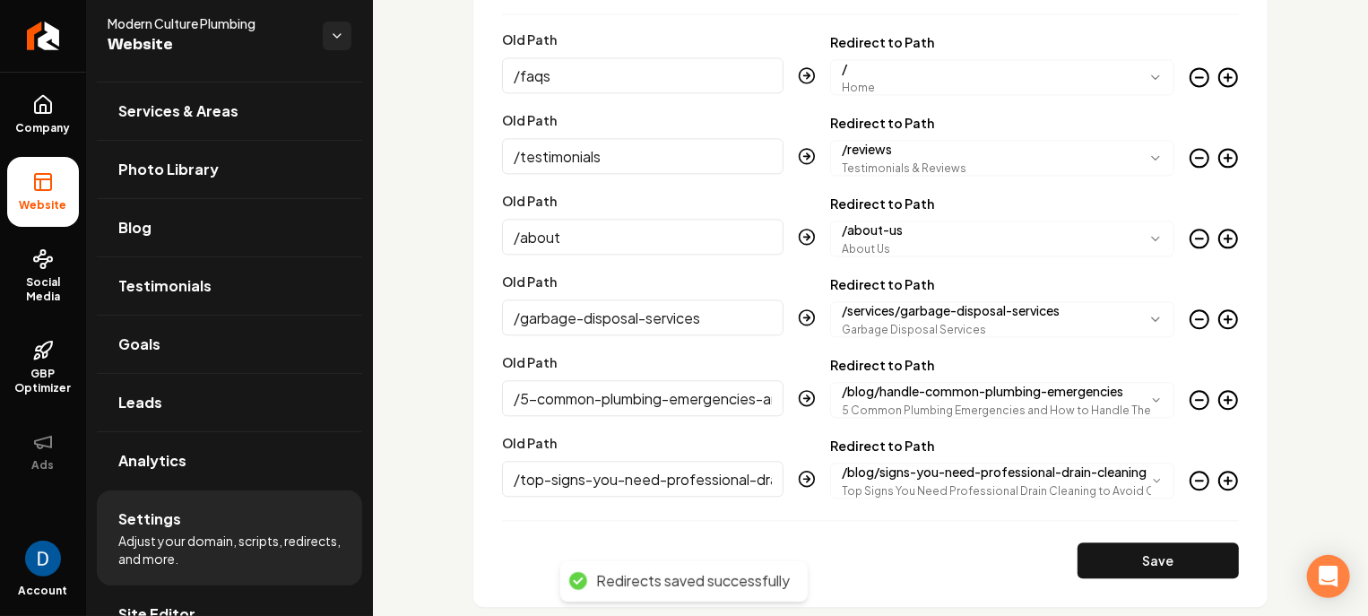
scroll to position [2215, 0]
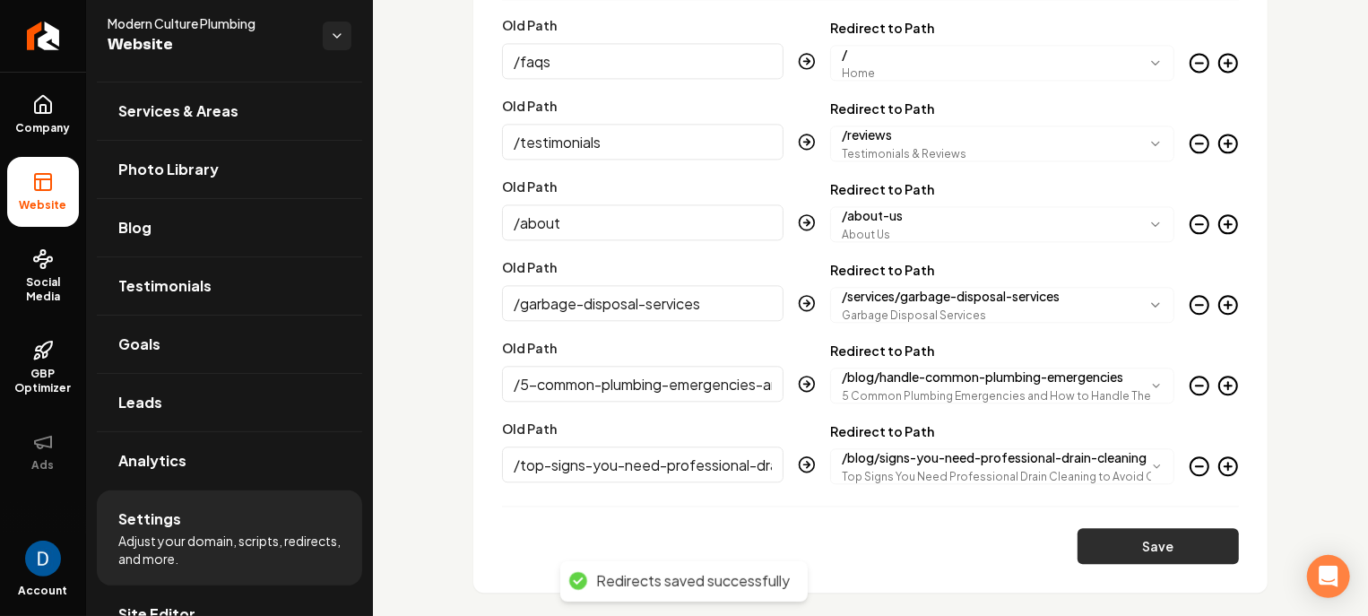
click at [1135, 539] on button "Save" at bounding box center [1158, 546] width 161 height 36
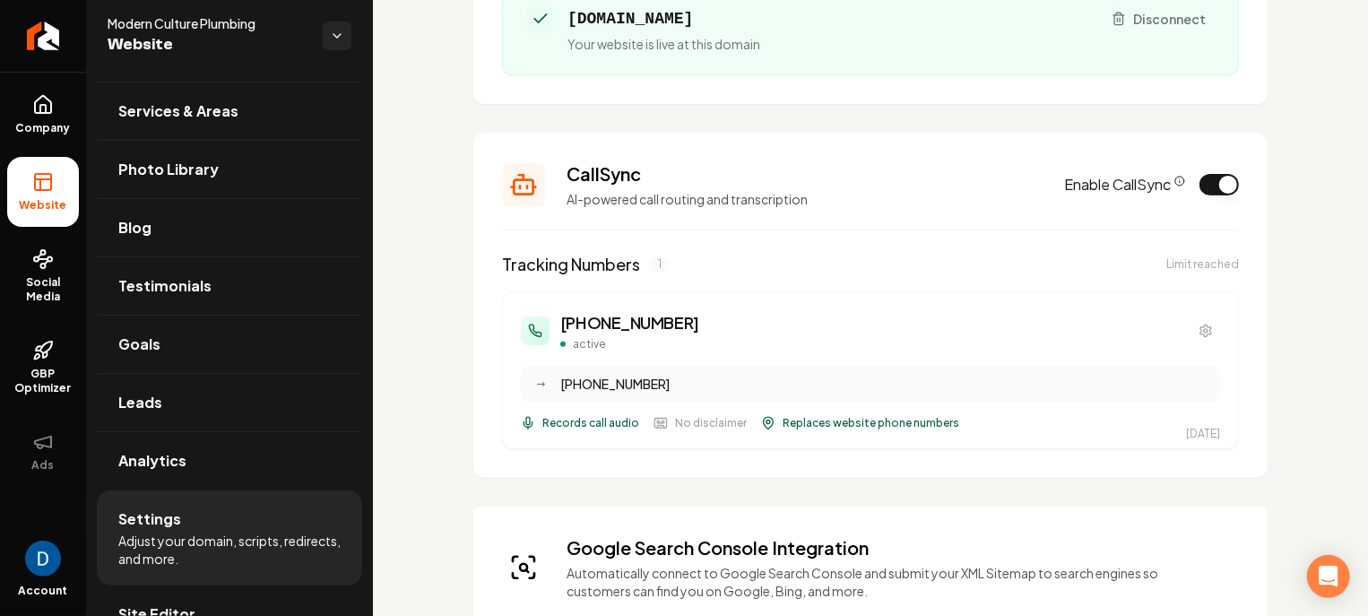
scroll to position [0, 0]
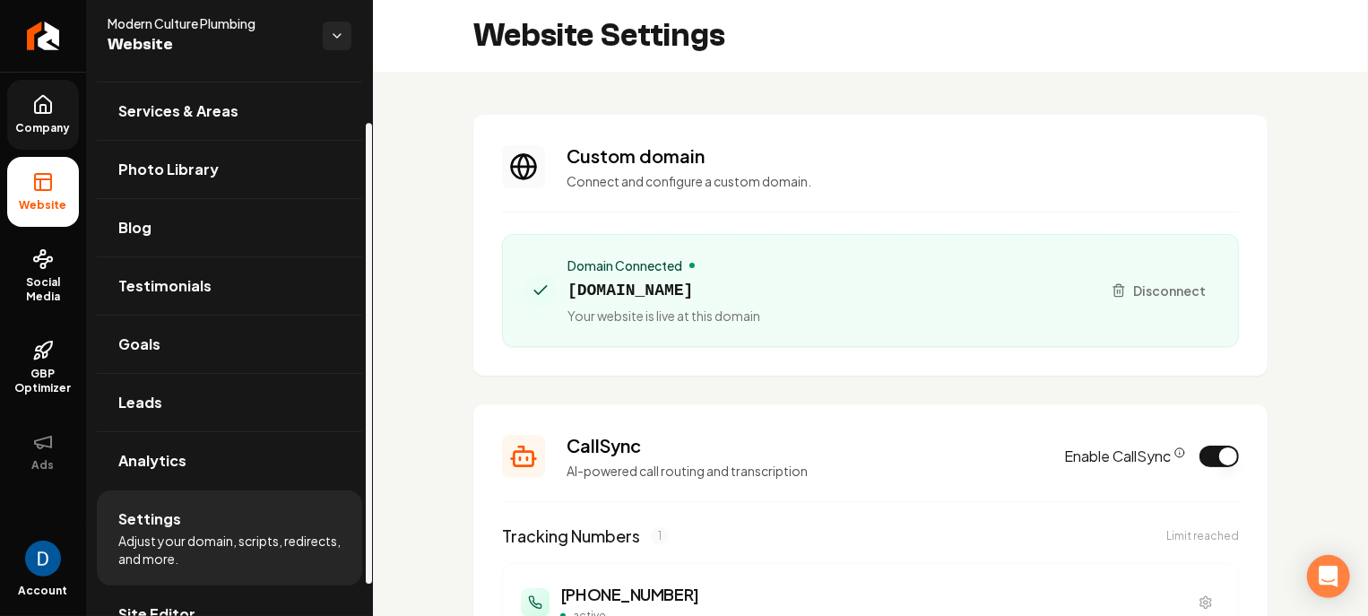
click at [51, 123] on span "Company" at bounding box center [43, 128] width 69 height 14
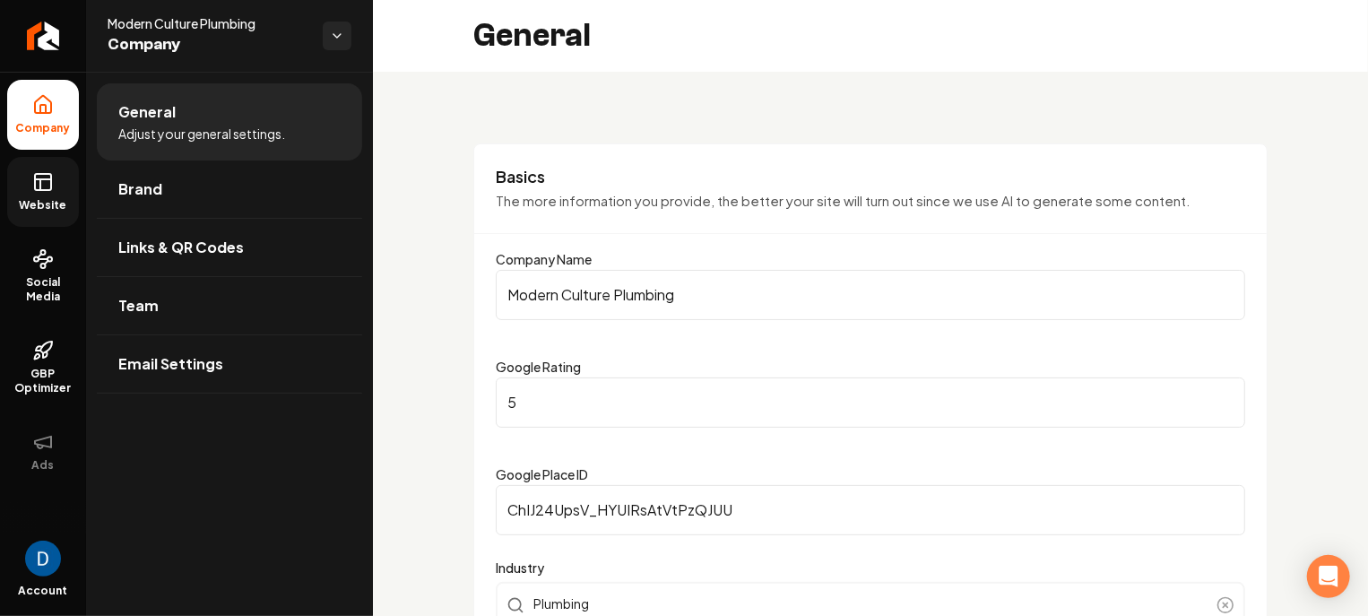
click at [32, 176] on icon at bounding box center [43, 182] width 22 height 22
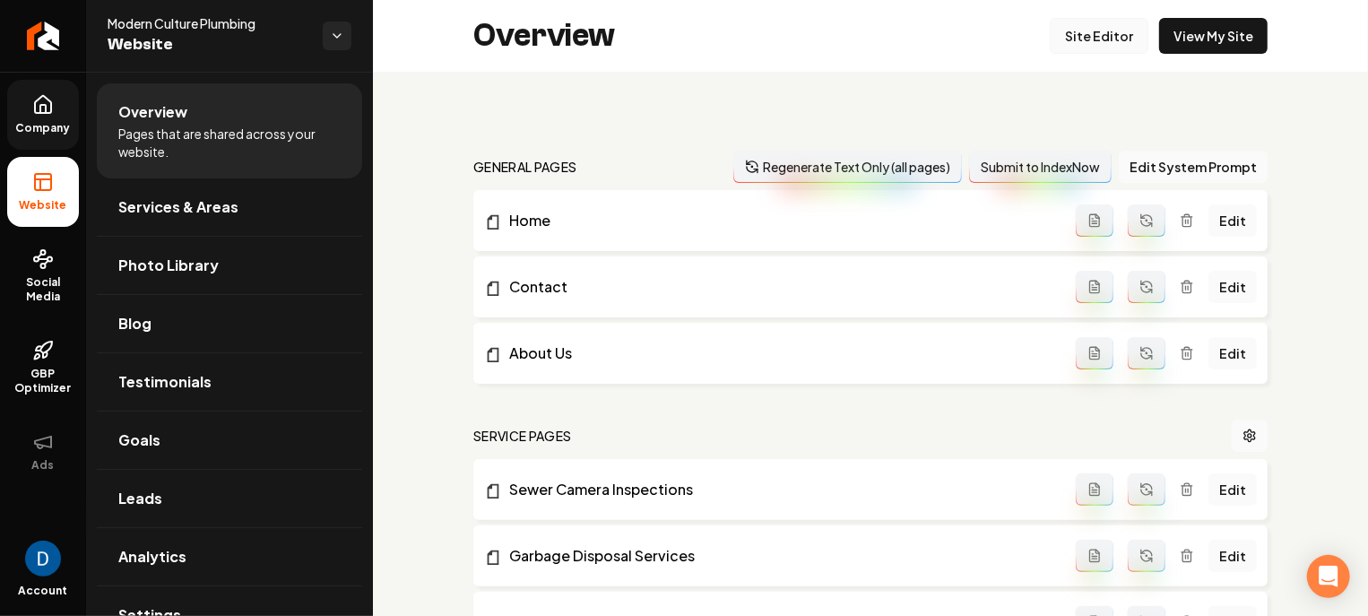
click at [1113, 33] on link "Site Editor" at bounding box center [1099, 36] width 99 height 36
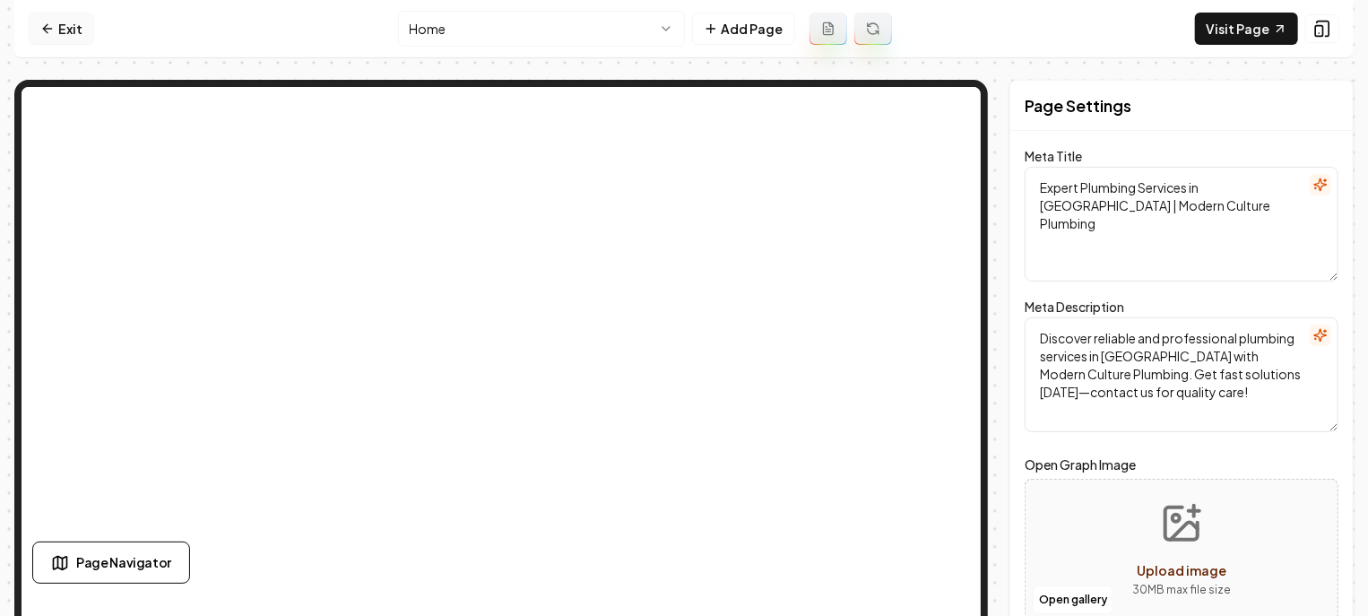
click at [63, 34] on link "Exit" at bounding box center [61, 29] width 65 height 32
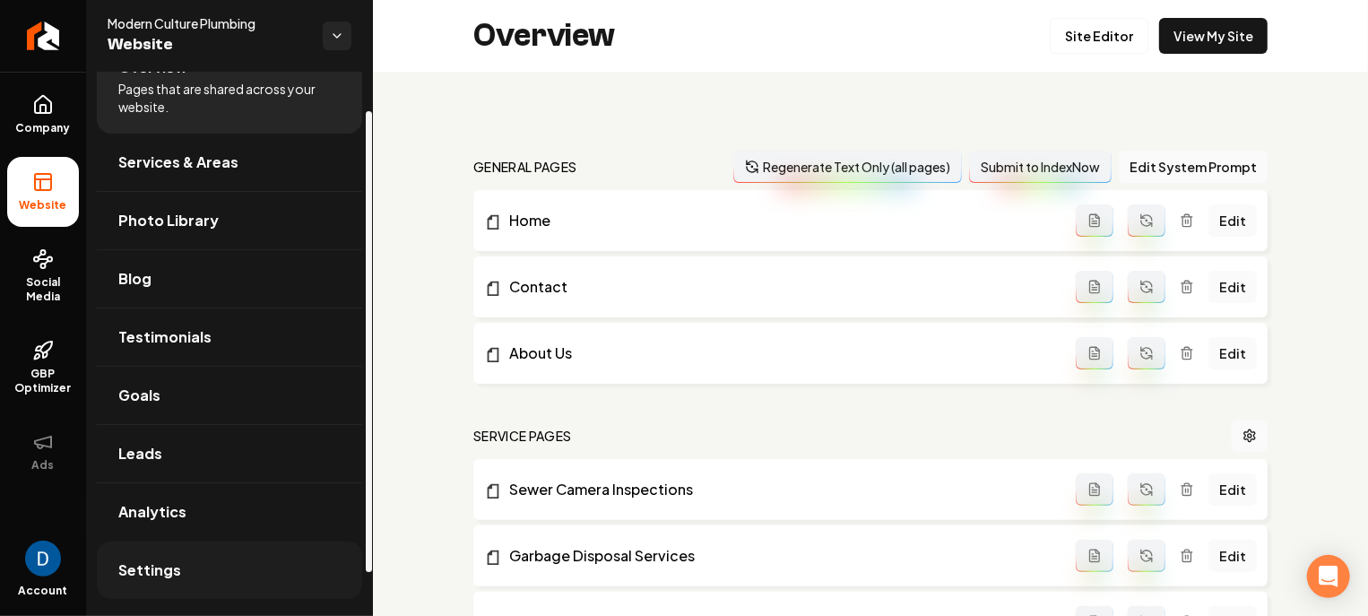
click at [210, 575] on link "Settings" at bounding box center [229, 569] width 265 height 57
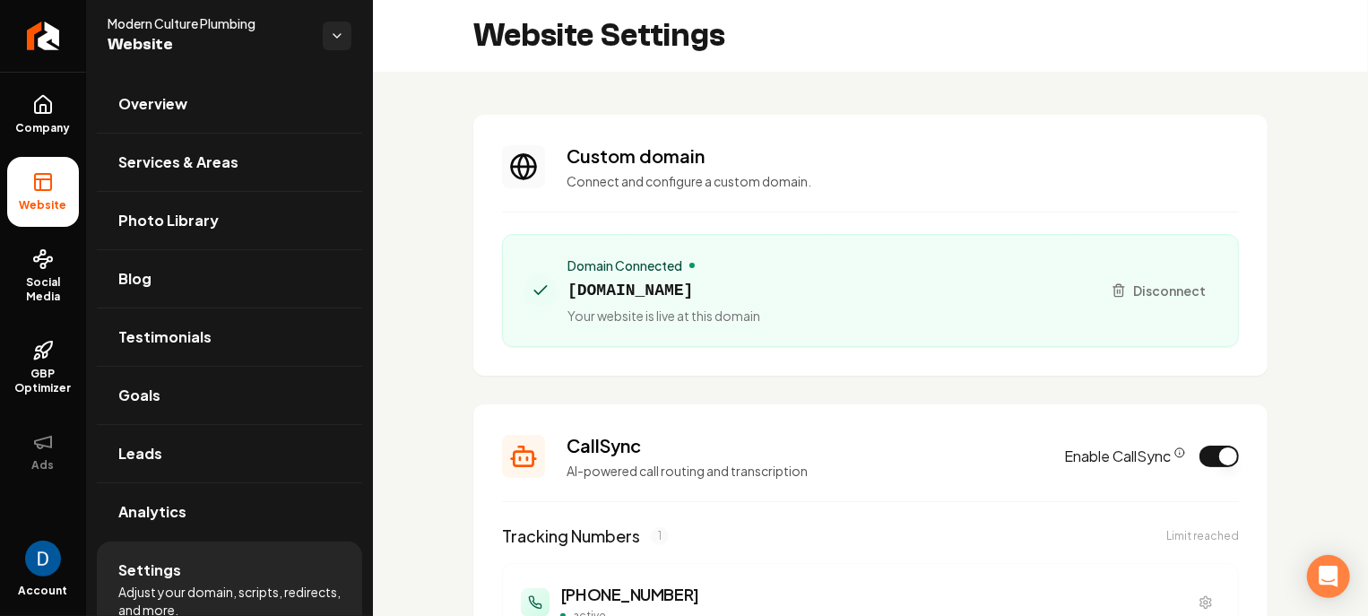
scroll to position [161, 0]
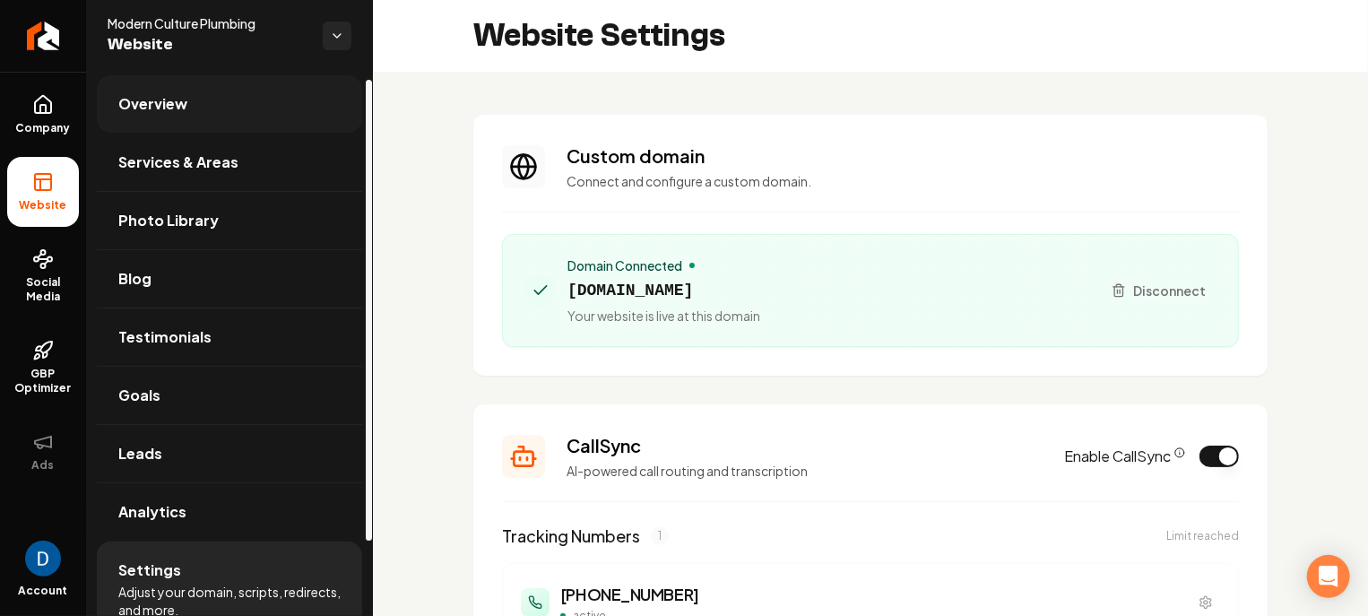
click at [249, 114] on link "Overview" at bounding box center [229, 103] width 265 height 57
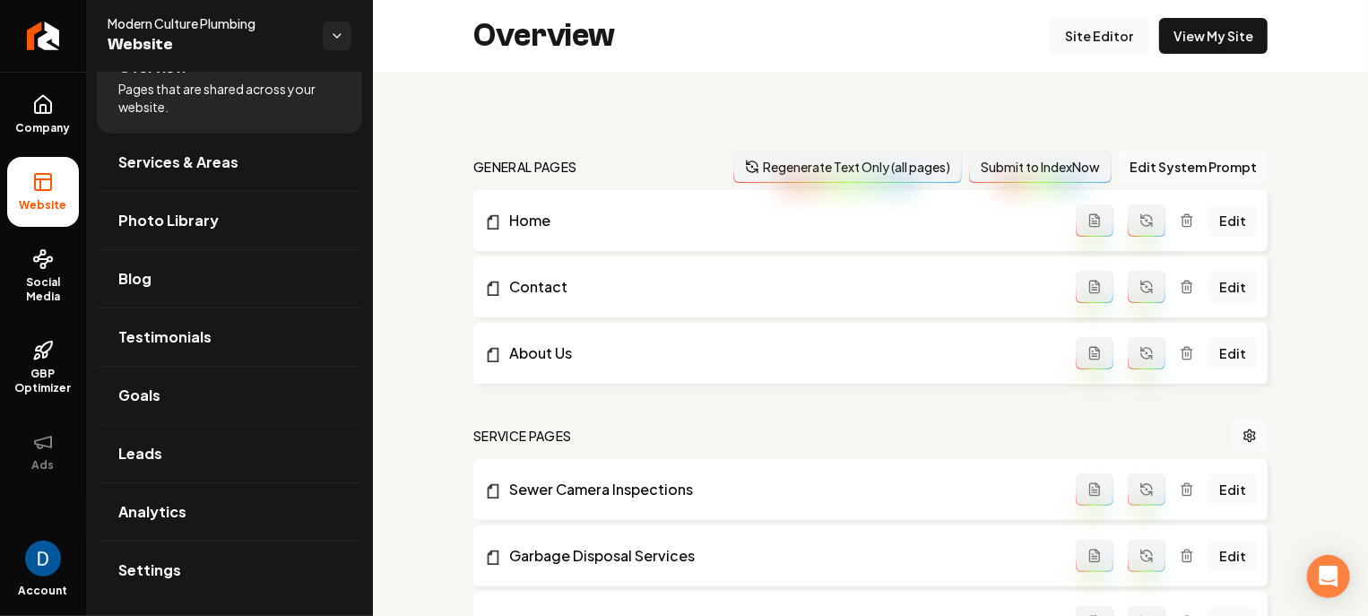
click at [1117, 24] on link "Site Editor" at bounding box center [1099, 36] width 99 height 36
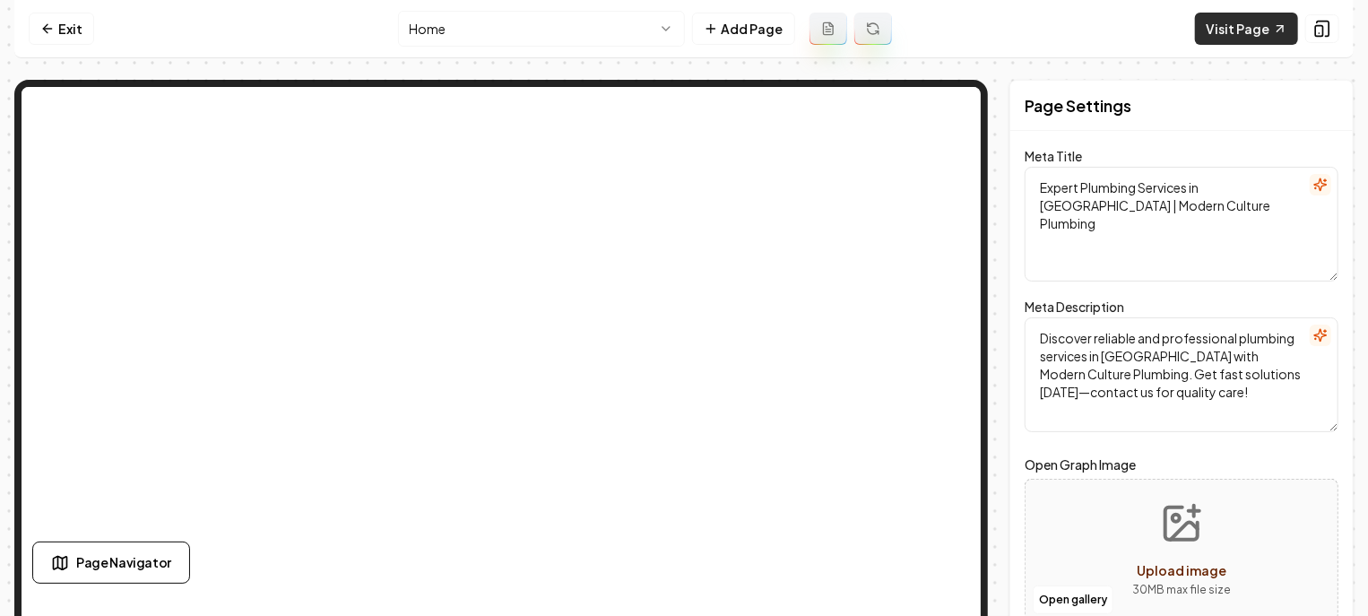
click at [1255, 24] on link "Visit Page" at bounding box center [1246, 29] width 103 height 32
click at [1240, 26] on link "Visit Page" at bounding box center [1246, 29] width 103 height 32
click at [1247, 32] on link "Visit Page" at bounding box center [1246, 29] width 103 height 32
click at [65, 22] on link "Exit" at bounding box center [61, 29] width 65 height 32
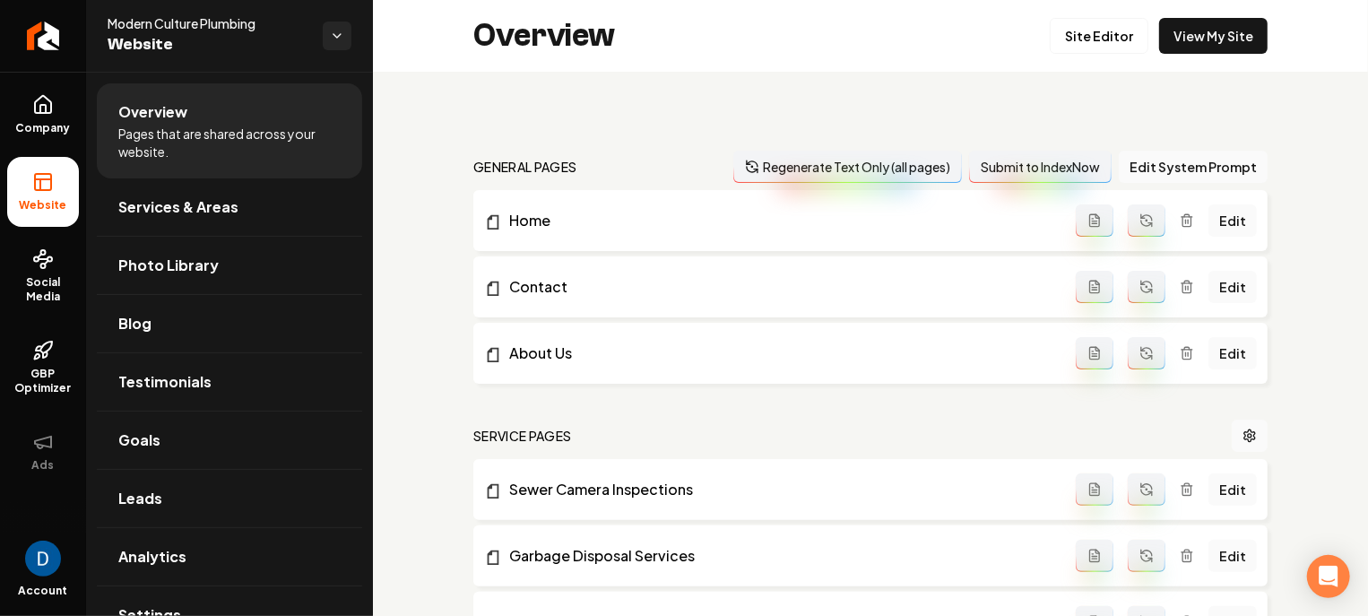
click at [122, 21] on span "Modern Culture Plumbing" at bounding box center [208, 23] width 201 height 18
copy span "Modern Culture Plumbing"
click at [194, 22] on span "Modern Culture Plumbing" at bounding box center [208, 23] width 201 height 18
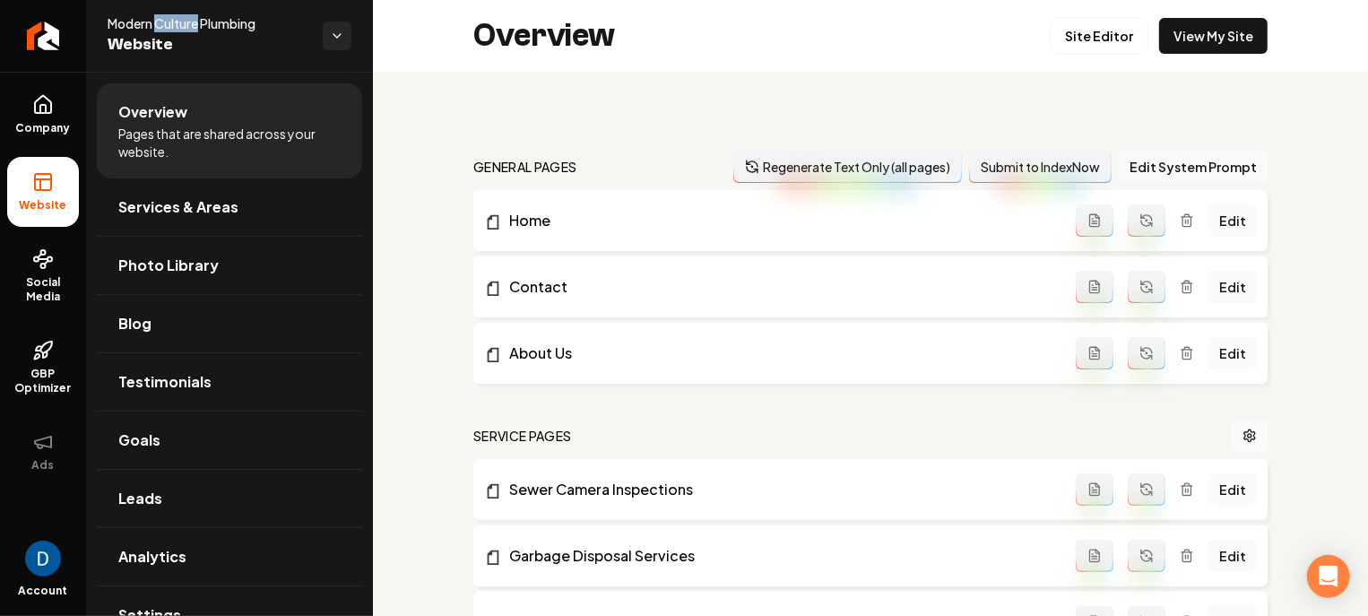
click at [194, 22] on span "Modern Culture Plumbing" at bounding box center [208, 23] width 201 height 18
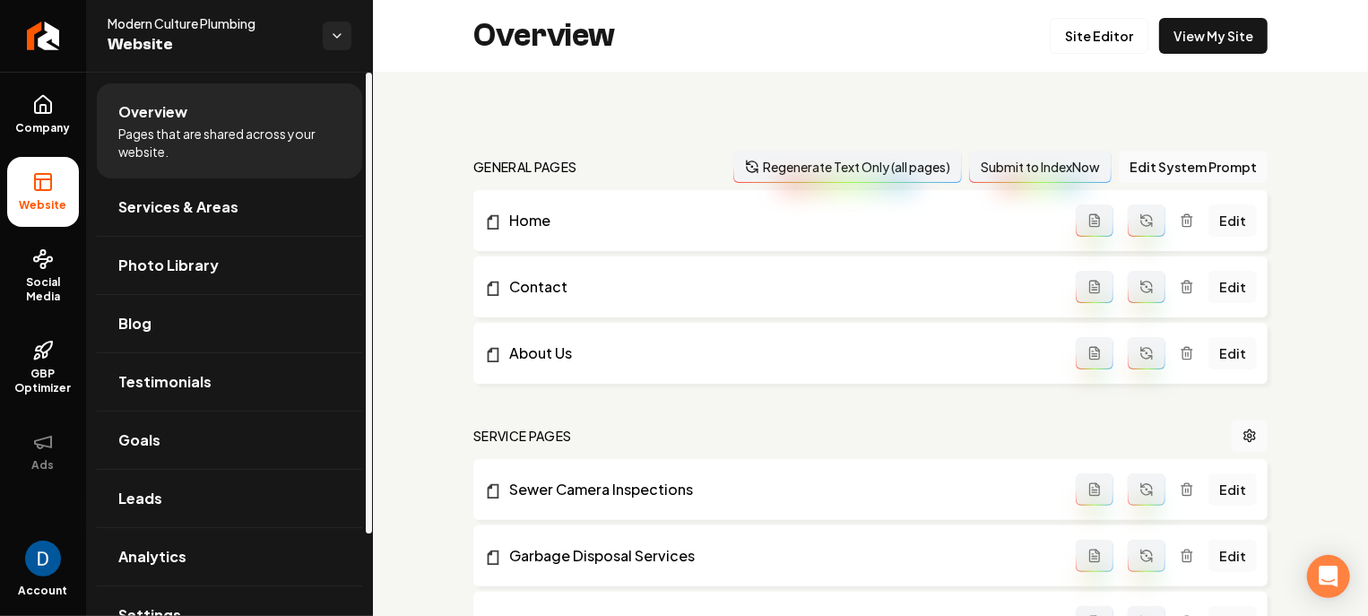
click at [214, 18] on span "Modern Culture Plumbing" at bounding box center [208, 23] width 201 height 18
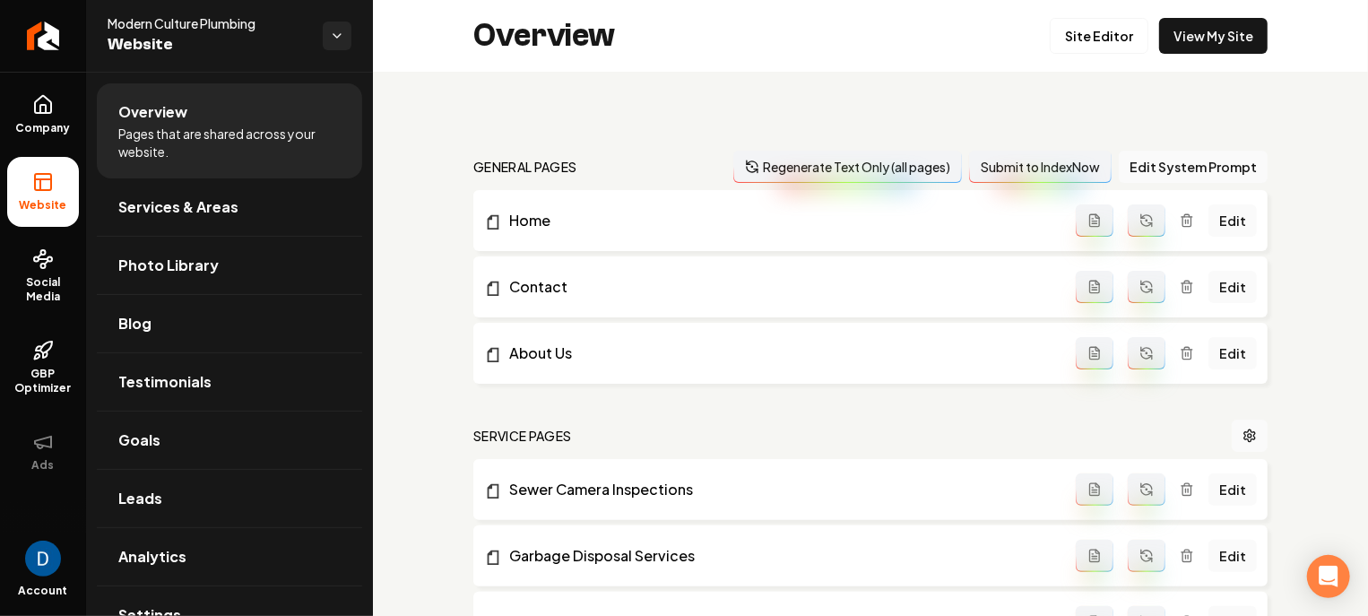
click at [1199, 56] on div "Overview Site Editor View My Site" at bounding box center [870, 36] width 995 height 72
click at [1199, 34] on link "View My Site" at bounding box center [1213, 36] width 108 height 36
click at [174, 30] on span "Modern Culture Plumbing" at bounding box center [208, 23] width 201 height 18
click at [176, 26] on span "Modern Culture Plumbing" at bounding box center [208, 23] width 201 height 18
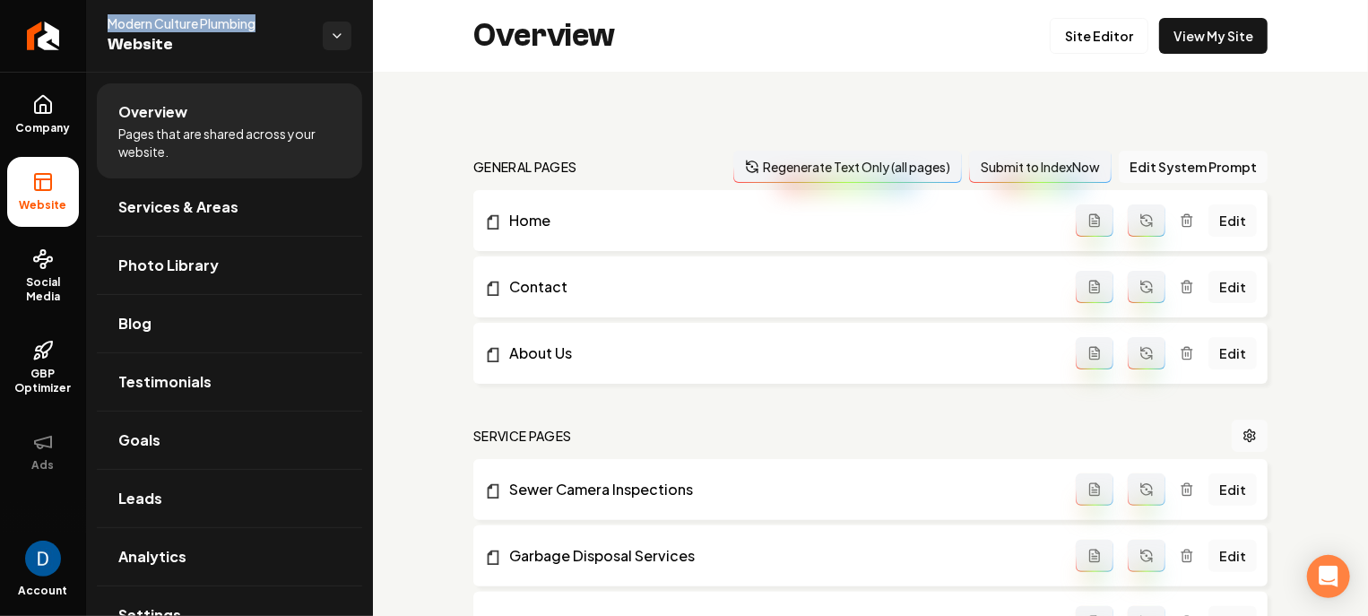
click at [176, 26] on span "Modern Culture Plumbing" at bounding box center [208, 23] width 201 height 18
copy span "Modern Culture Plumbing"
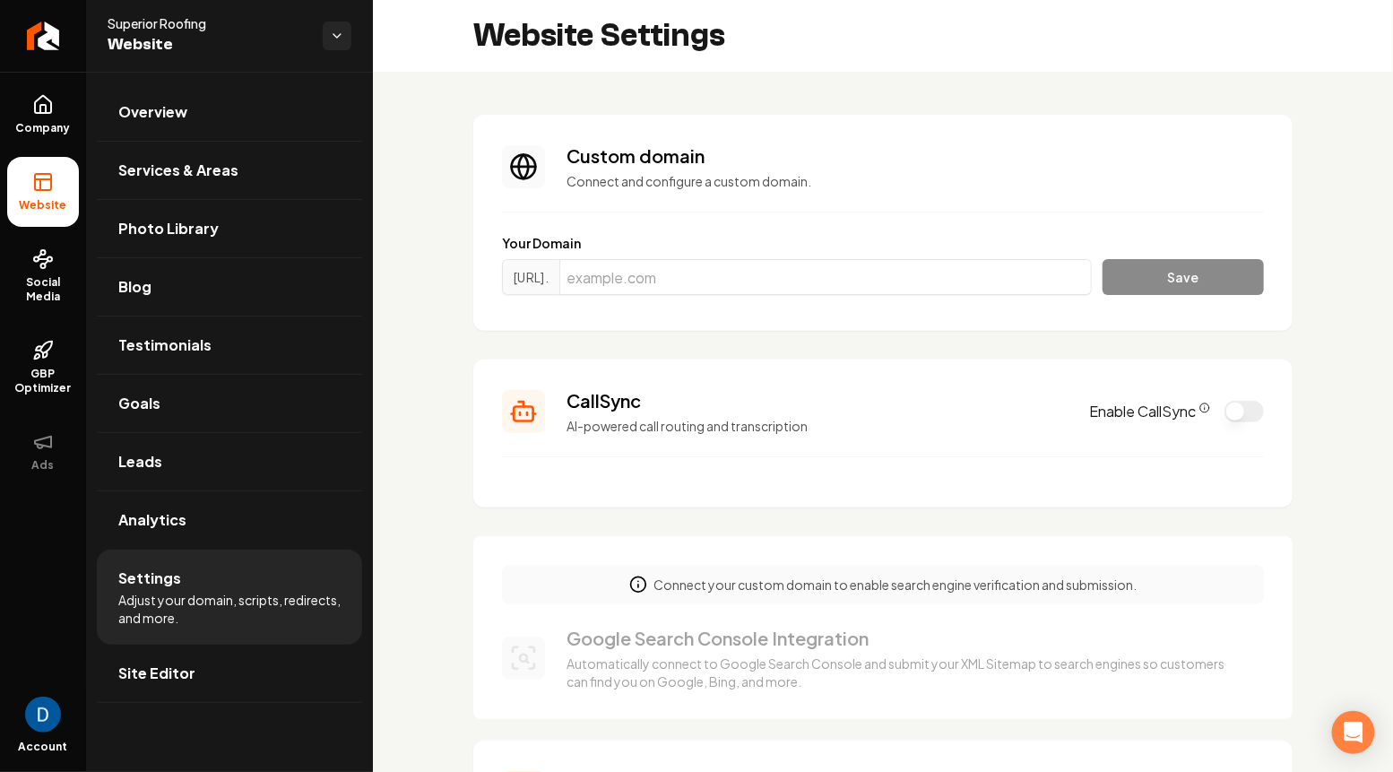
scroll to position [161, 0]
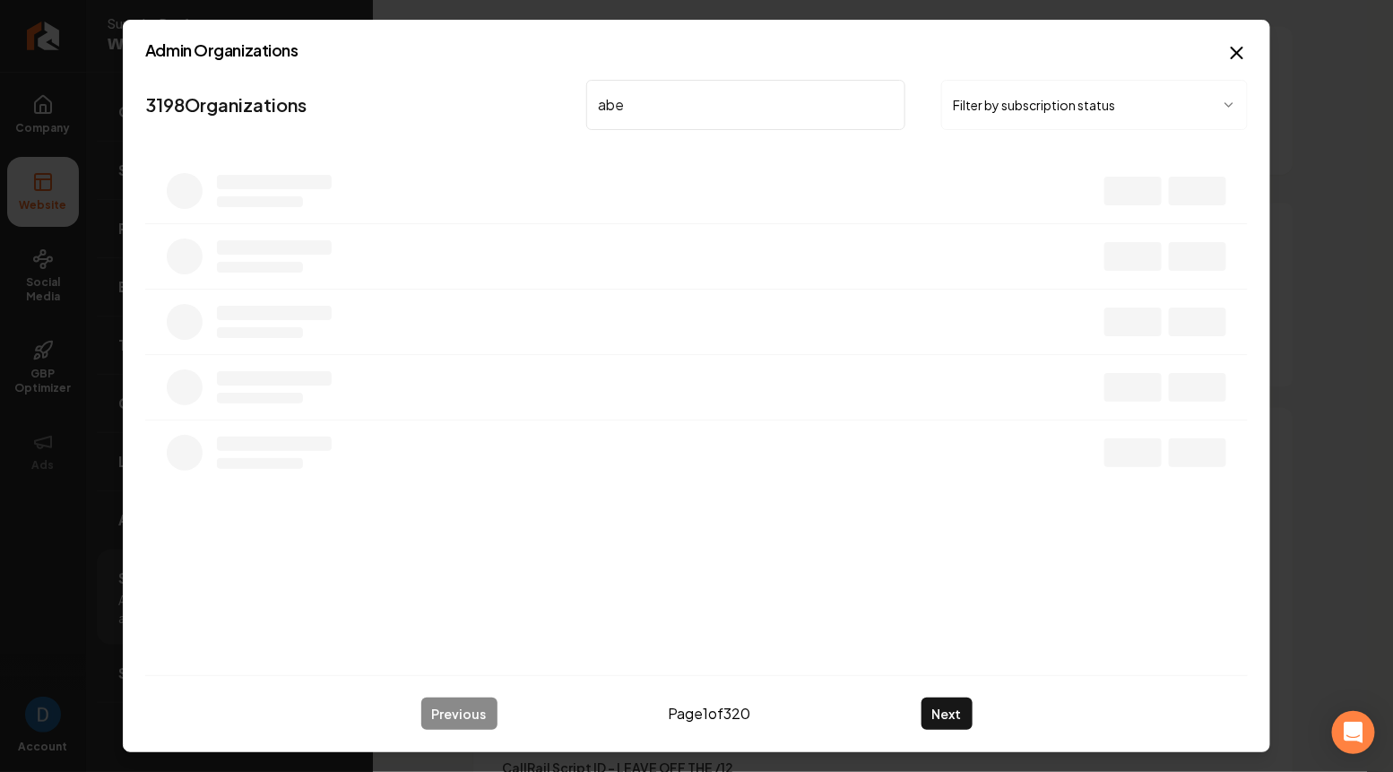
type input "abe"
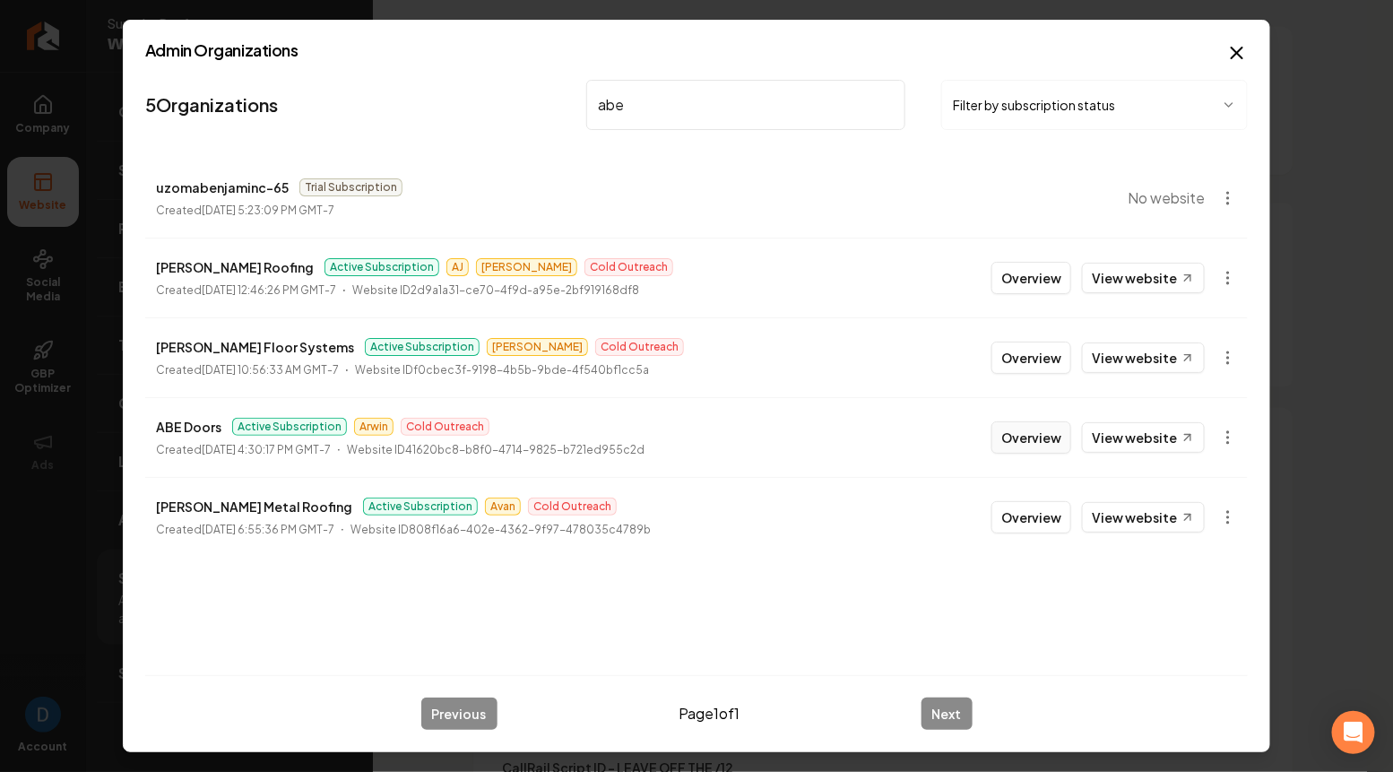
click at [1026, 439] on button "Overview" at bounding box center [1032, 437] width 80 height 32
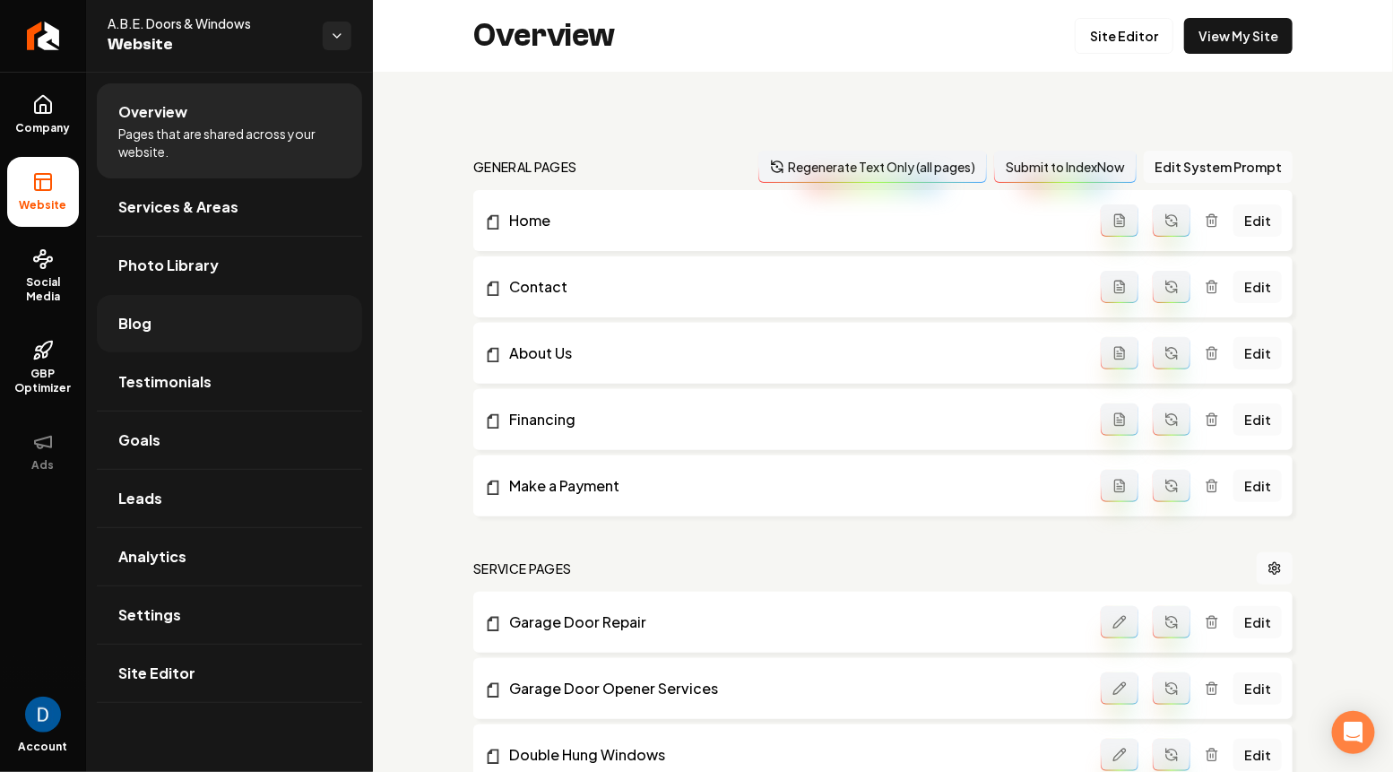
click at [174, 332] on link "Blog" at bounding box center [229, 323] width 265 height 57
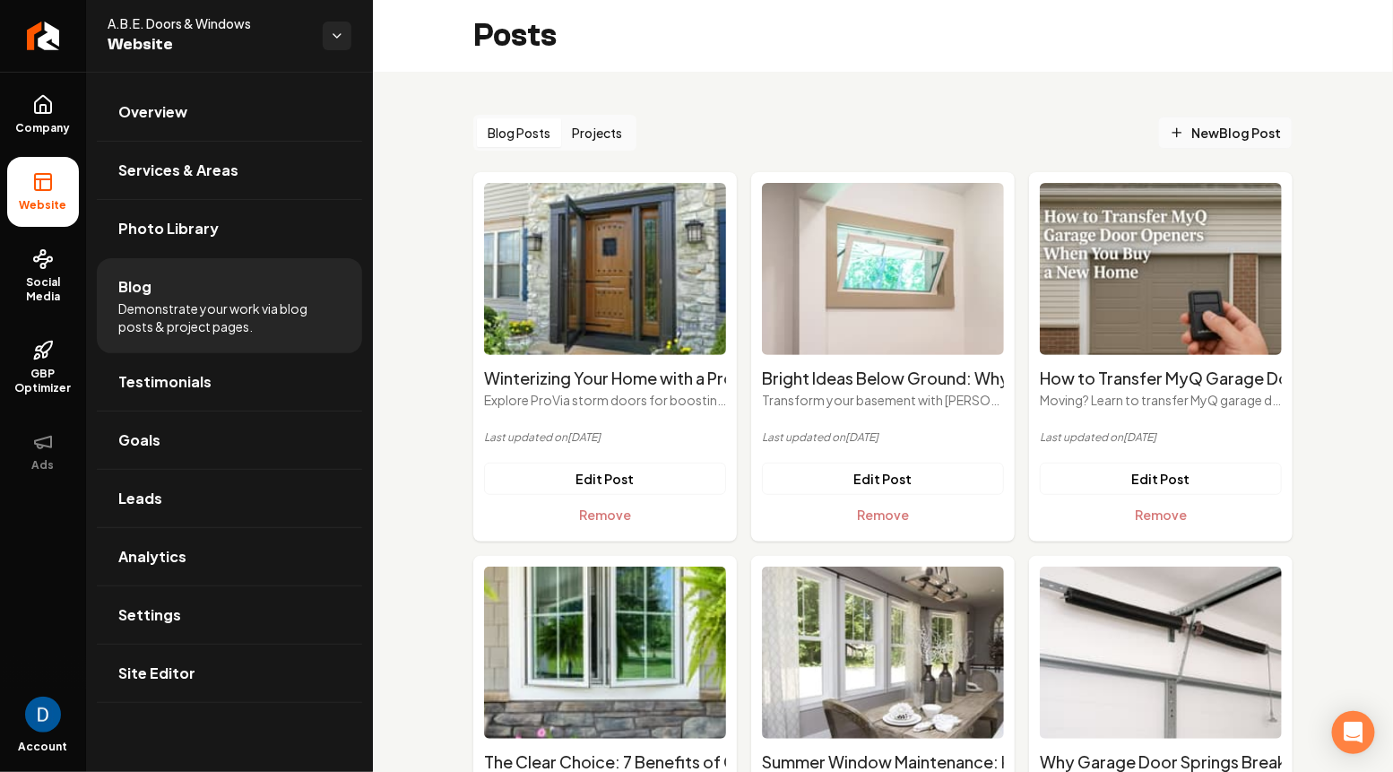
click at [1235, 127] on span "New Blog Post" at bounding box center [1225, 133] width 111 height 19
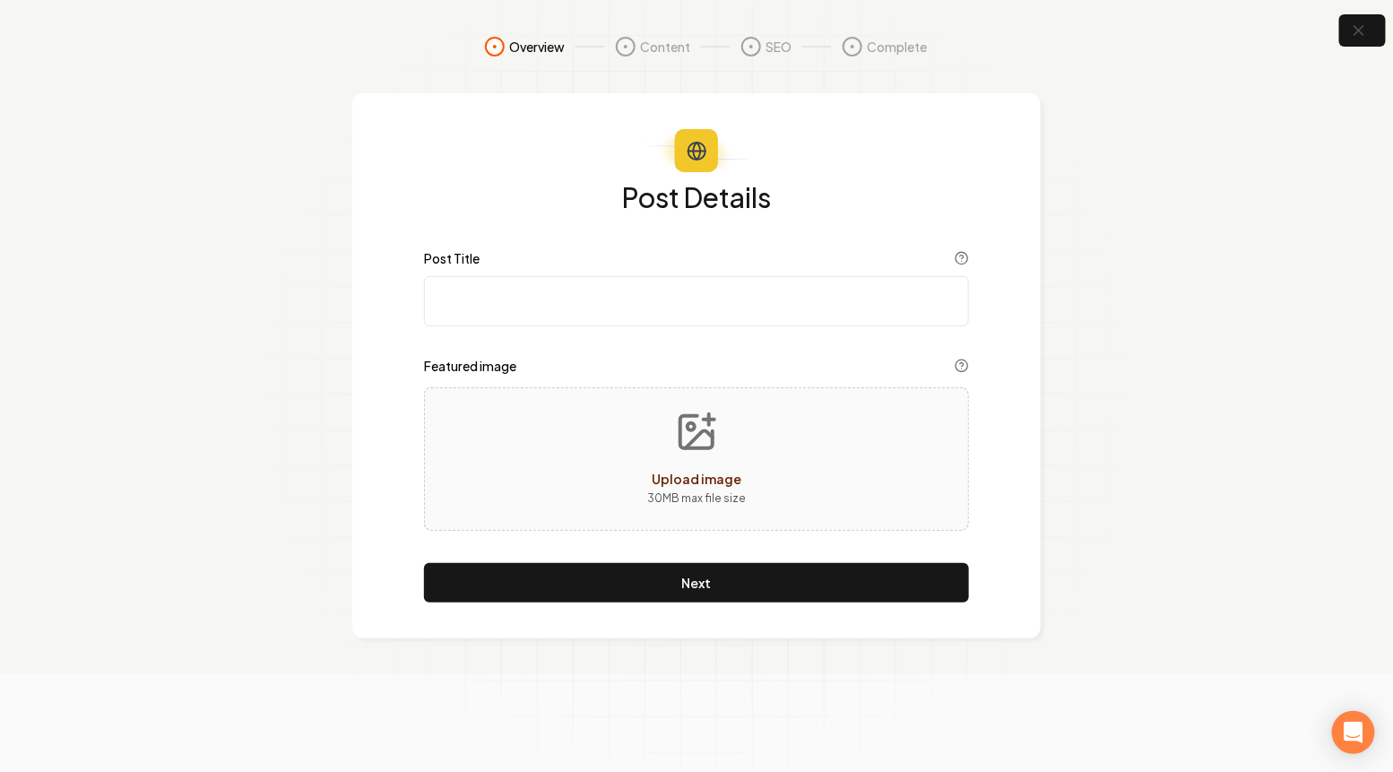
click at [511, 295] on input "Post Title" at bounding box center [696, 301] width 545 height 50
paste input "Introducing: Our New General Manager!"
type input "Introducing: Our New General Manager!"
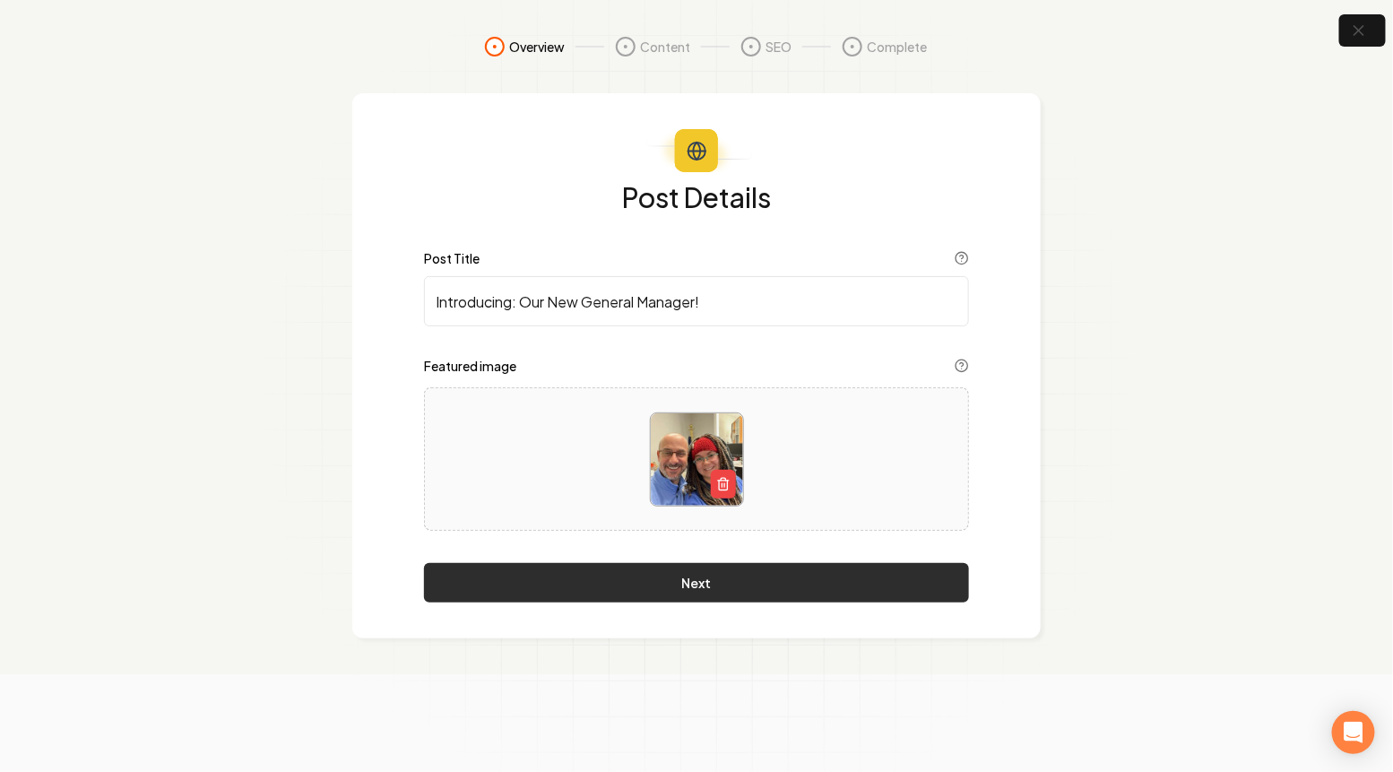
click at [645, 586] on button "Next" at bounding box center [696, 582] width 545 height 39
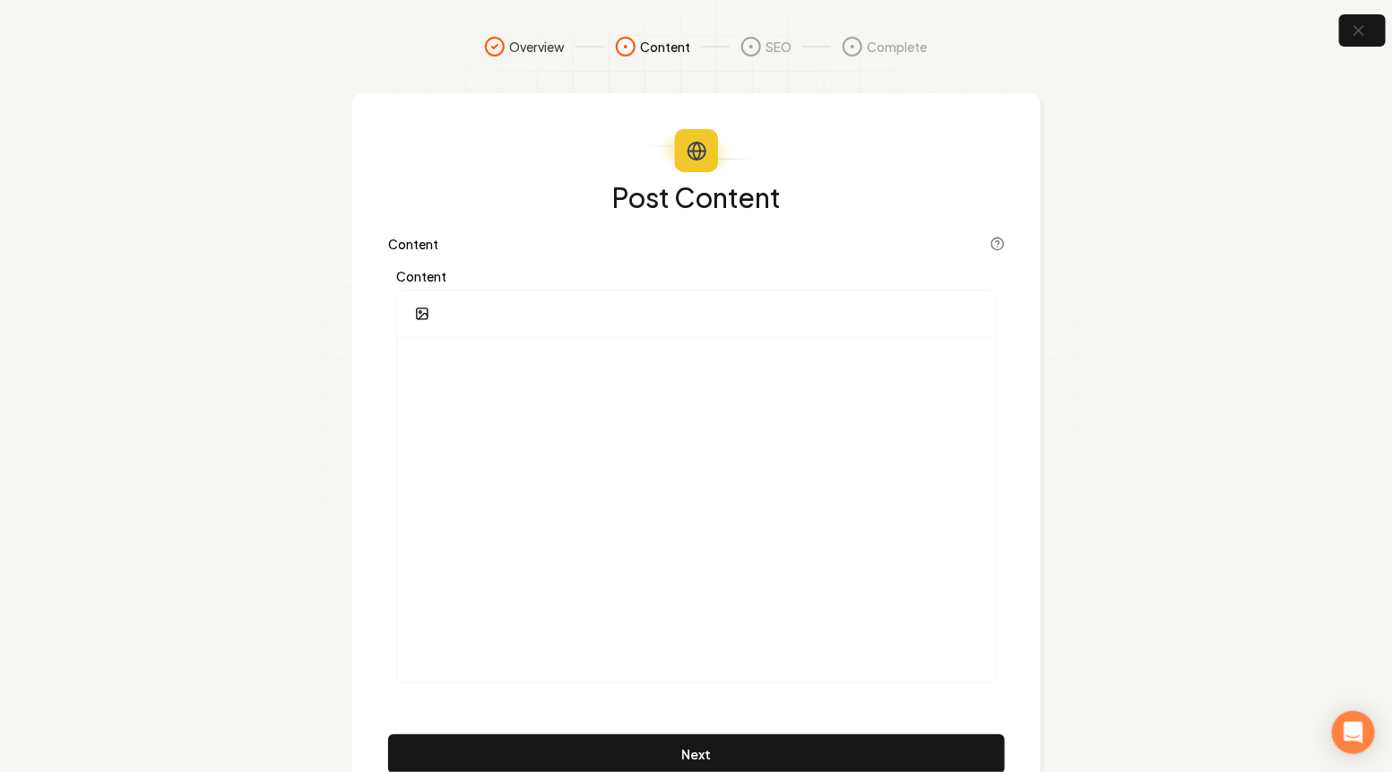
click at [524, 310] on div at bounding box center [696, 314] width 599 height 48
click at [451, 466] on div at bounding box center [696, 510] width 599 height 344
click at [458, 313] on div at bounding box center [696, 314] width 599 height 48
click at [436, 313] on button "button" at bounding box center [422, 314] width 36 height 32
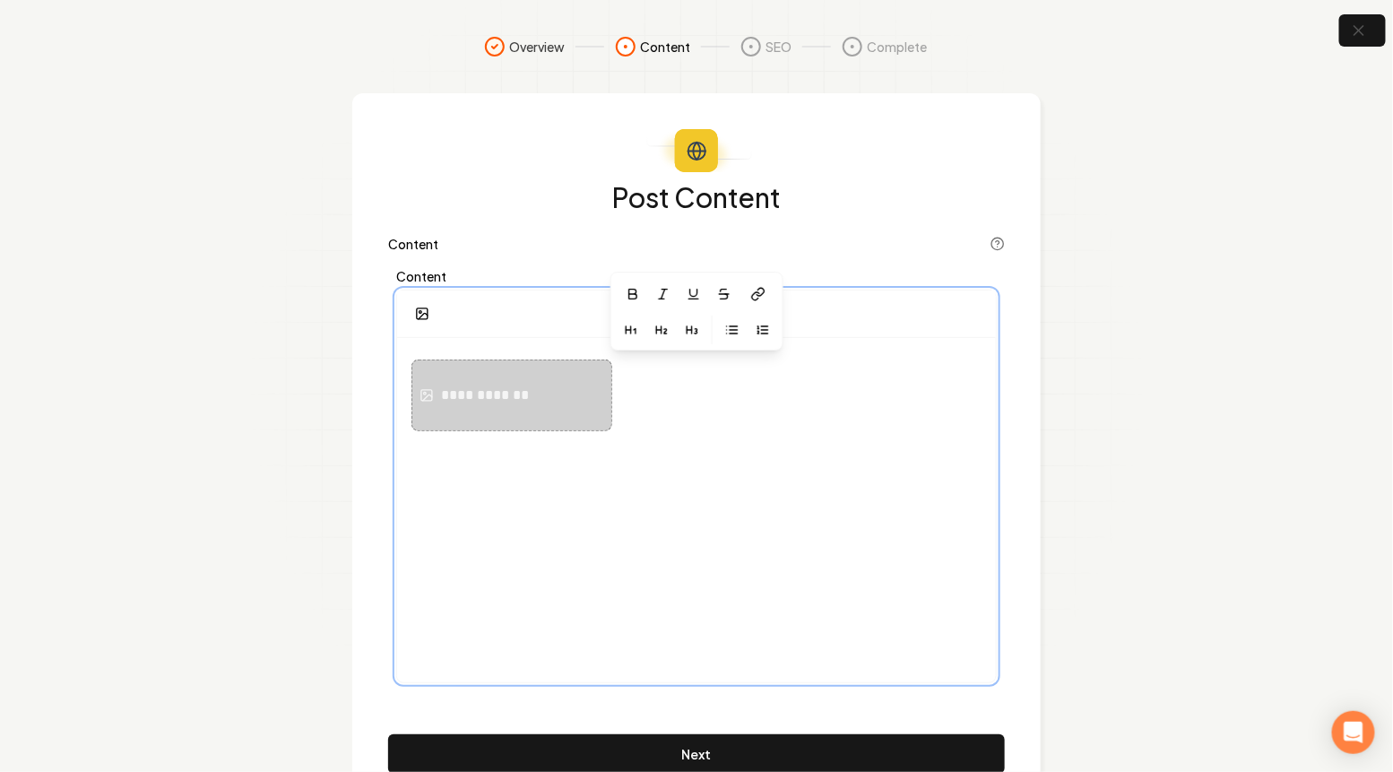
click at [510, 459] on div "**********" at bounding box center [696, 510] width 599 height 344
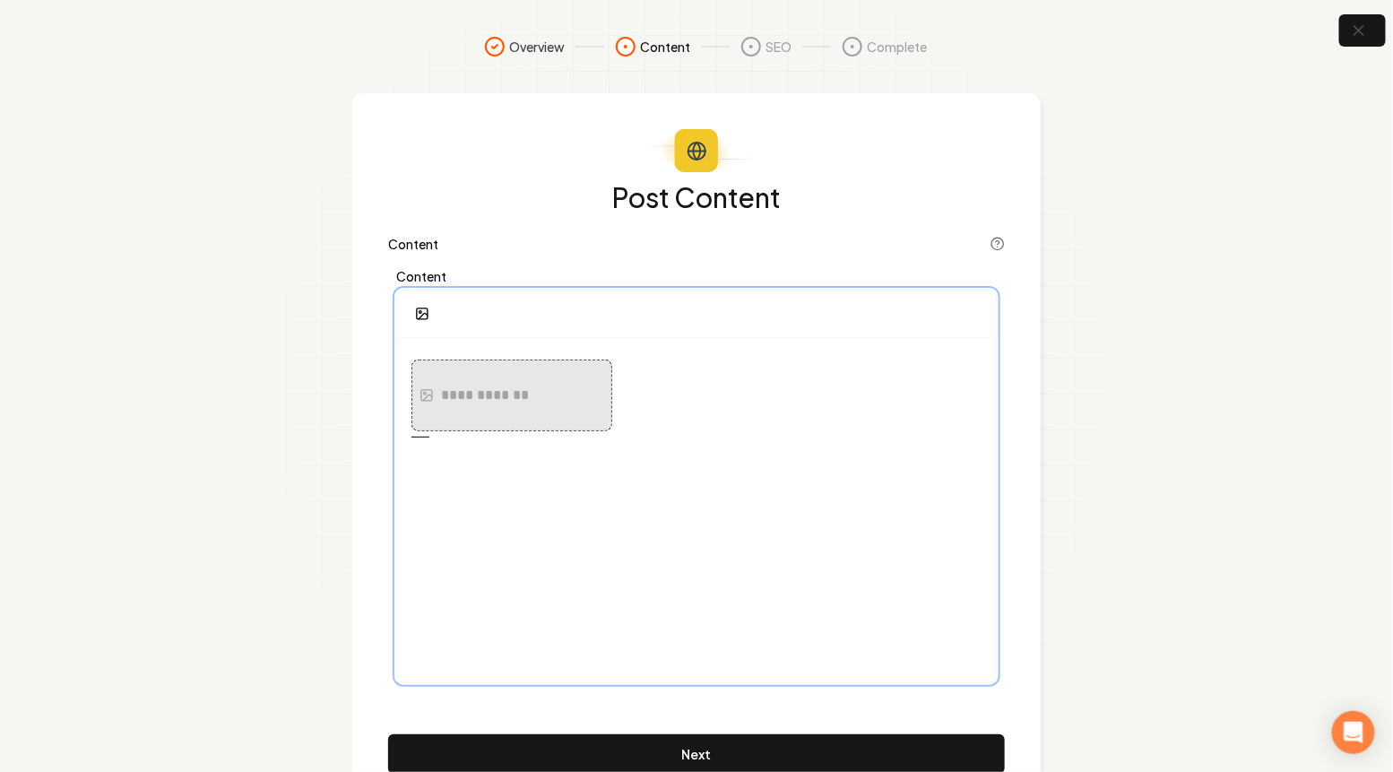
click at [449, 344] on div "**********" at bounding box center [696, 510] width 599 height 344
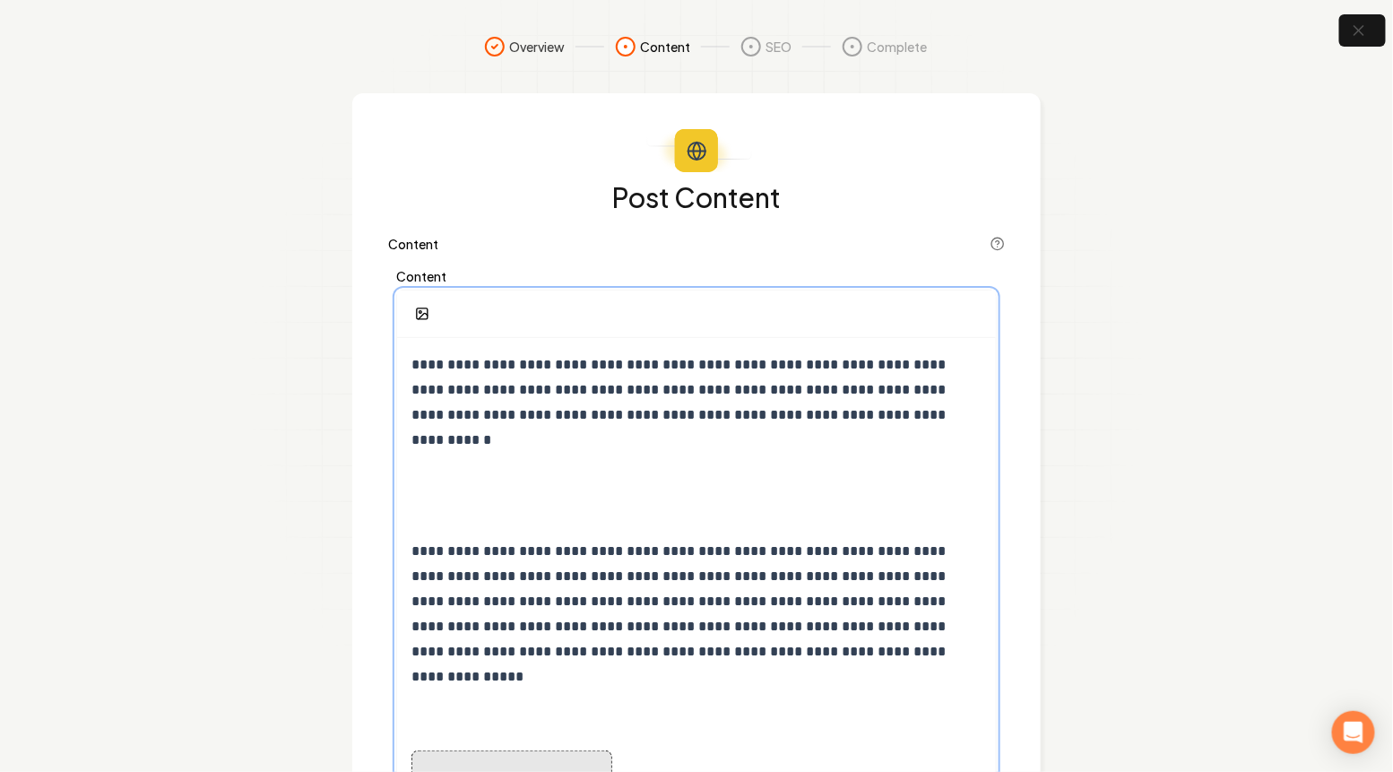
click at [442, 471] on p at bounding box center [696, 496] width 570 height 50
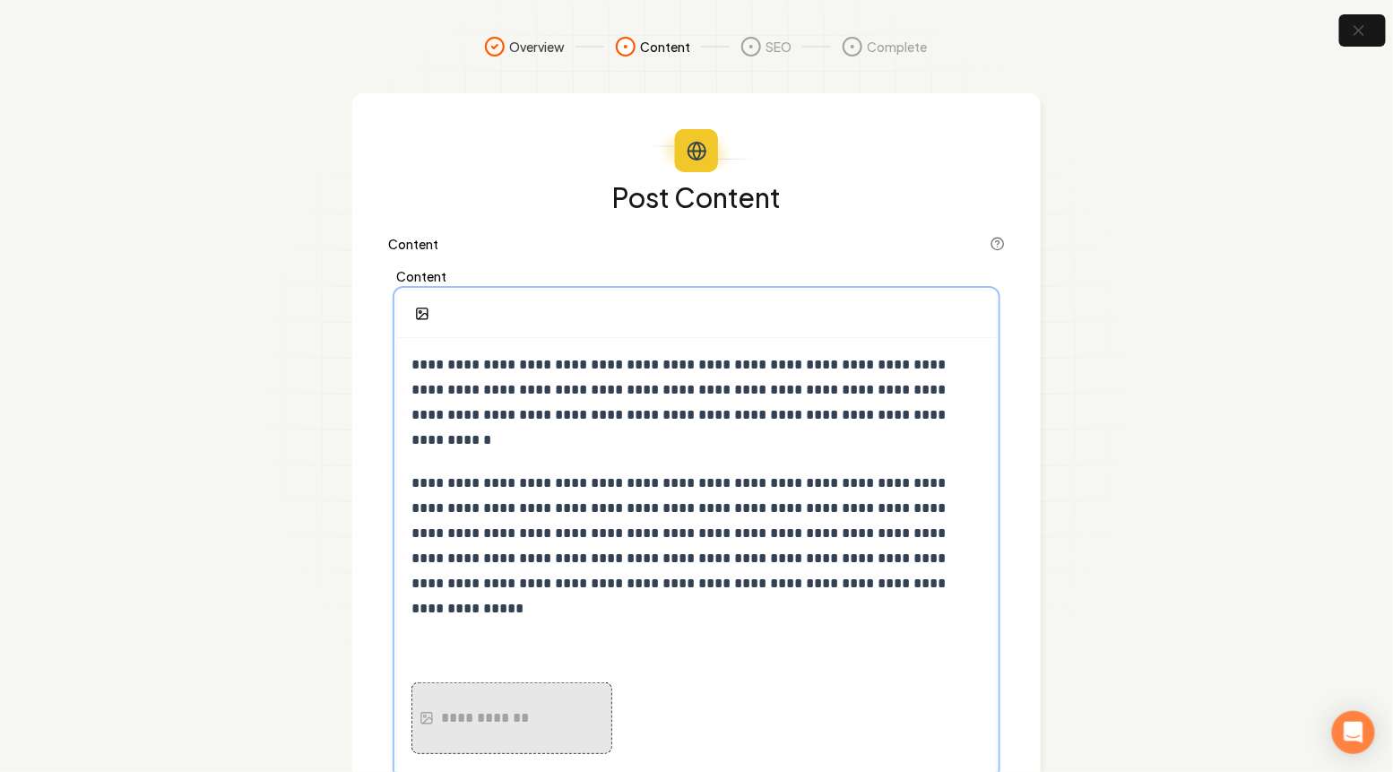
click at [971, 564] on p "**********" at bounding box center [696, 546] width 570 height 151
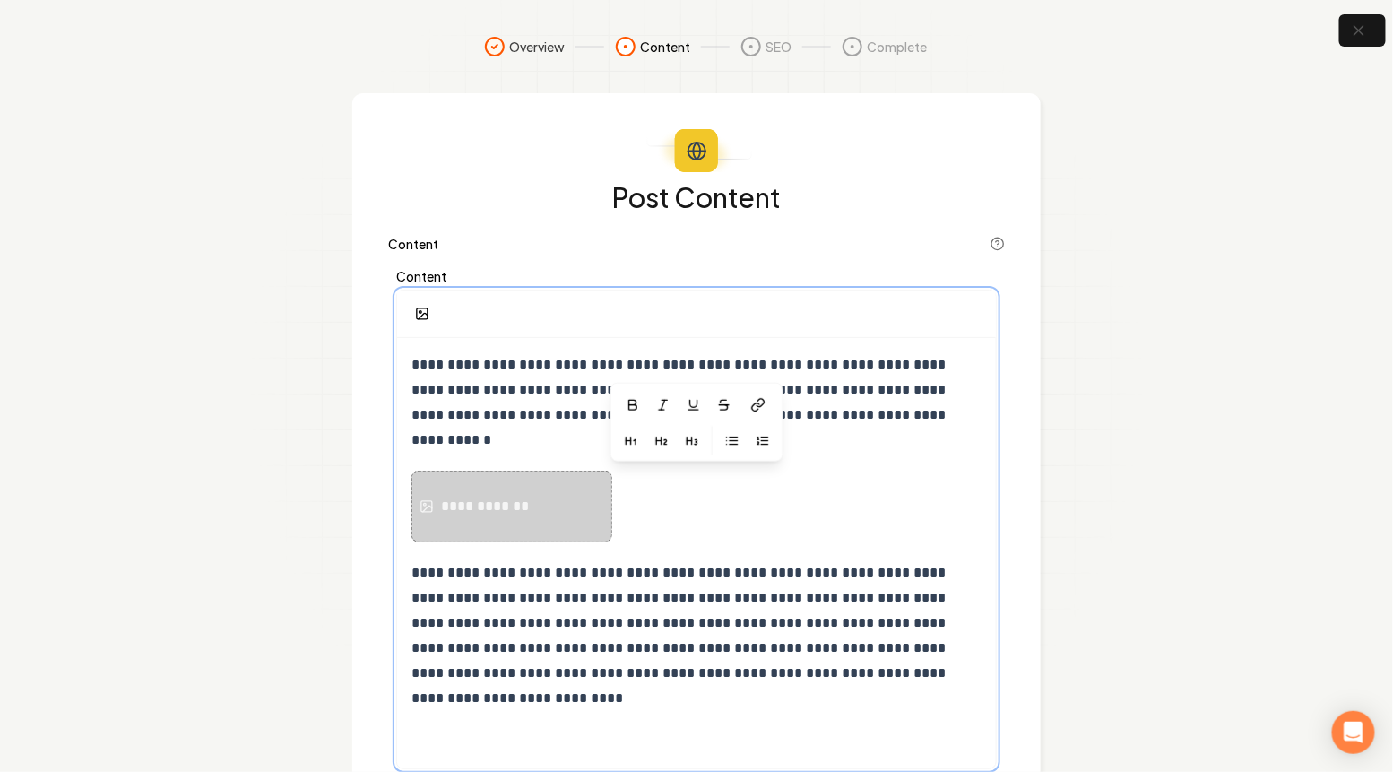
click at [859, 566] on span "**********" at bounding box center [680, 635] width 538 height 139
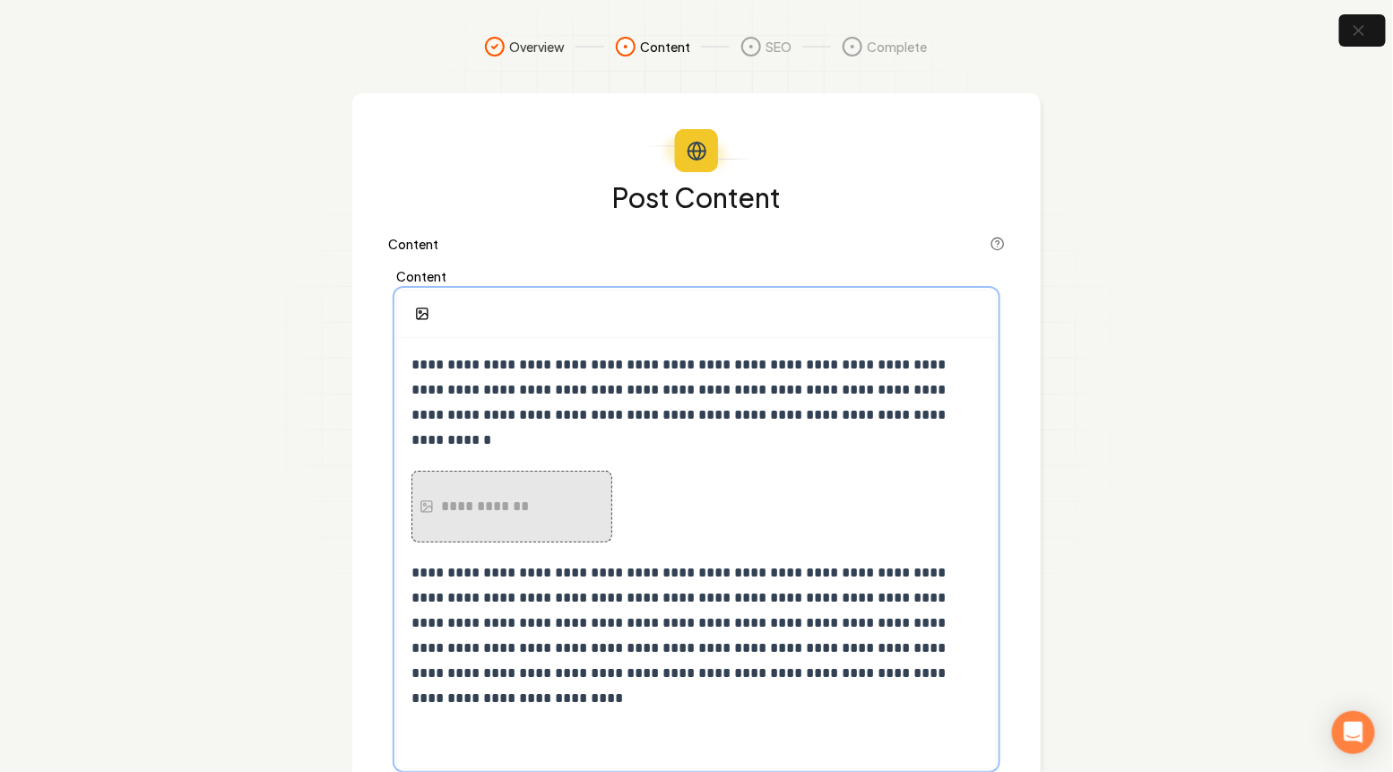
click at [533, 741] on div "**********" at bounding box center [696, 553] width 599 height 430
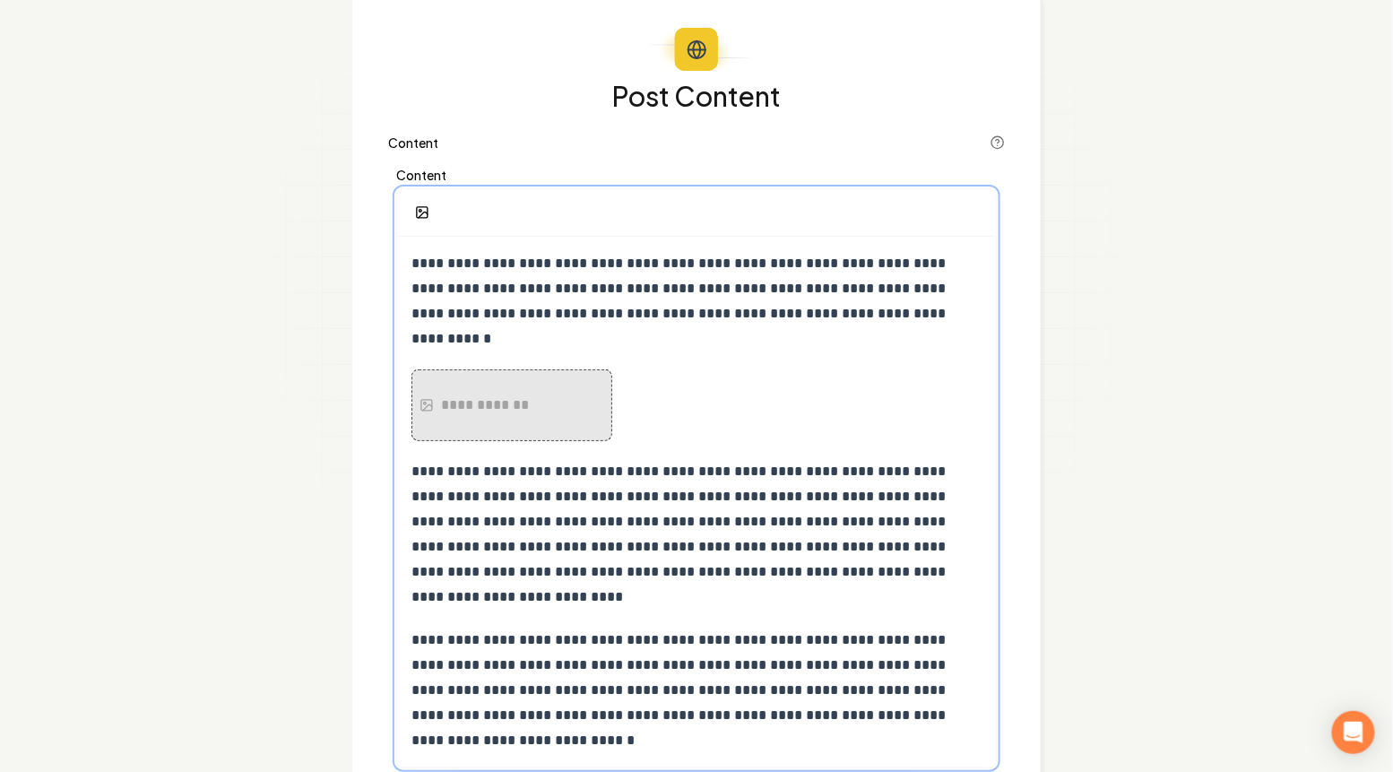
scroll to position [127, 0]
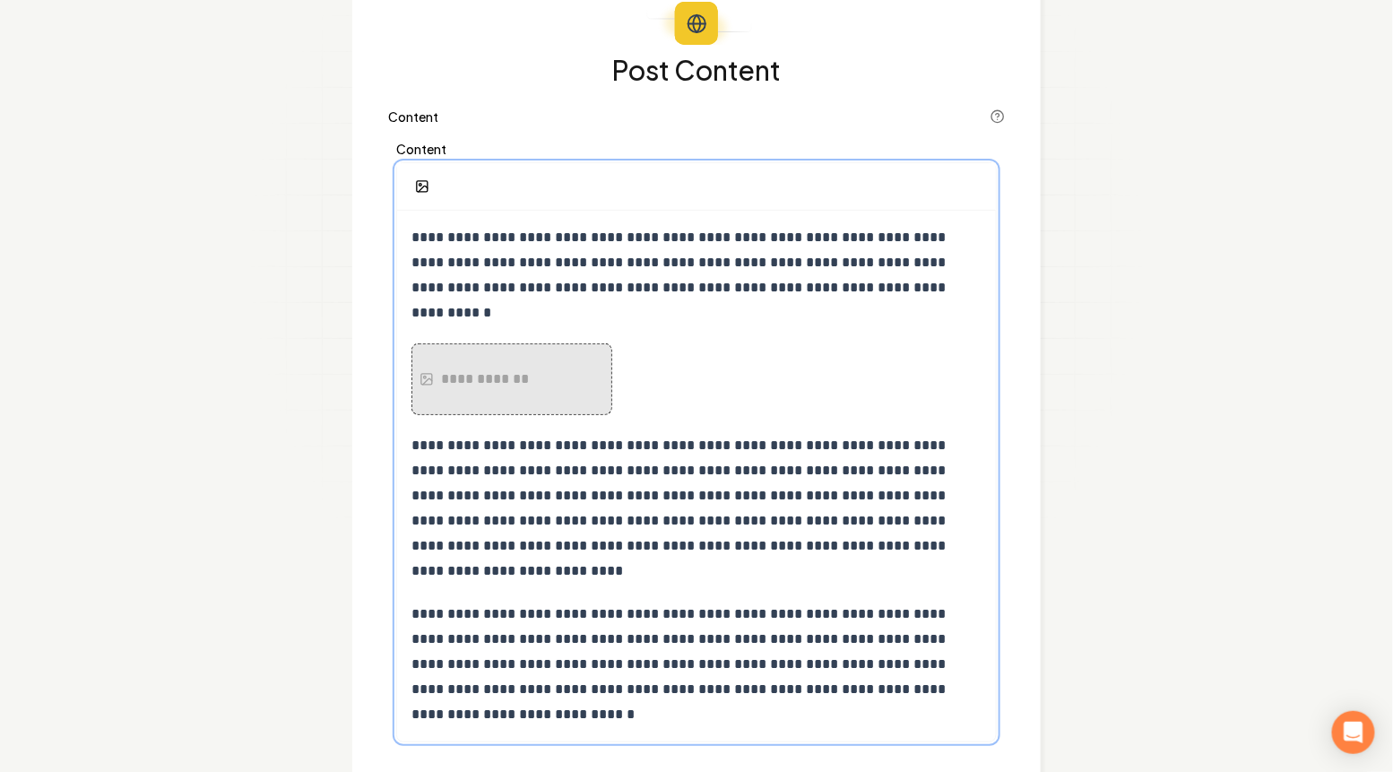
click at [858, 438] on span "**********" at bounding box center [680, 507] width 538 height 139
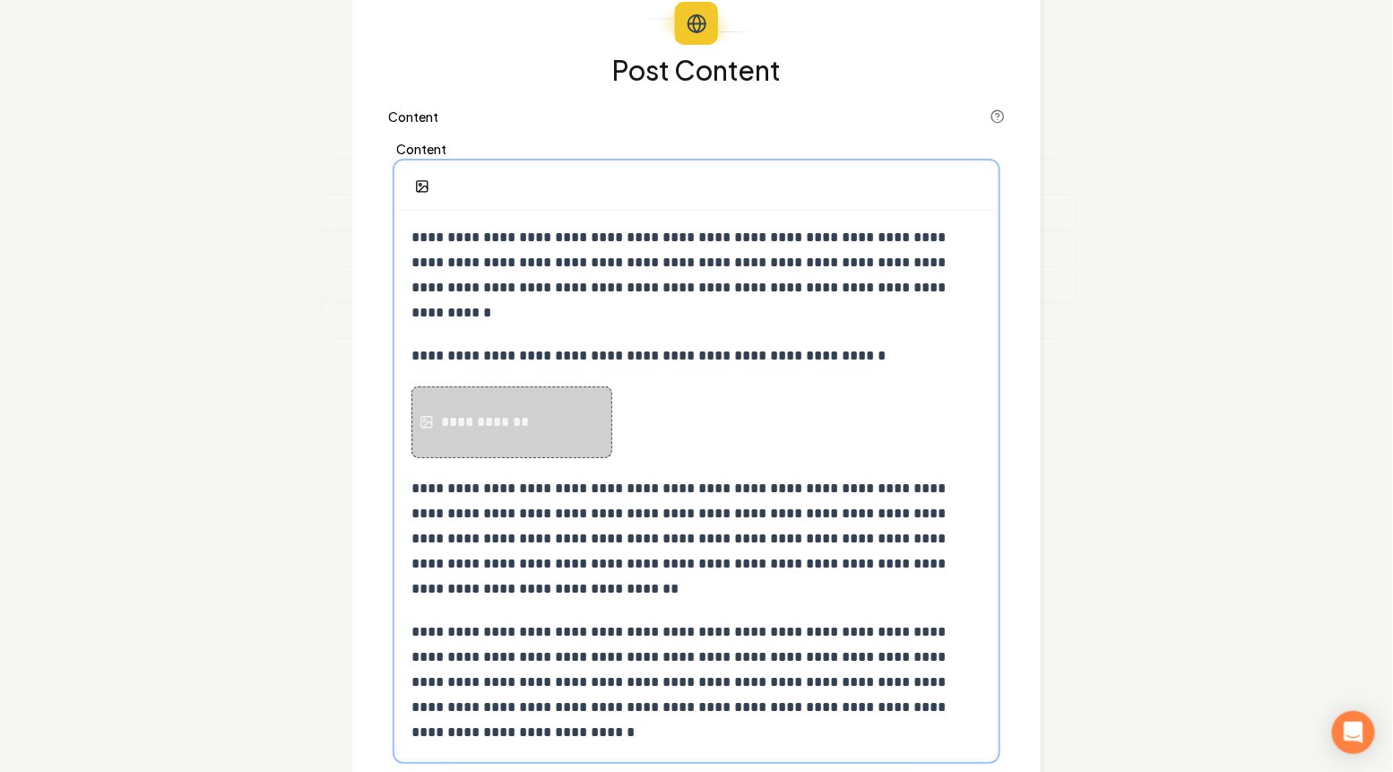
click at [463, 411] on div "**********" at bounding box center [487, 422] width 93 height 22
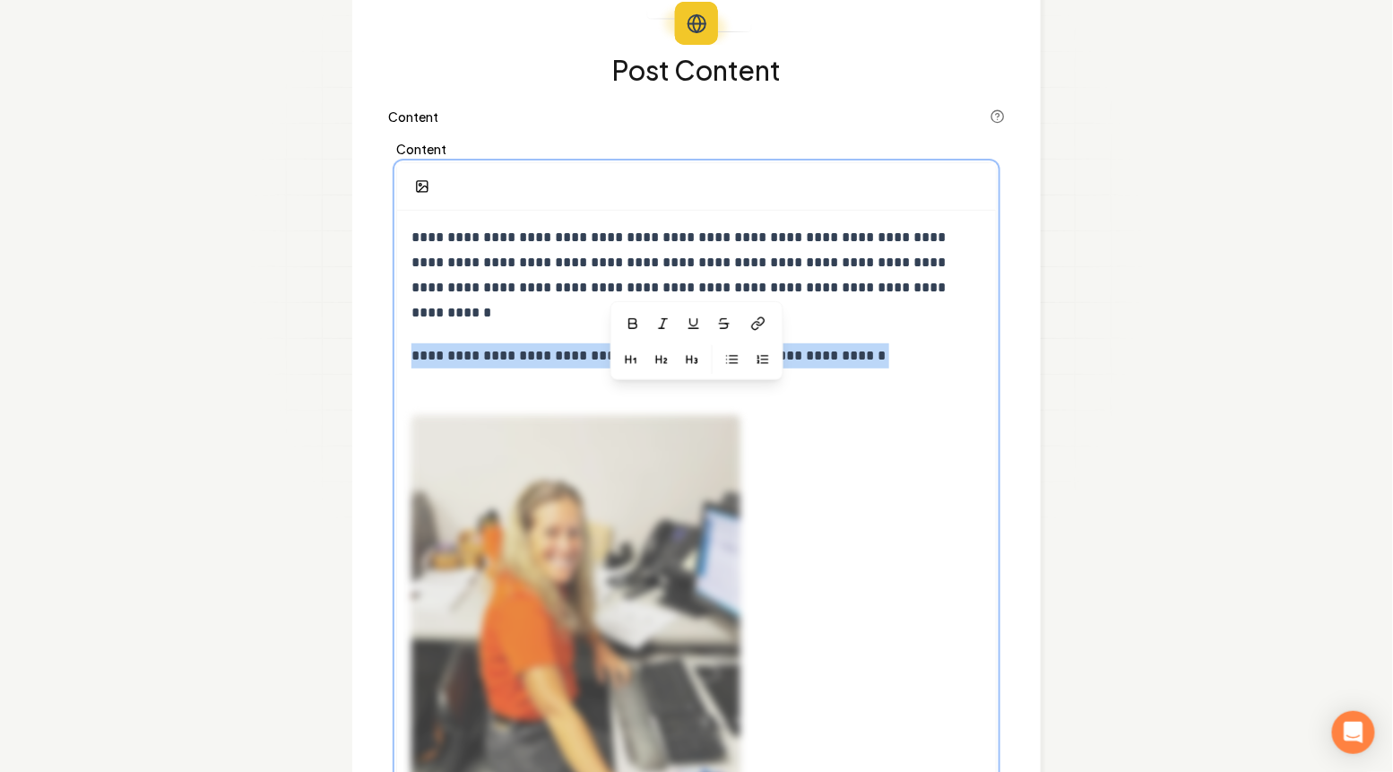
scroll to position [393, 0]
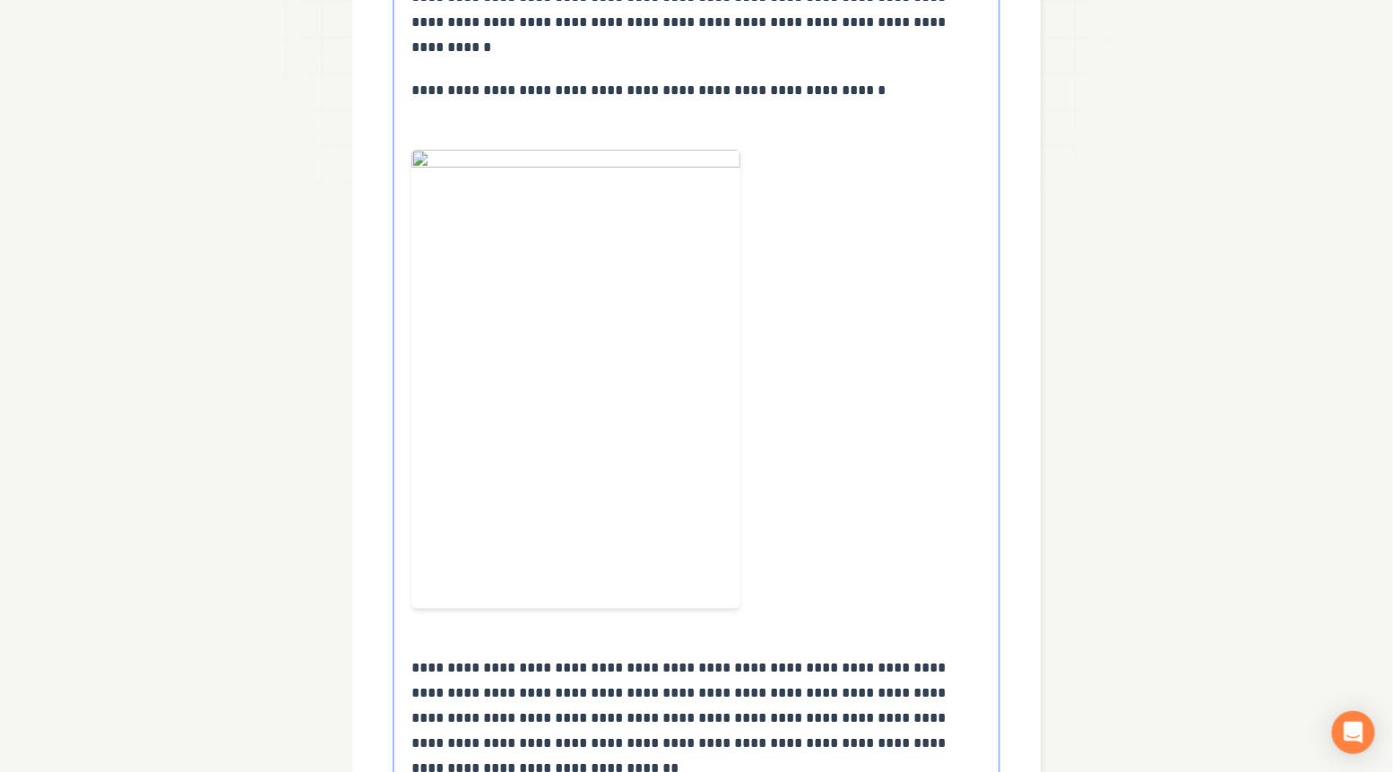
click at [527, 631] on div "**********" at bounding box center [696, 441] width 599 height 993
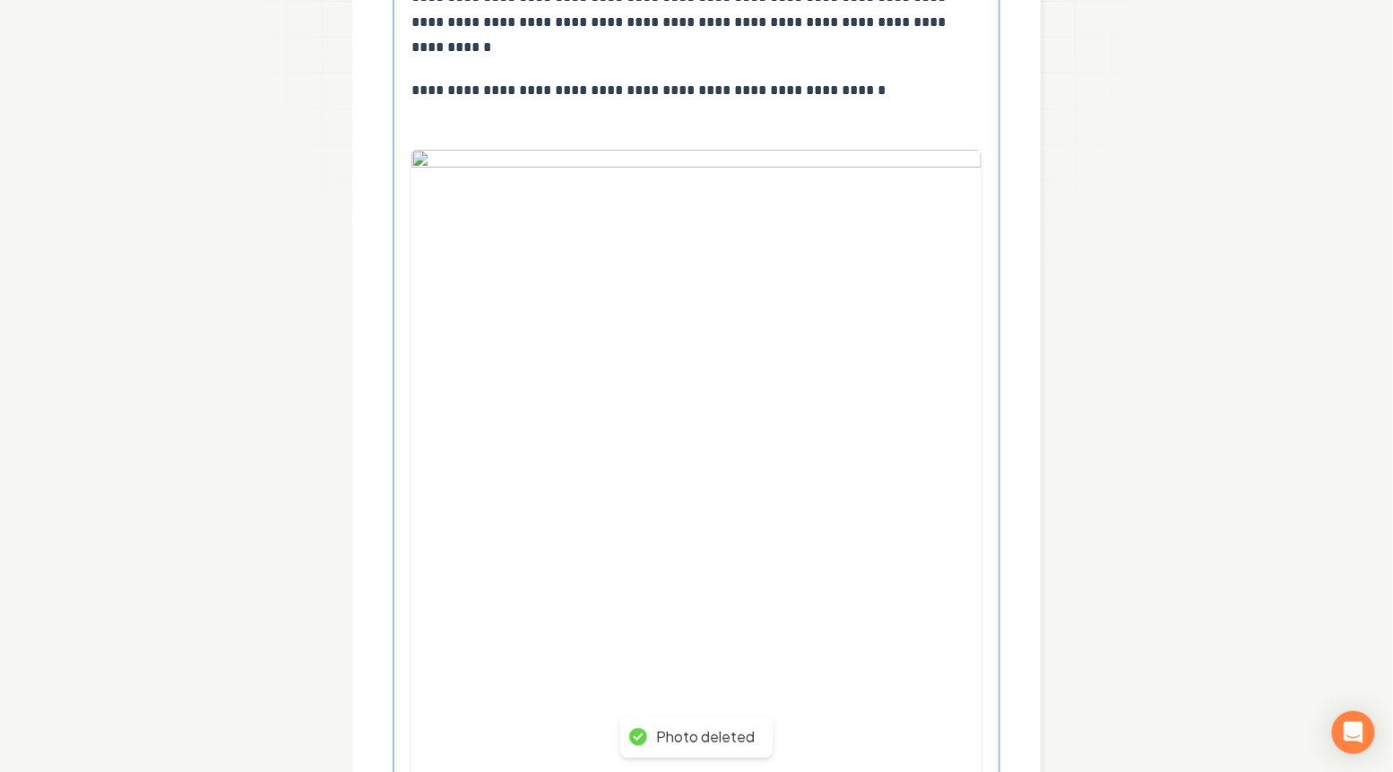
scroll to position [667, 0]
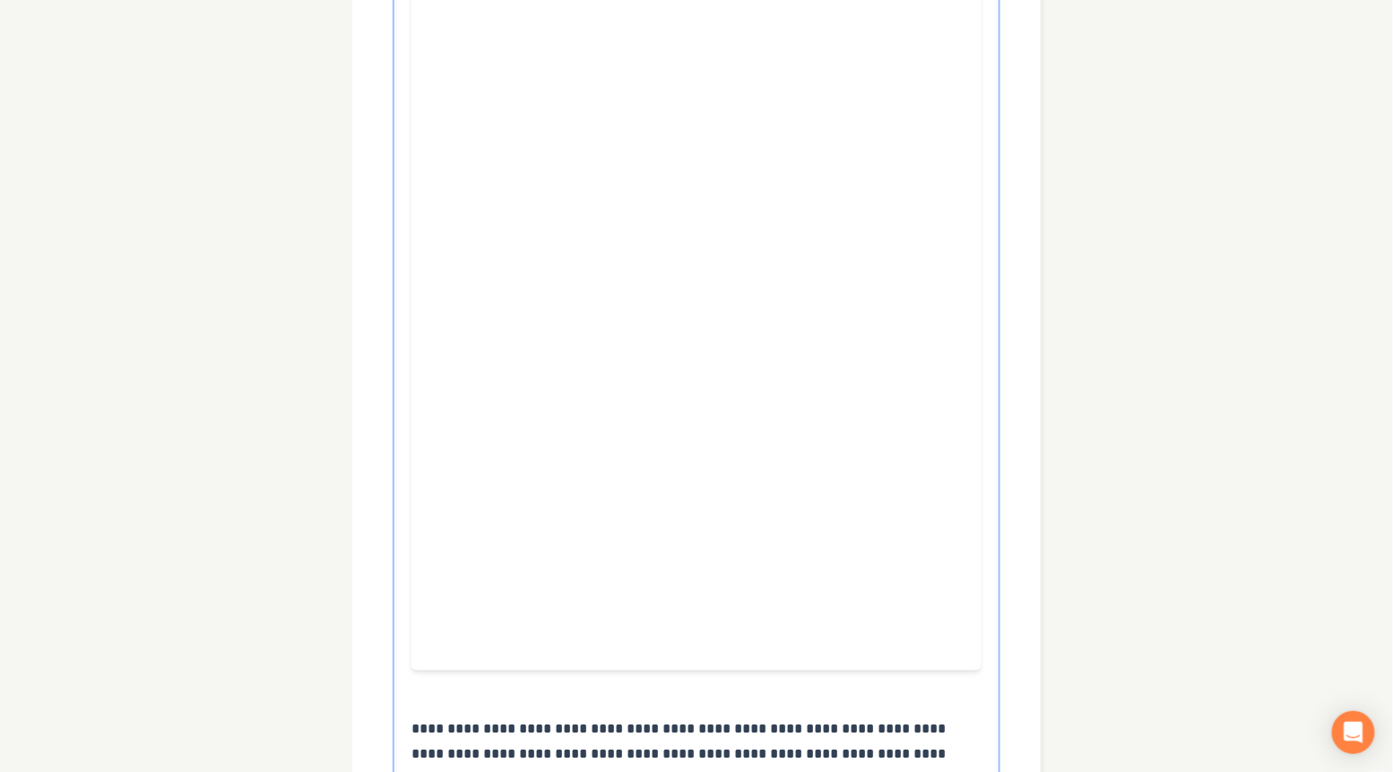
click at [453, 671] on div at bounding box center [696, 273] width 570 height 853
click at [441, 723] on span "**********" at bounding box center [680, 780] width 538 height 114
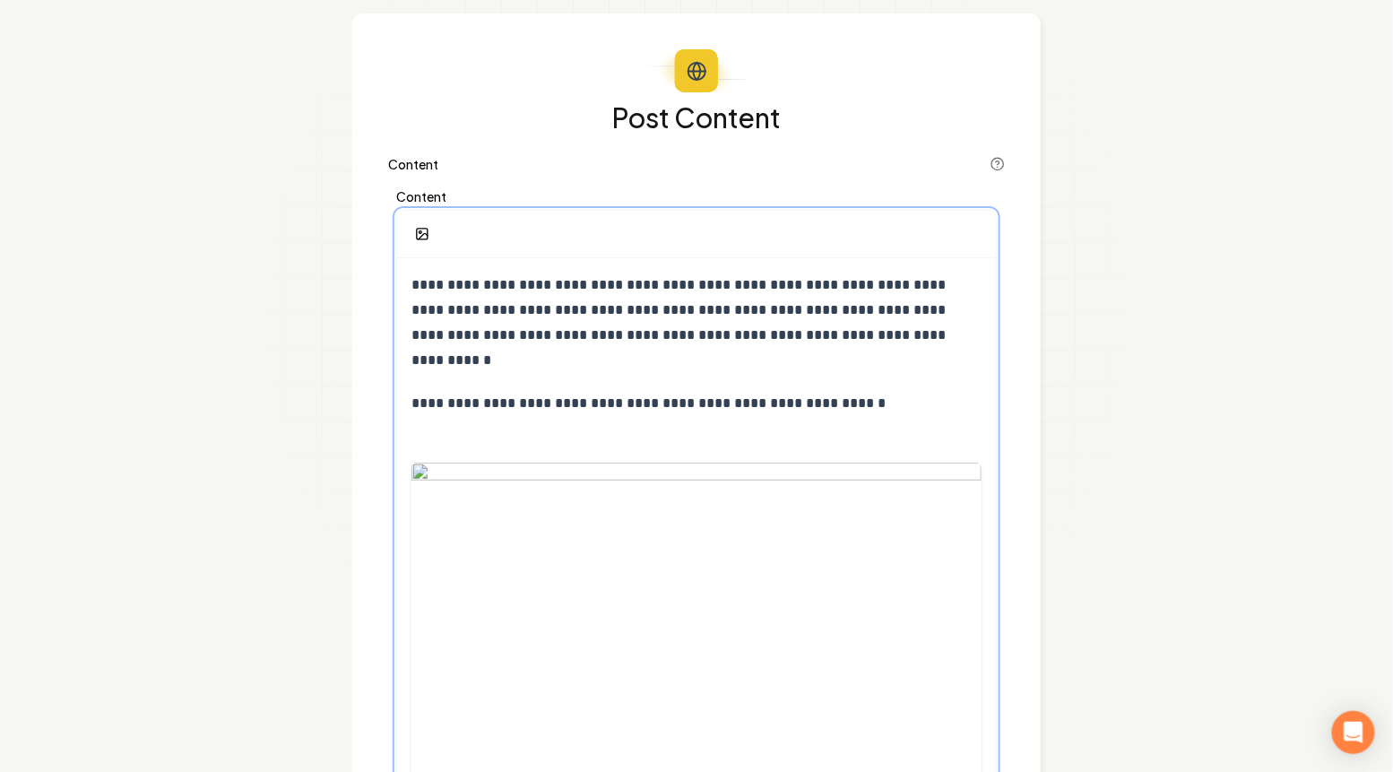
scroll to position [0, 0]
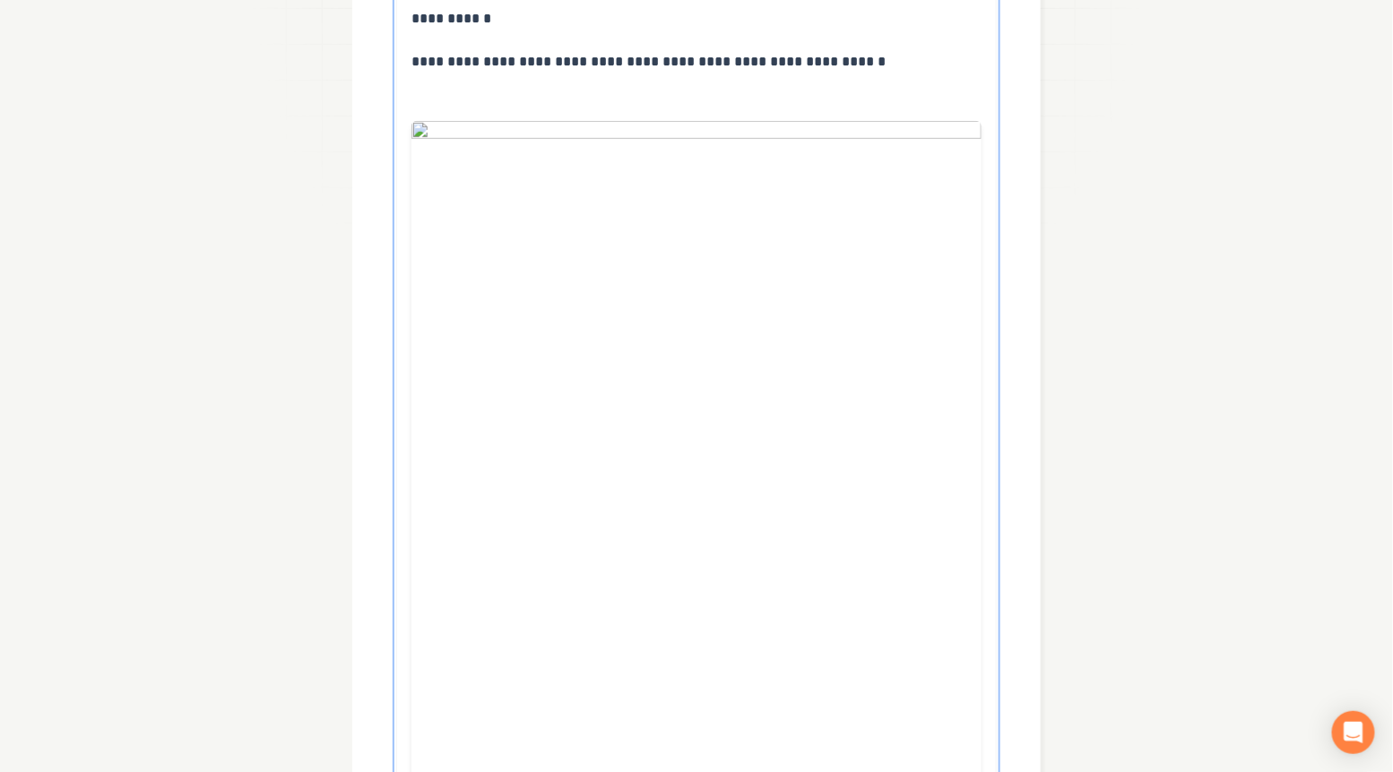
scroll to position [1040, 0]
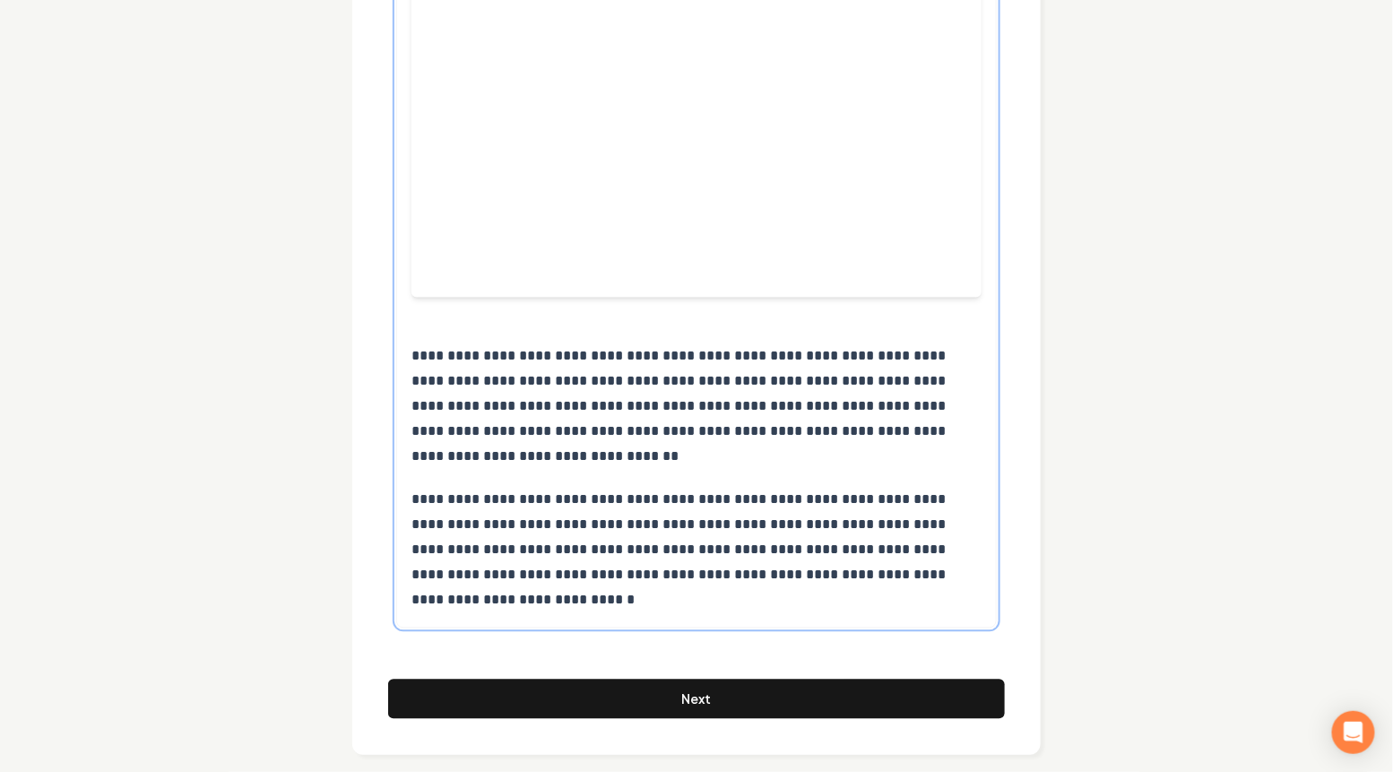
click at [536, 582] on p "**********" at bounding box center [696, 551] width 570 height 126
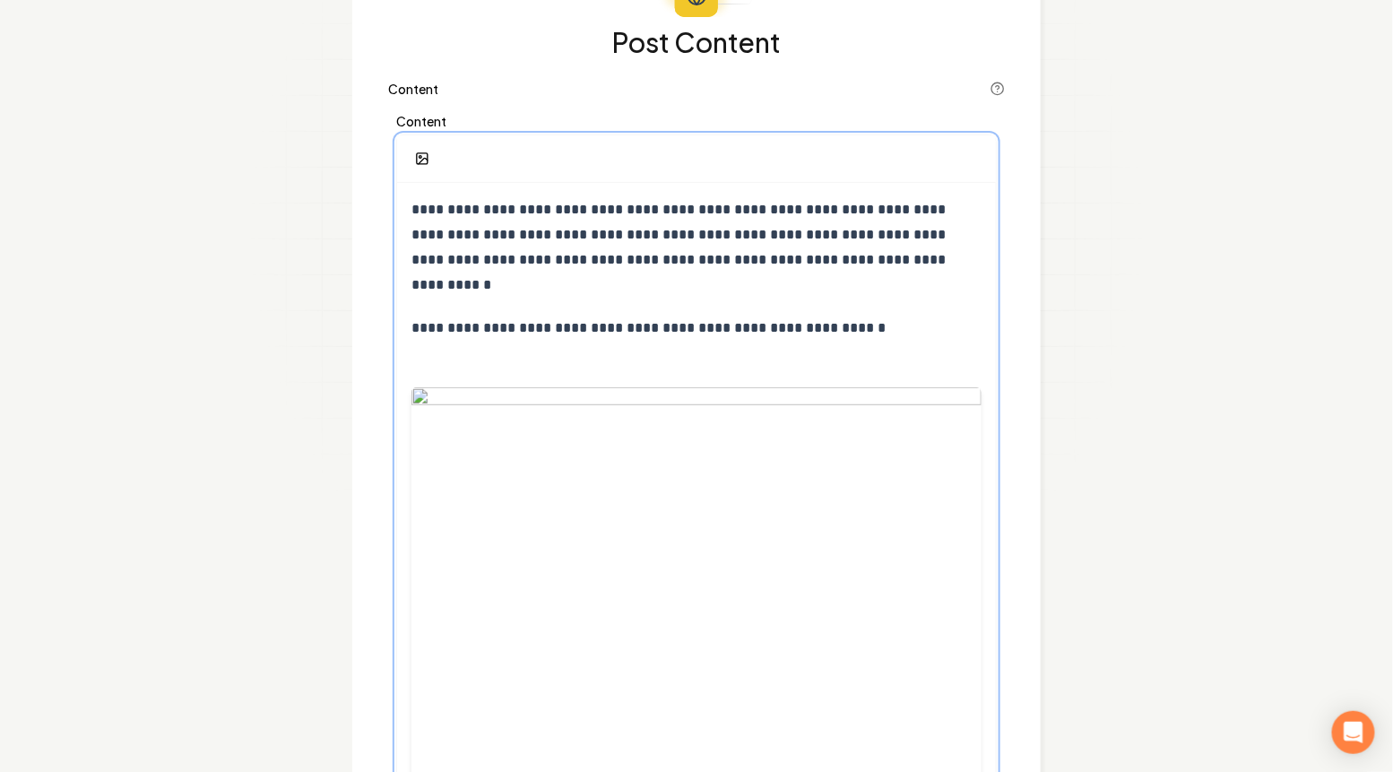
scroll to position [0, 0]
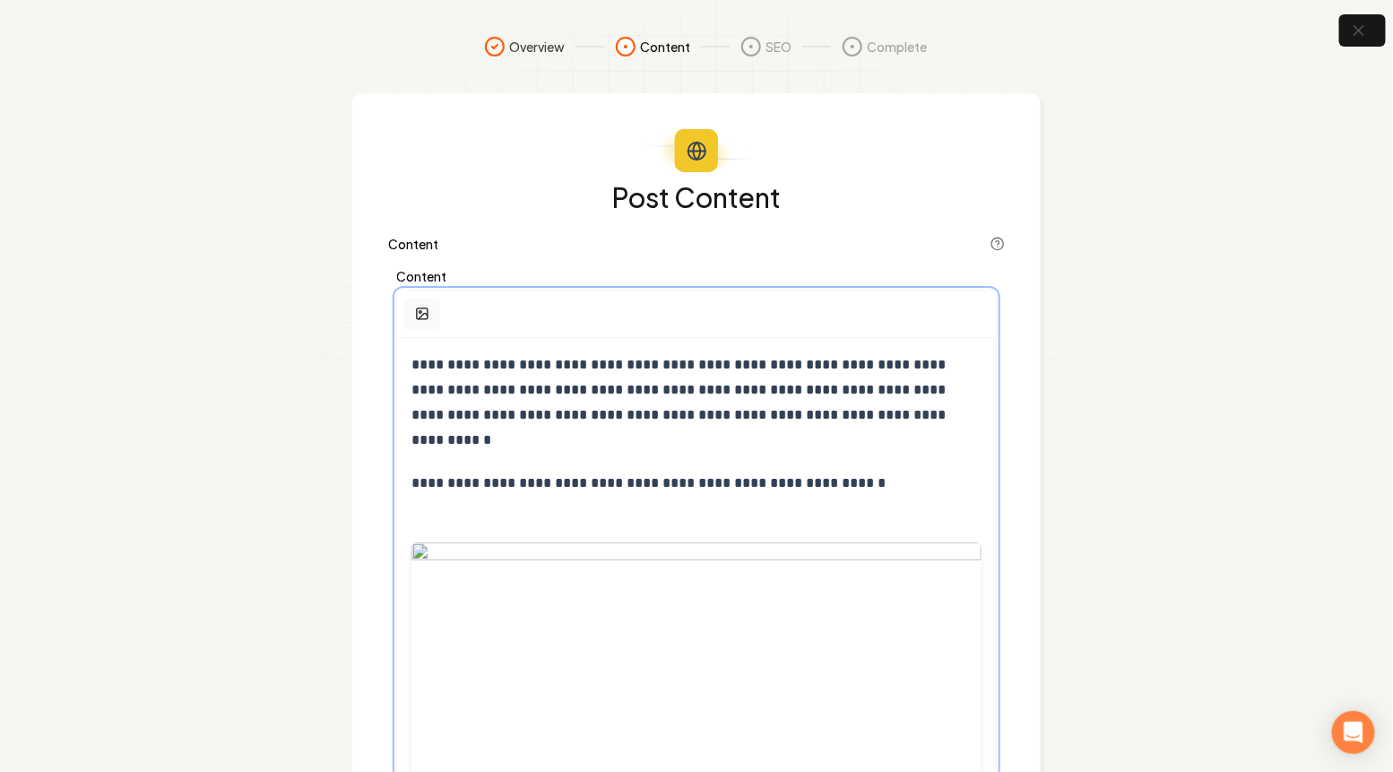
click at [420, 312] on circle "button" at bounding box center [421, 312] width 3 height 3
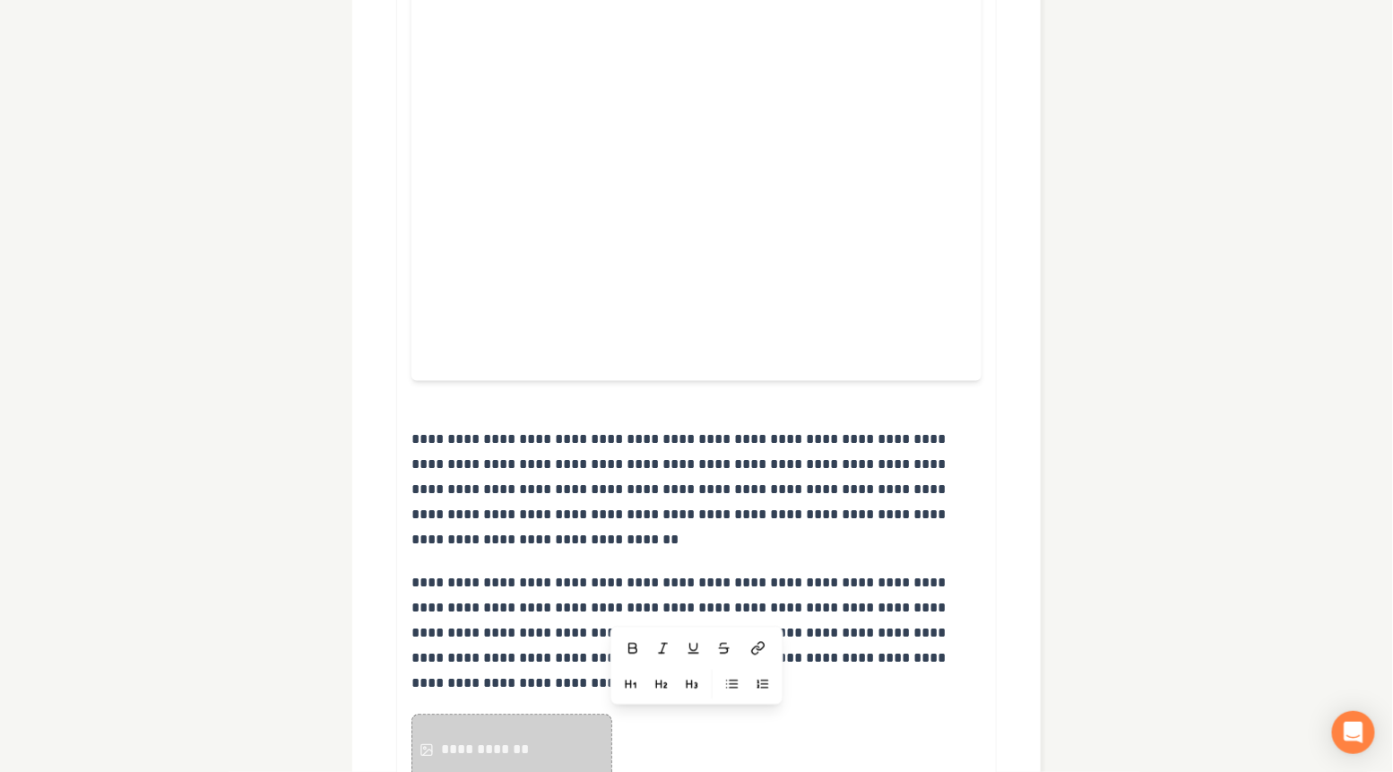
scroll to position [1137, 0]
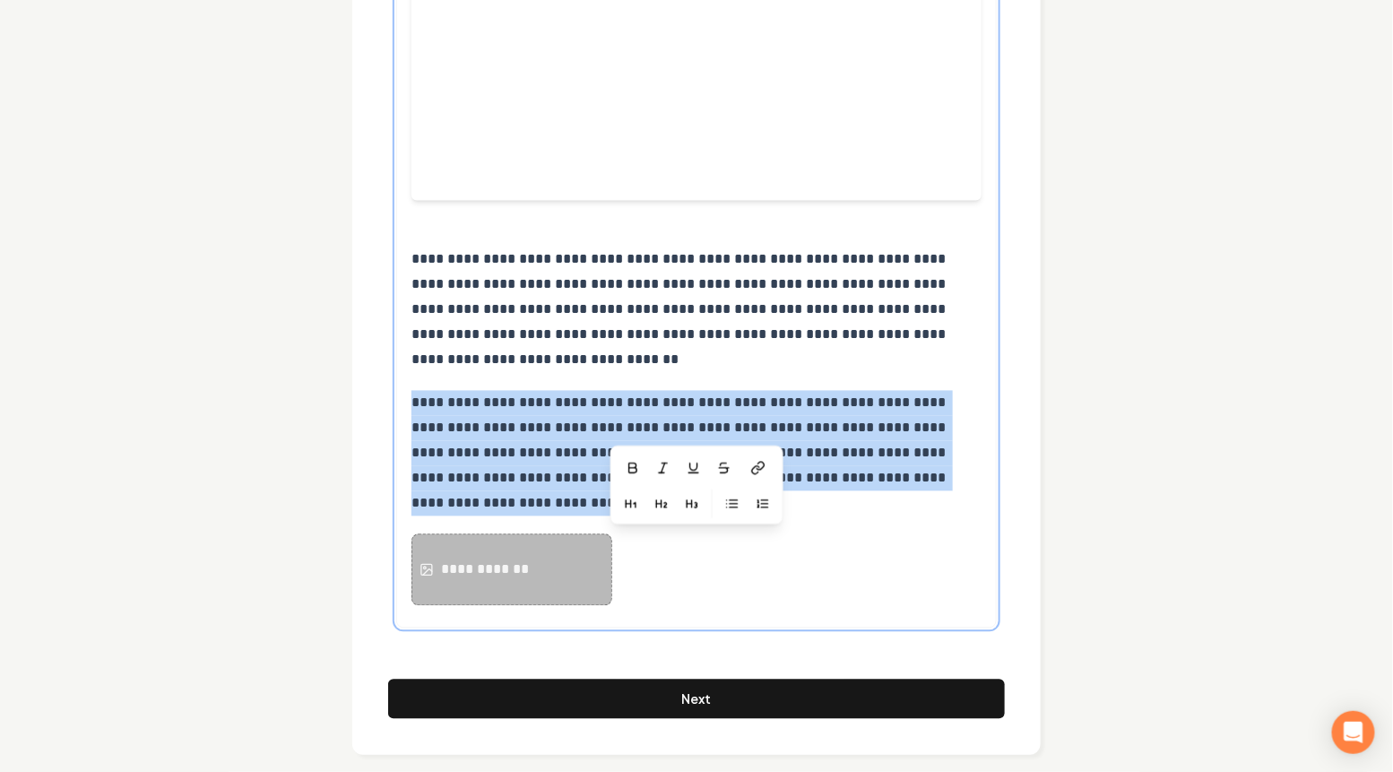
click at [515, 559] on div "**********" at bounding box center [487, 570] width 93 height 22
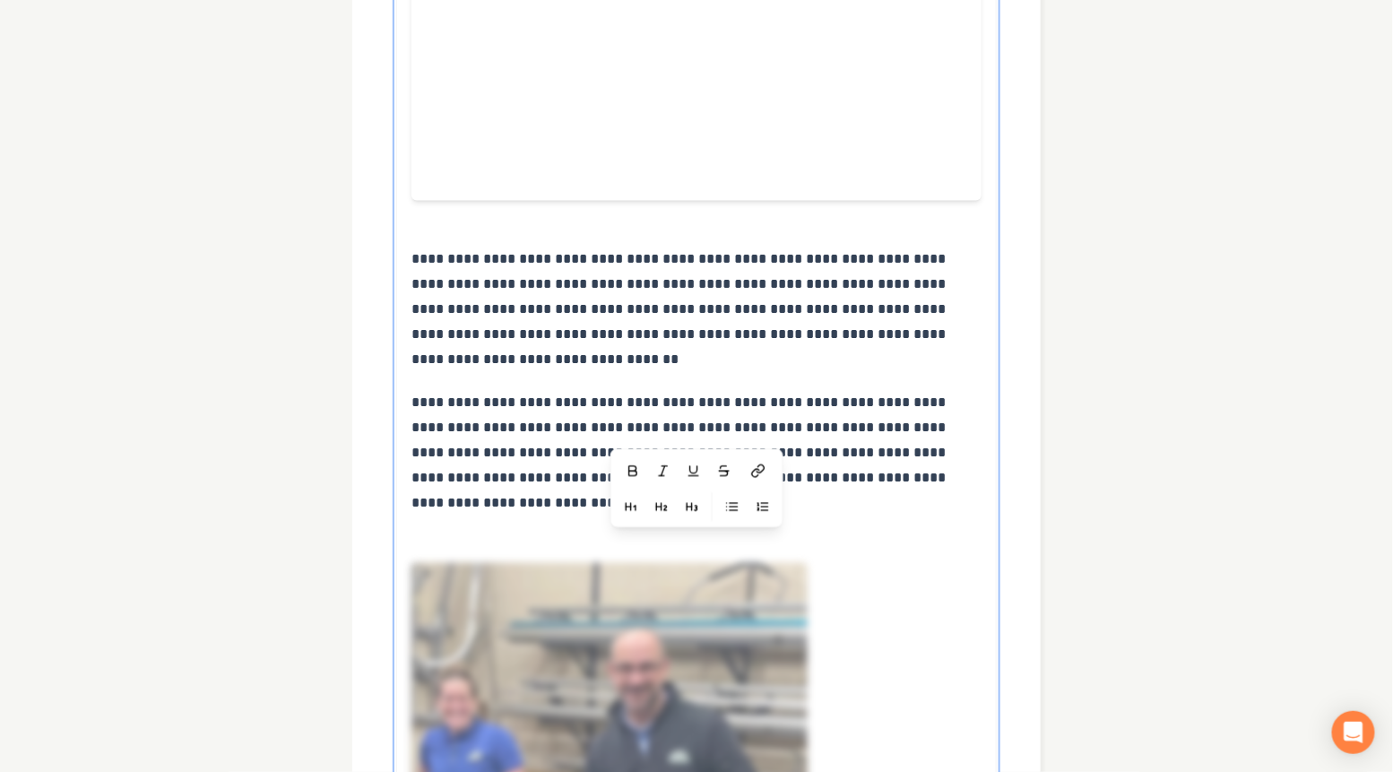
click at [474, 487] on p "**********" at bounding box center [696, 454] width 570 height 126
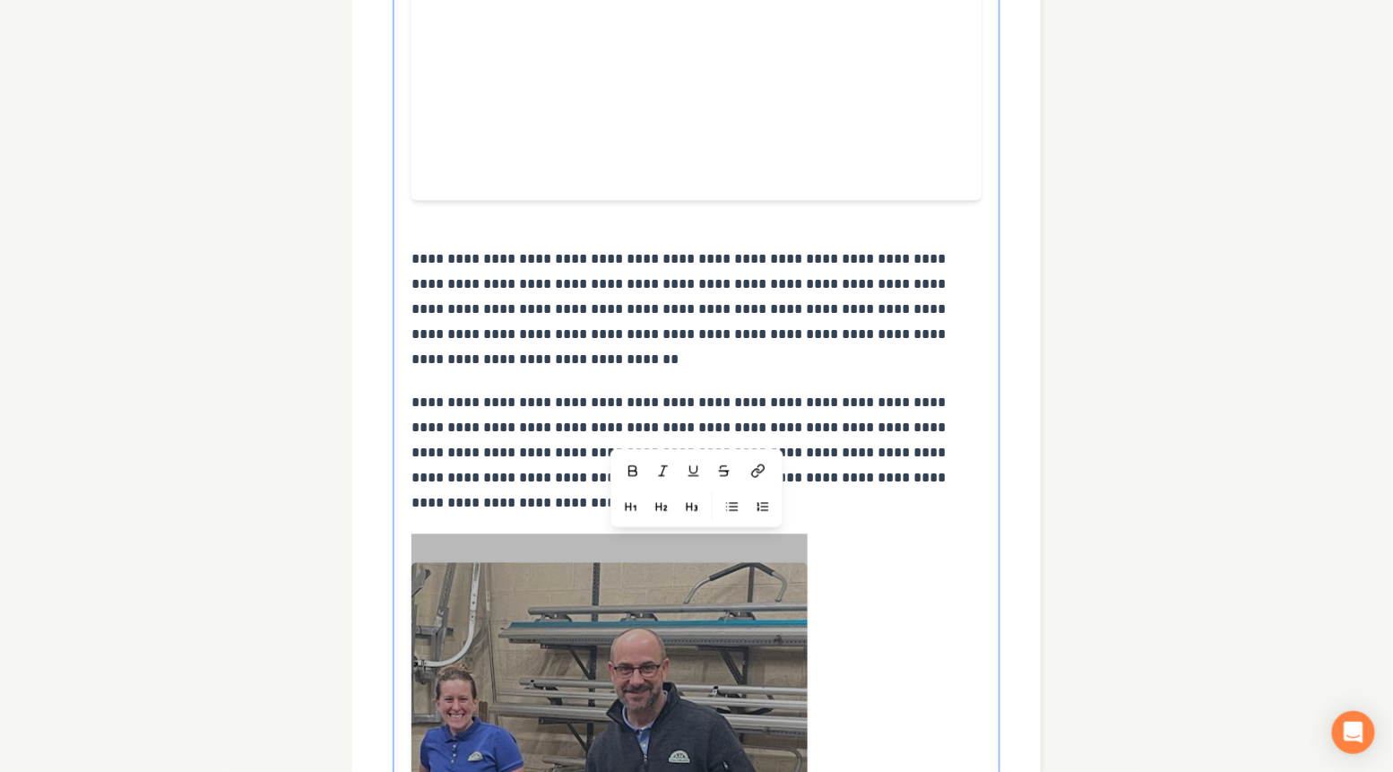
click at [467, 496] on p "**********" at bounding box center [696, 454] width 570 height 126
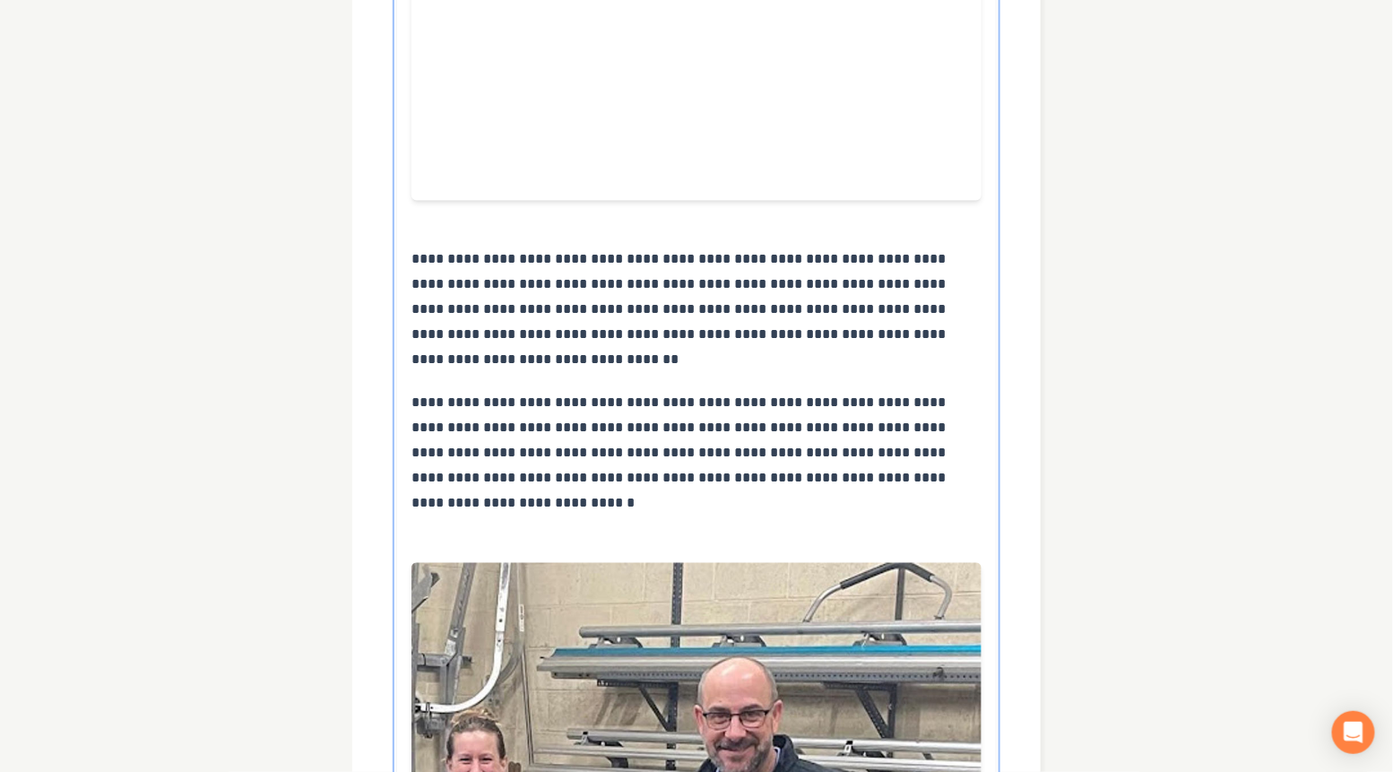
click at [457, 512] on div "**********" at bounding box center [696, 242] width 599 height 2082
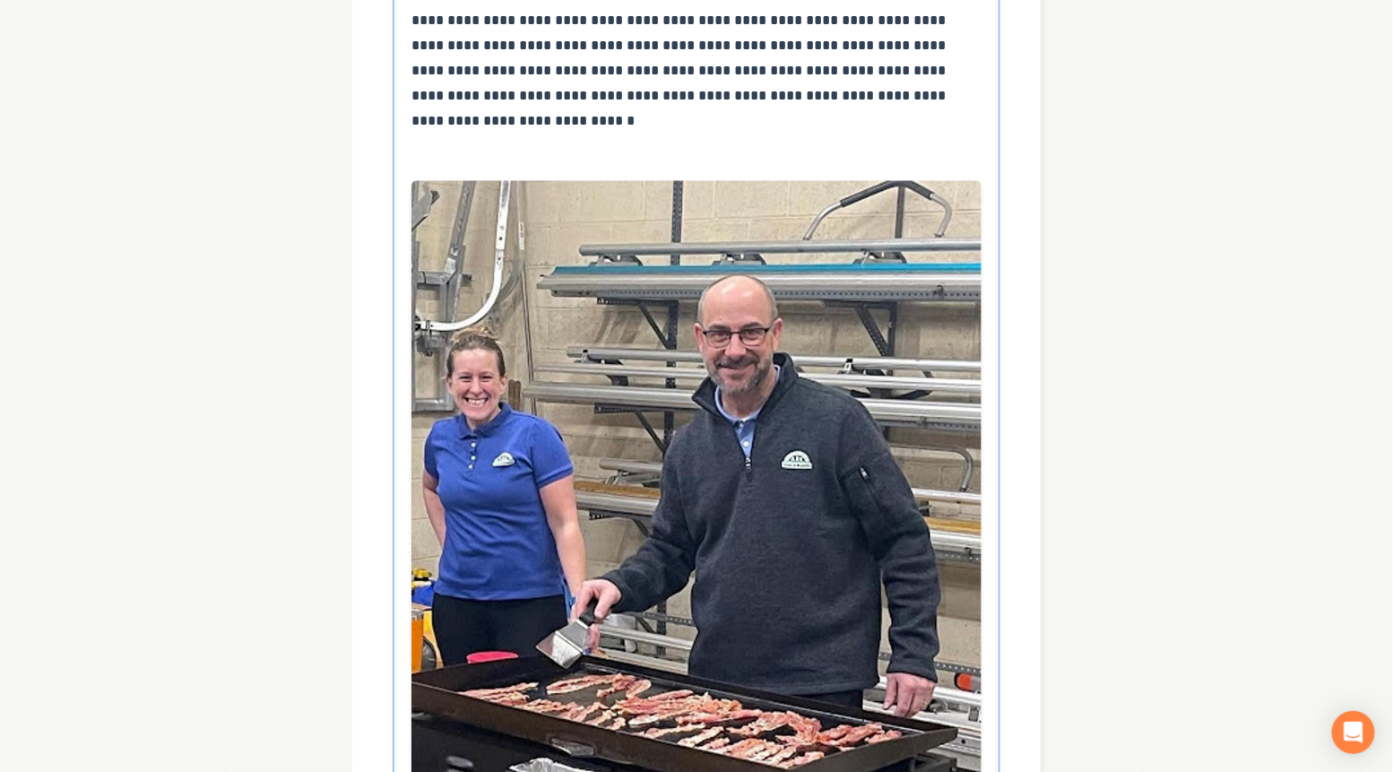
scroll to position [1789, 0]
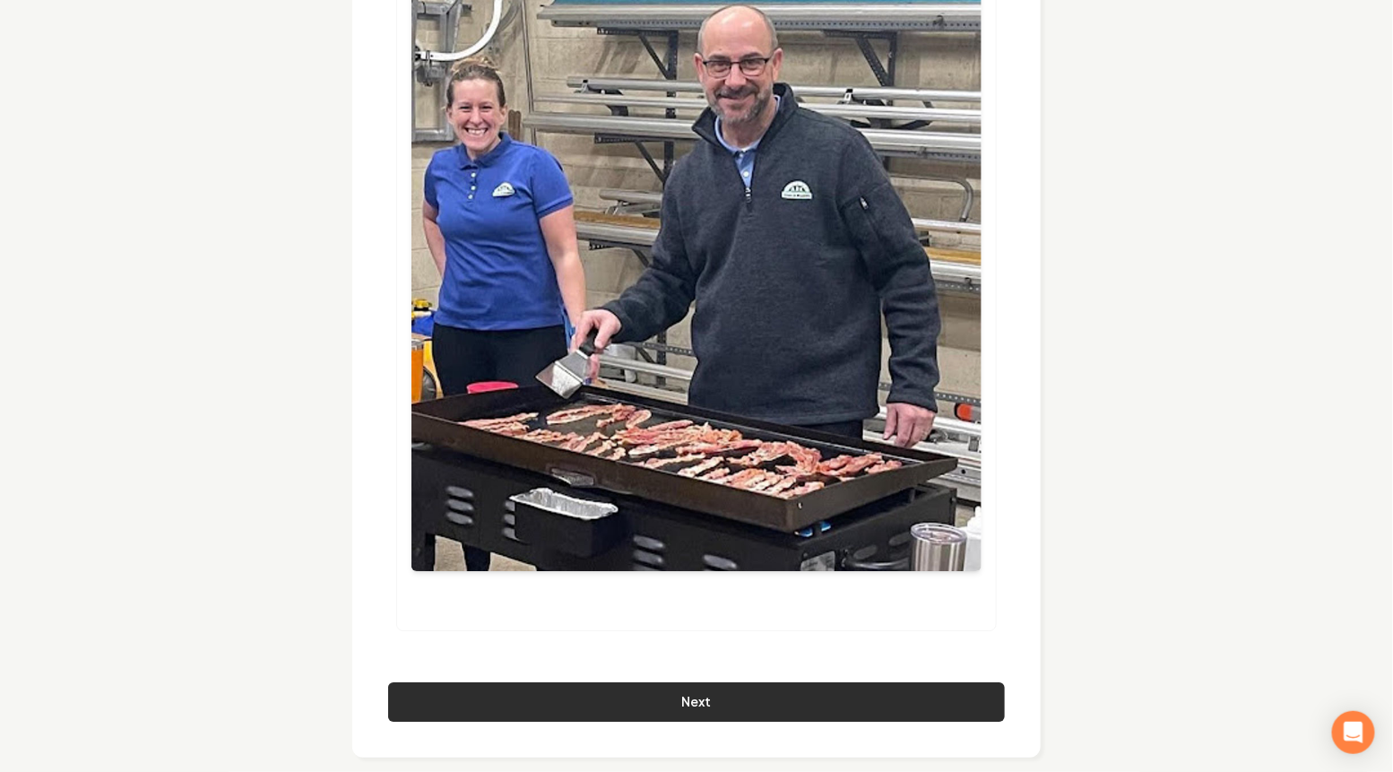
click at [636, 682] on button "Next" at bounding box center [696, 701] width 617 height 39
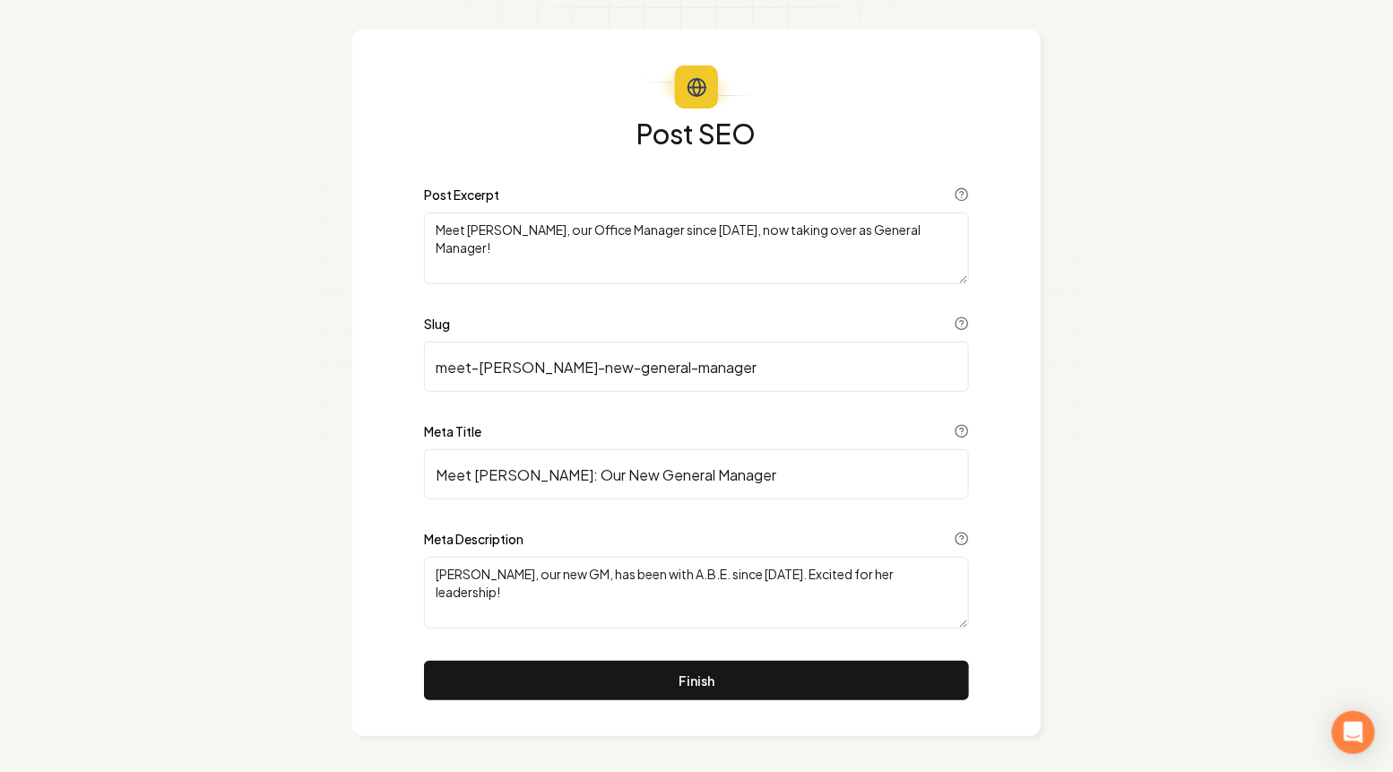
scroll to position [63, 0]
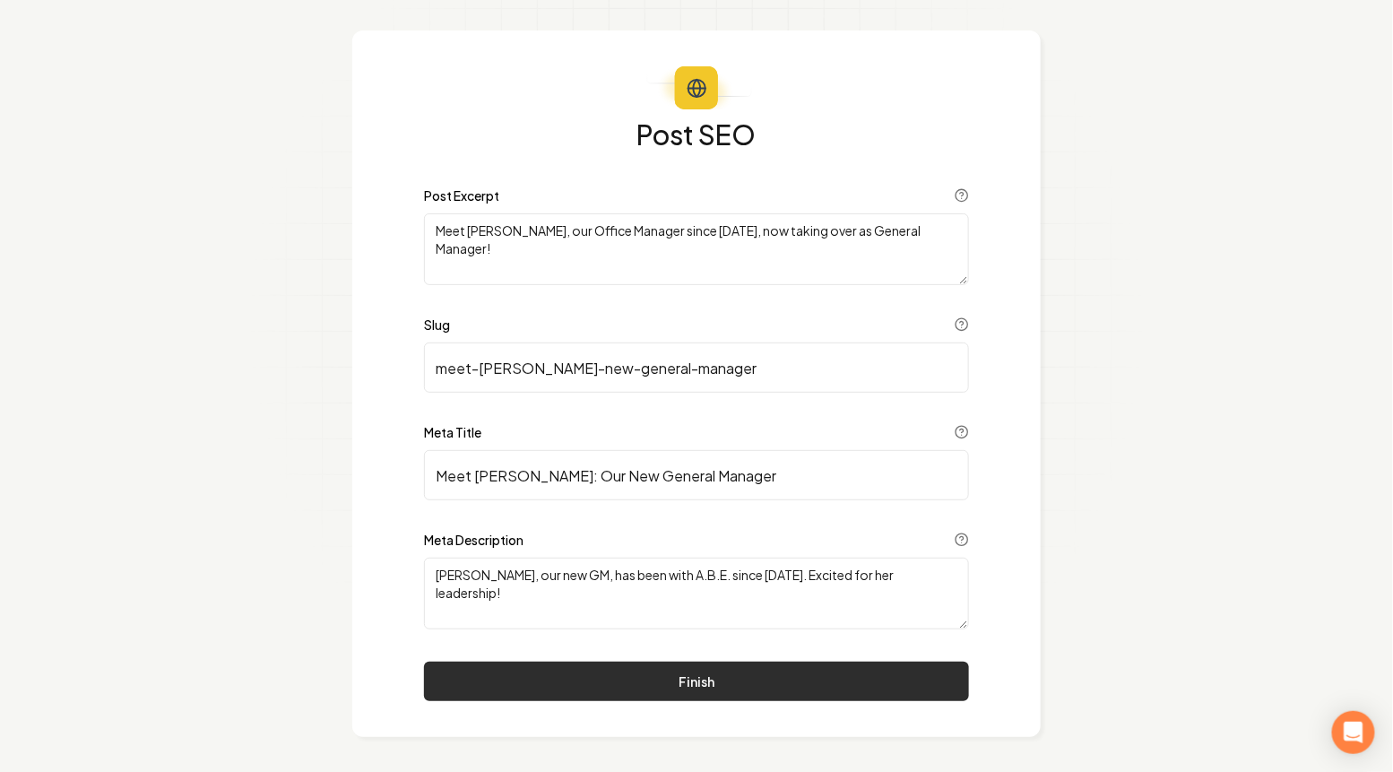
click at [637, 675] on button "Finish" at bounding box center [696, 681] width 545 height 39
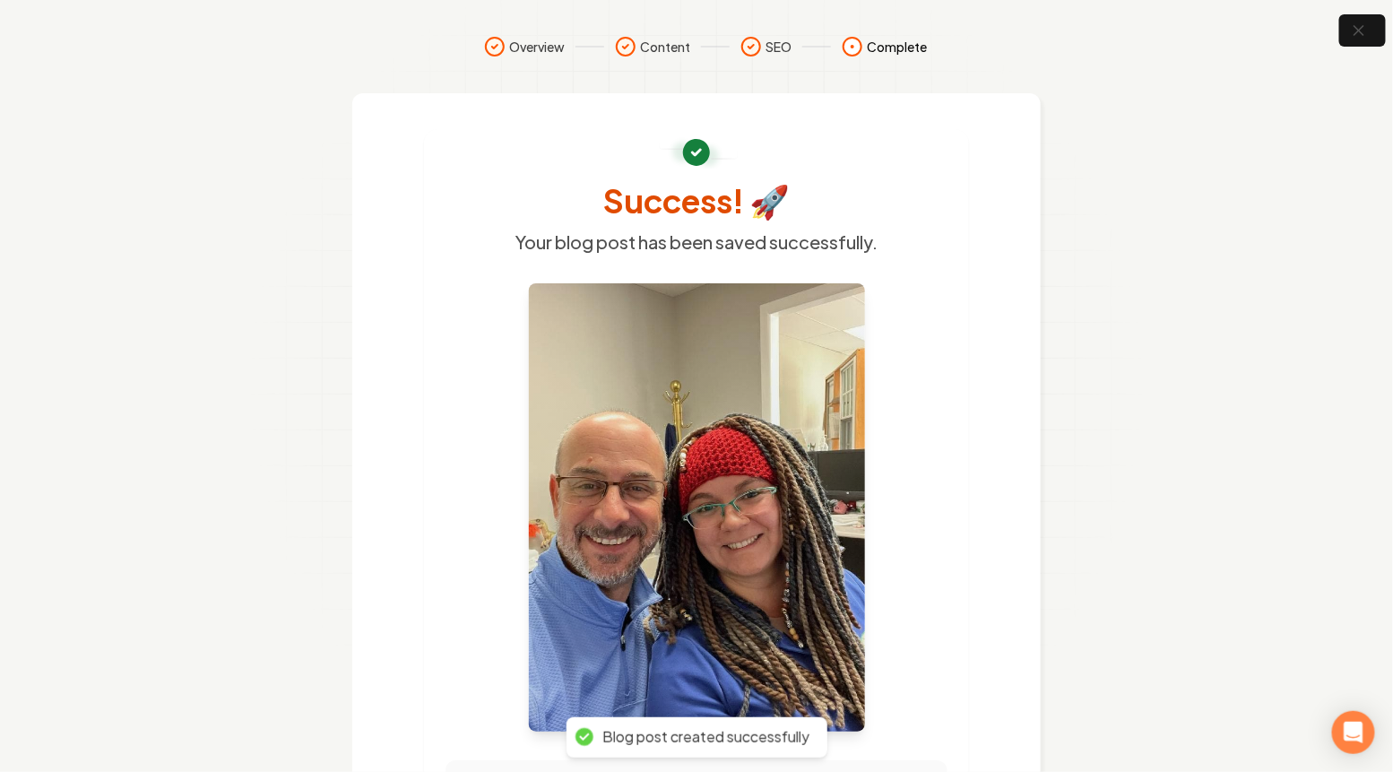
scroll to position [372, 0]
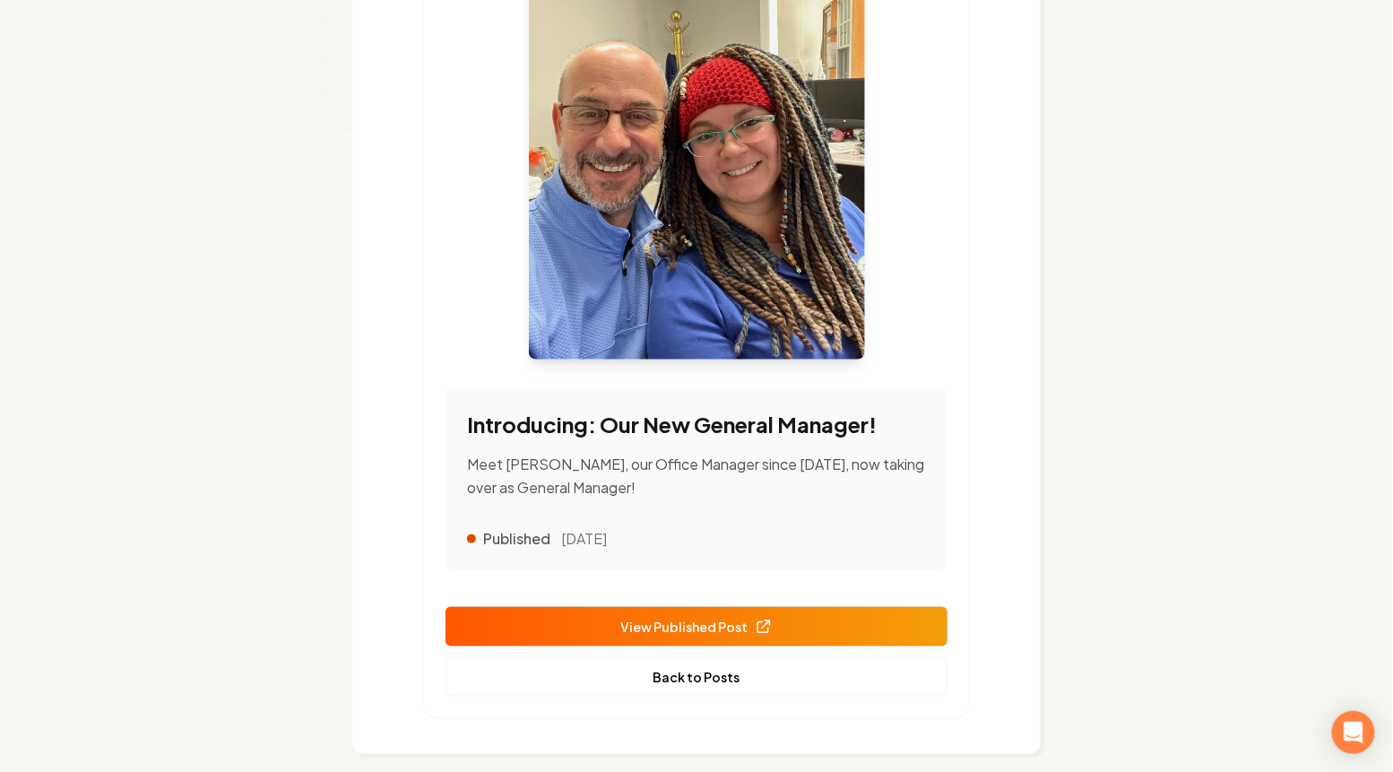
click at [706, 618] on span "View Published Post" at bounding box center [696, 627] width 152 height 19
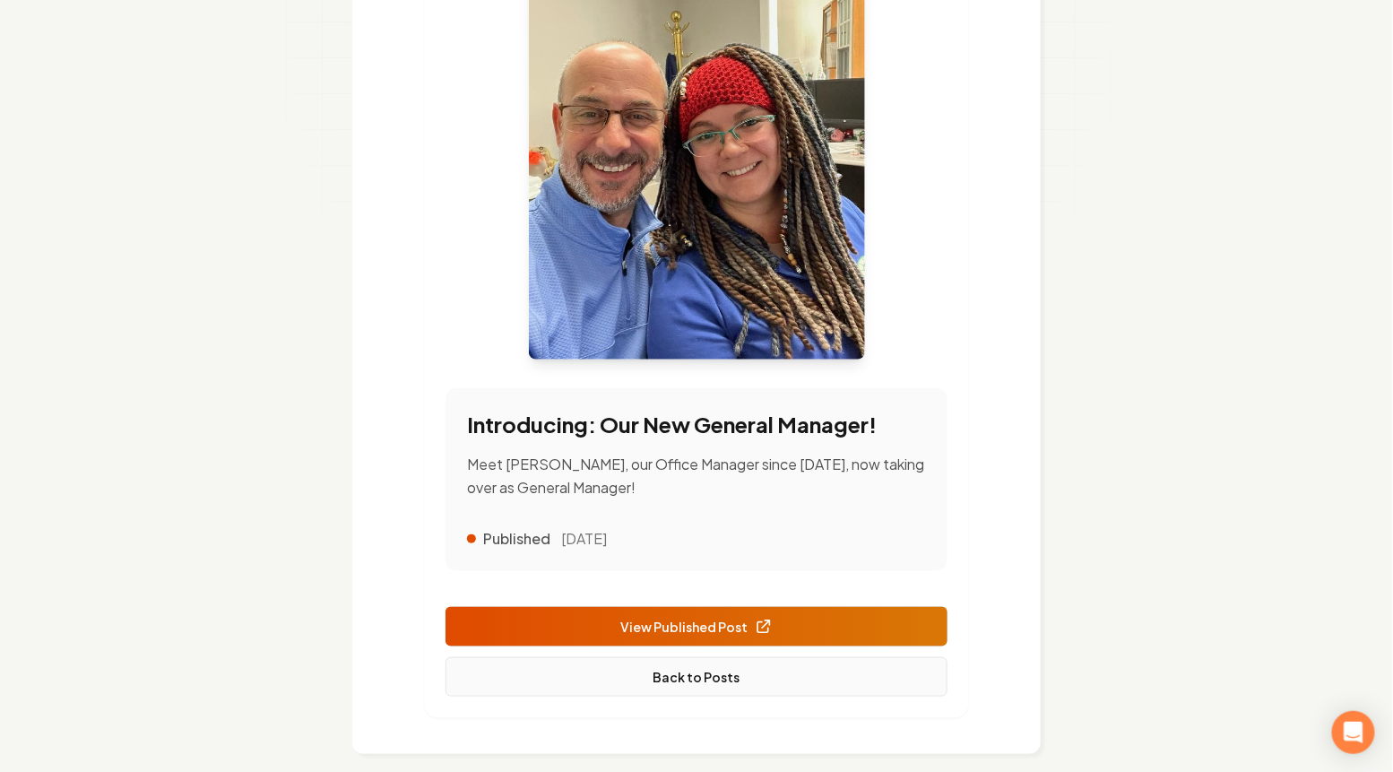
click at [692, 662] on link "Back to Posts" at bounding box center [697, 676] width 502 height 39
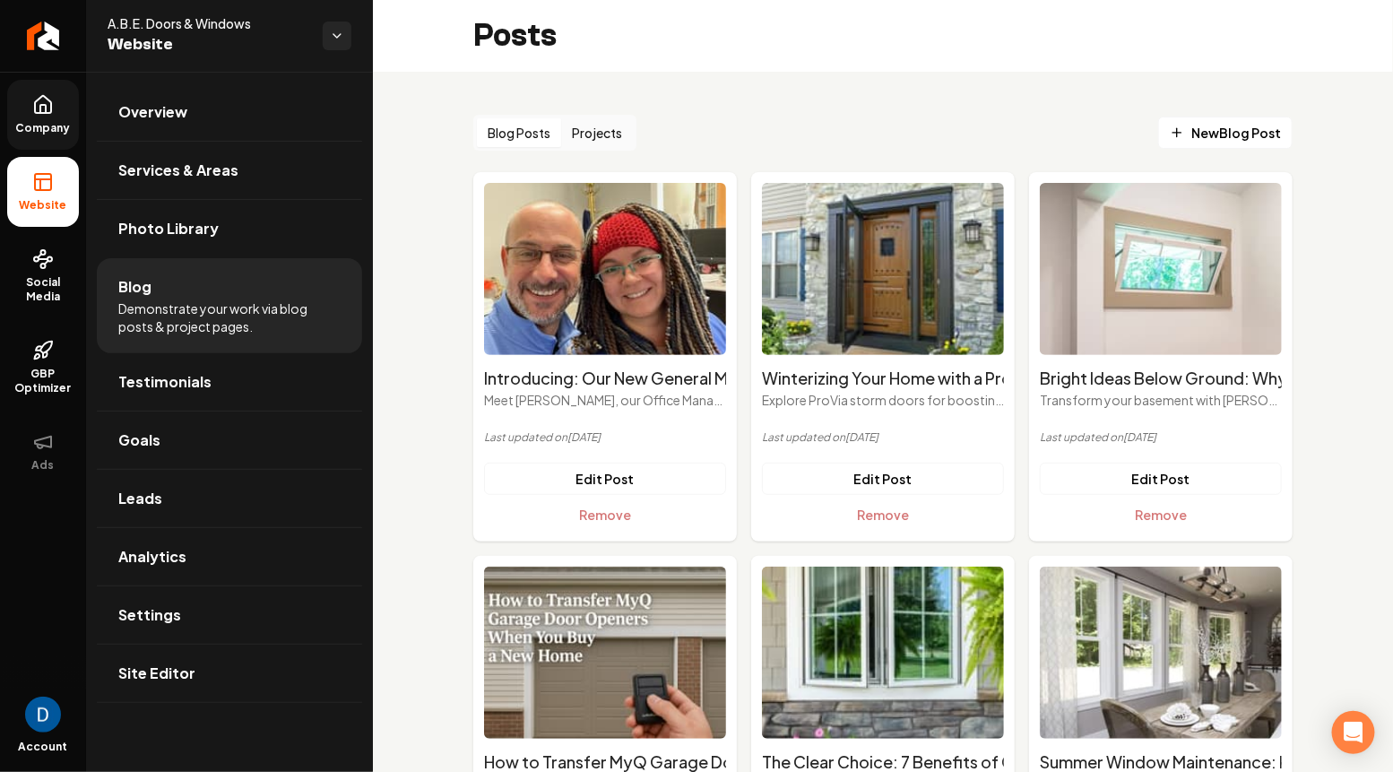
click at [50, 130] on span "Company" at bounding box center [43, 128] width 69 height 14
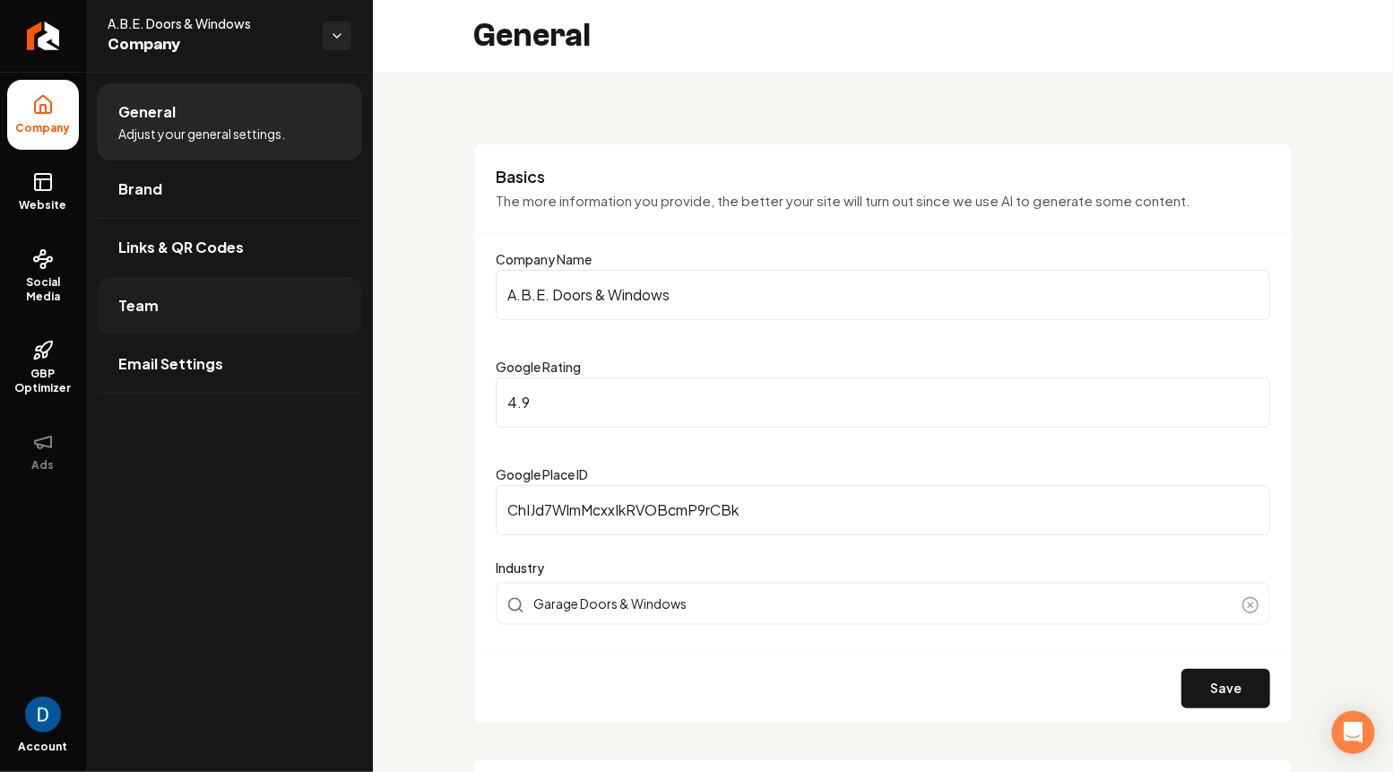
click at [202, 302] on link "Team" at bounding box center [229, 305] width 265 height 57
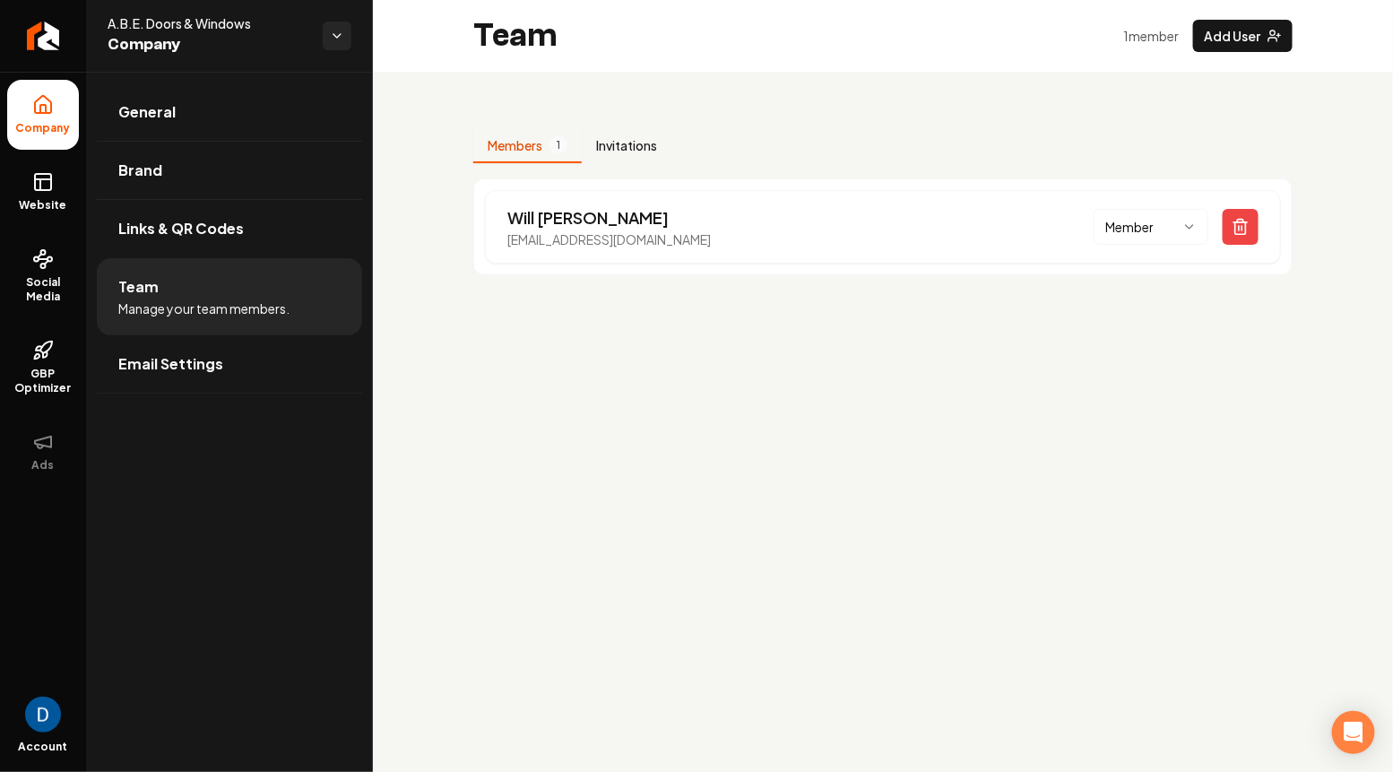
click at [645, 147] on button "Invitations" at bounding box center [627, 146] width 90 height 34
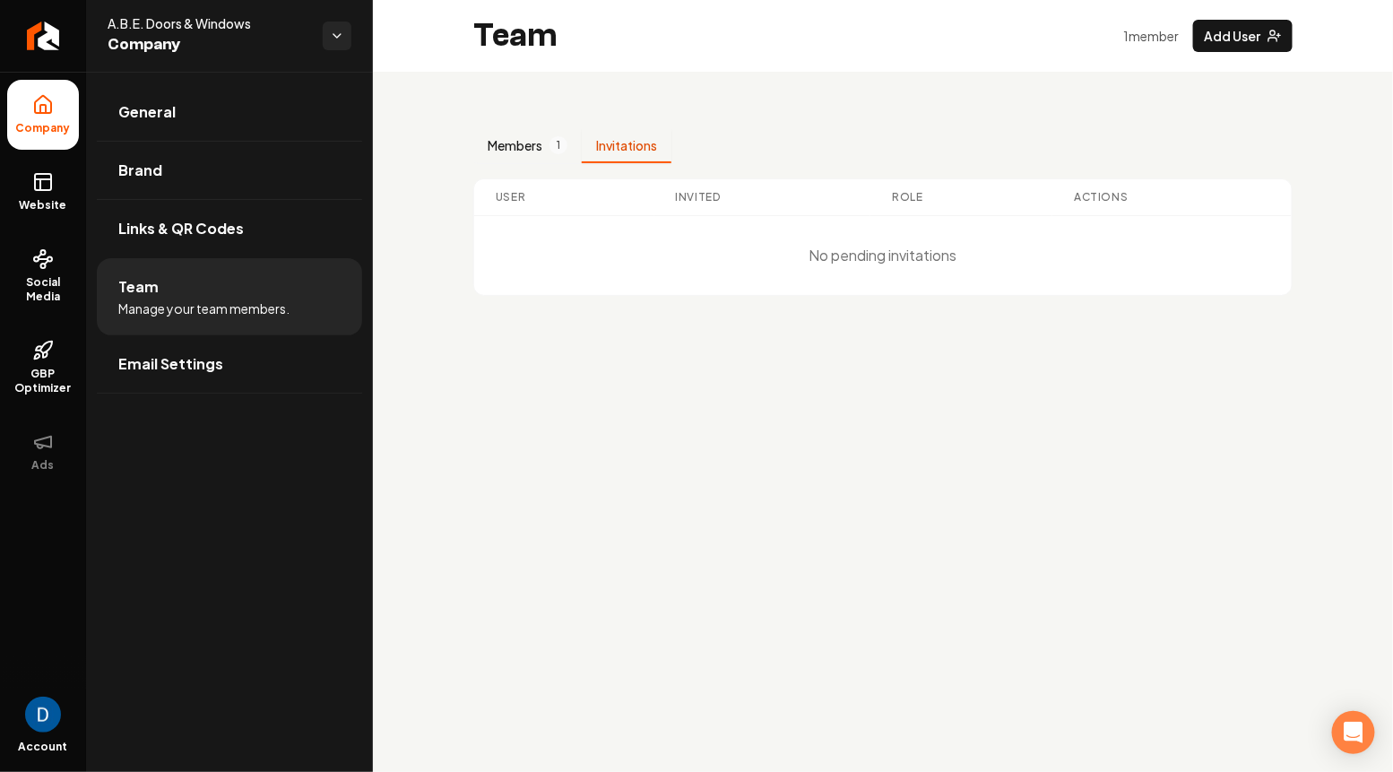
click at [519, 144] on button "Members 1" at bounding box center [527, 146] width 108 height 34
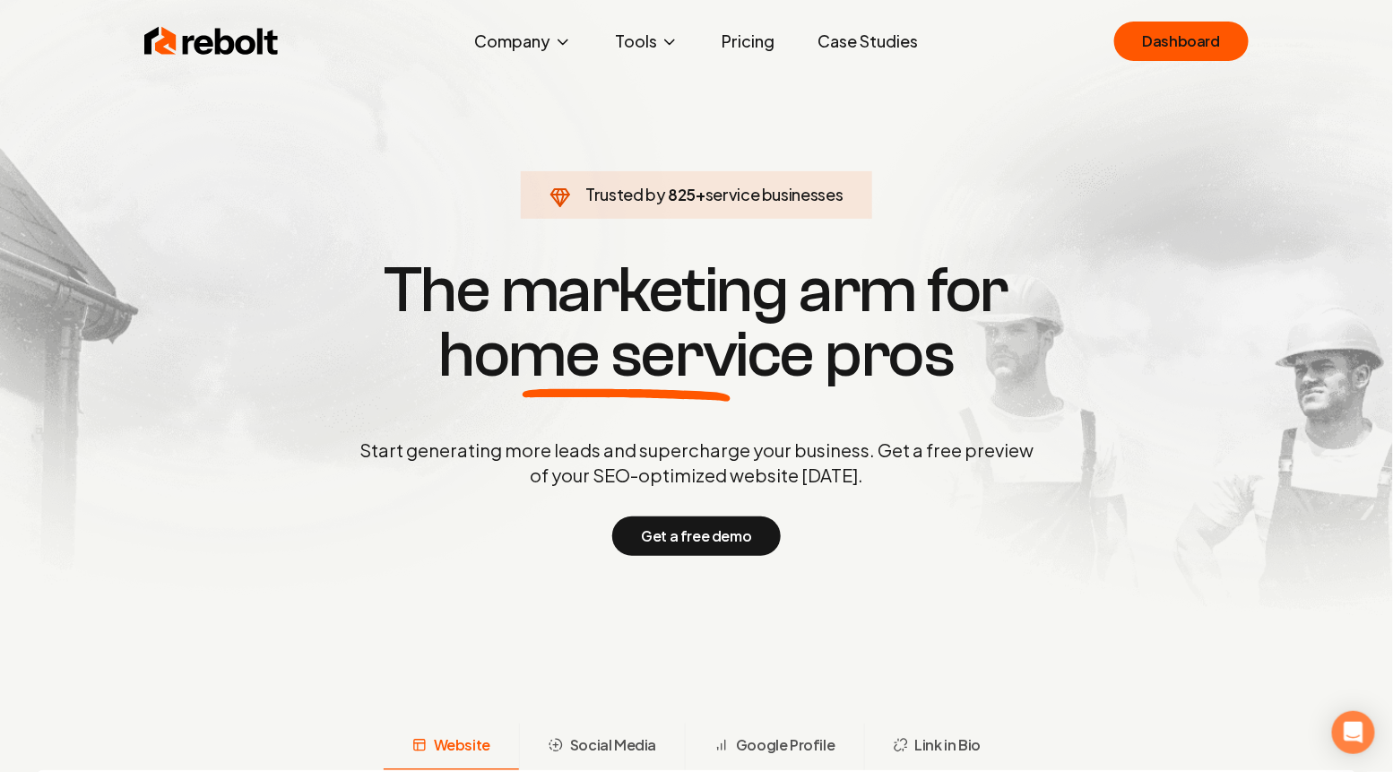
click at [752, 48] on link "Pricing" at bounding box center [748, 41] width 82 height 36
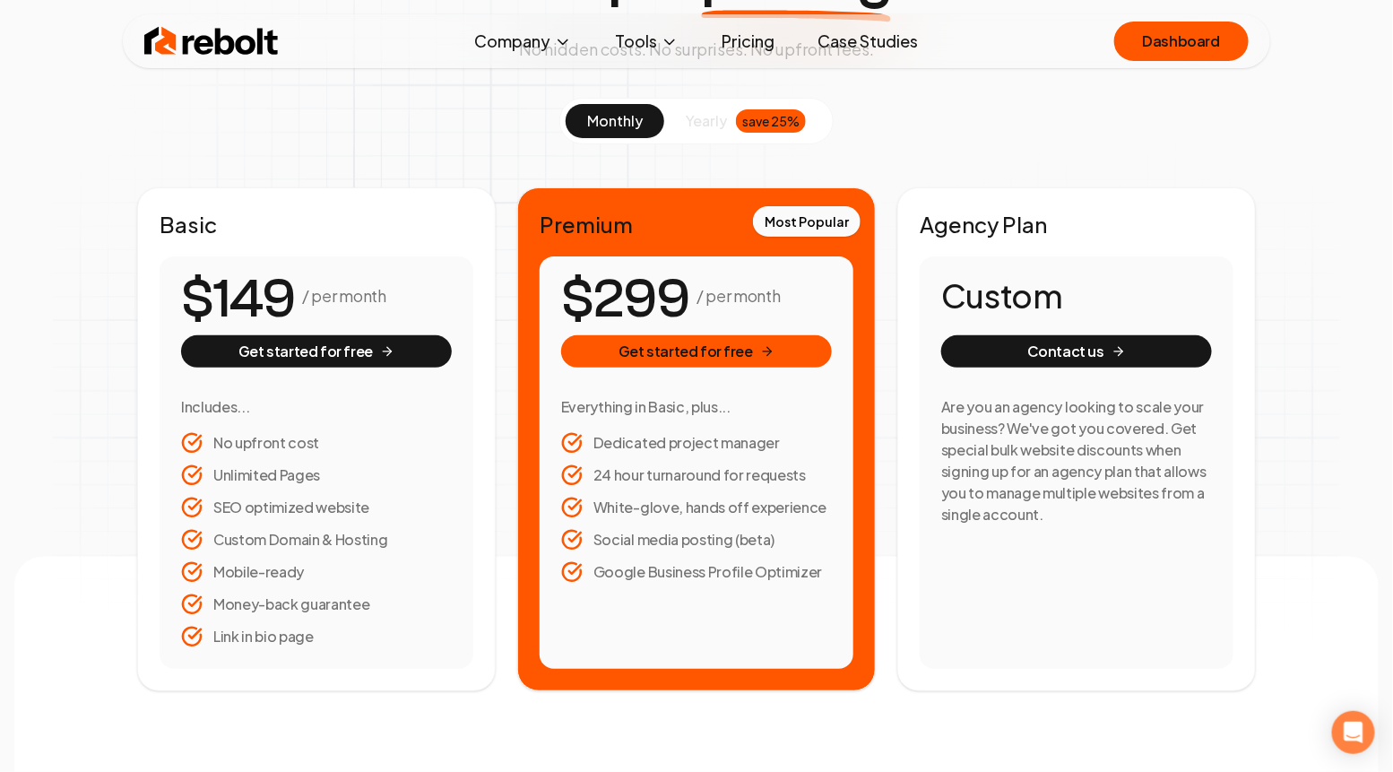
scroll to position [202, 0]
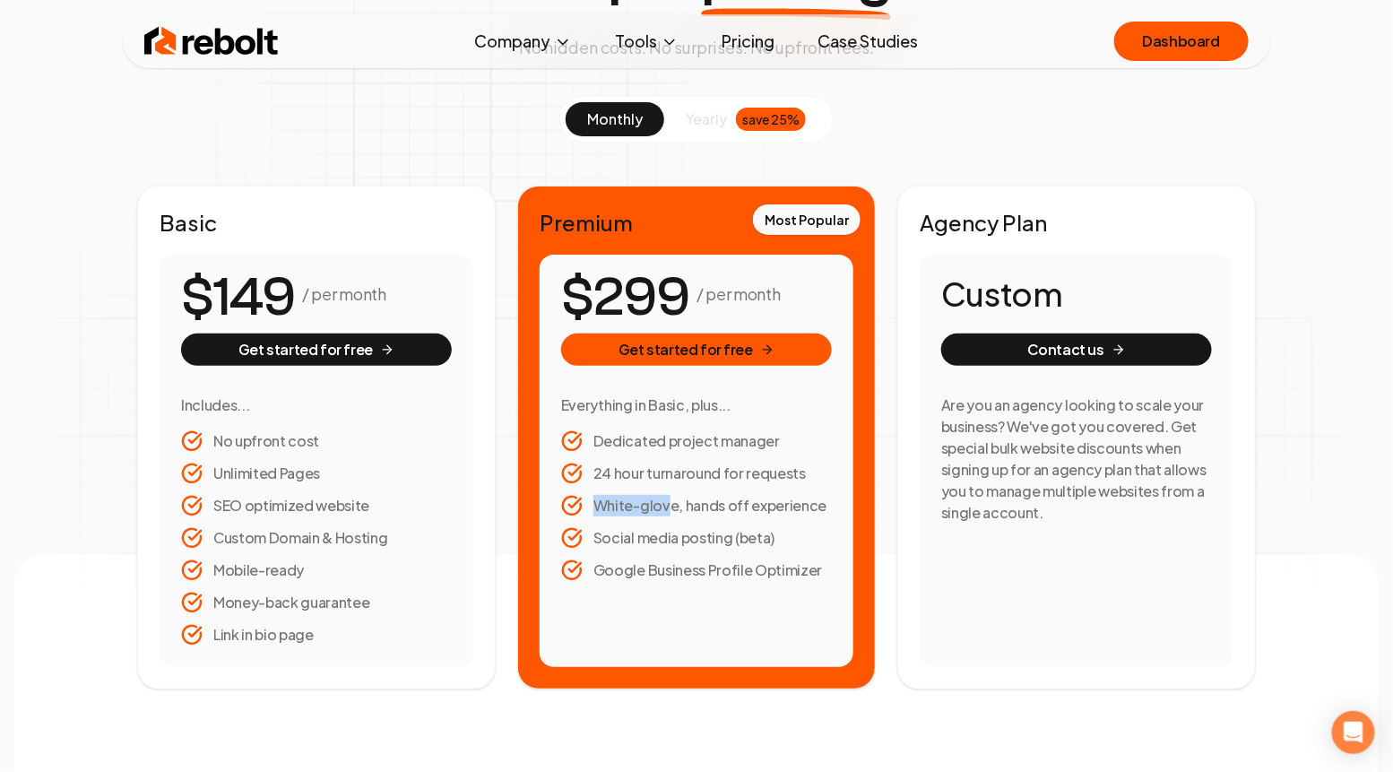
drag, startPoint x: 583, startPoint y: 507, endPoint x: 667, endPoint y: 506, distance: 84.3
click at [667, 506] on li "White-glove, hands off experience" at bounding box center [696, 506] width 271 height 22
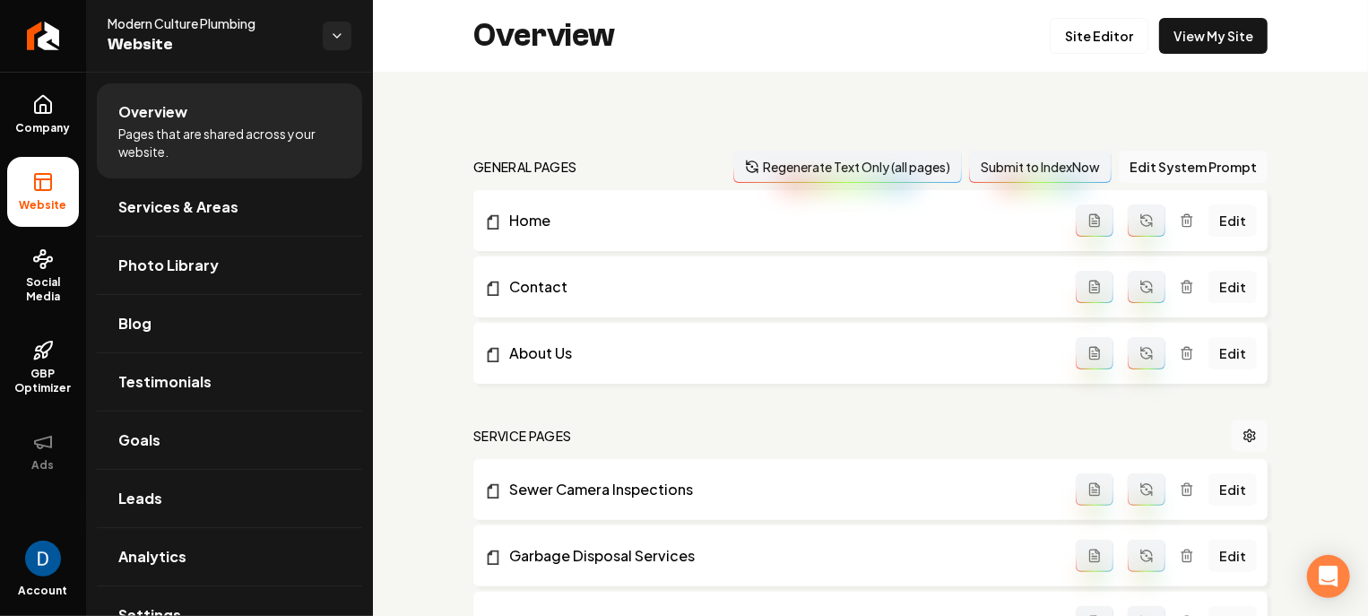
click at [1252, 57] on div "Overview Site Editor View My Site" at bounding box center [870, 36] width 995 height 72
click at [1234, 31] on link "View My Site" at bounding box center [1213, 36] width 108 height 36
click at [1226, 28] on link "View My Site" at bounding box center [1213, 36] width 108 height 36
click at [192, 17] on span "Modern Culture Plumbing" at bounding box center [208, 23] width 201 height 18
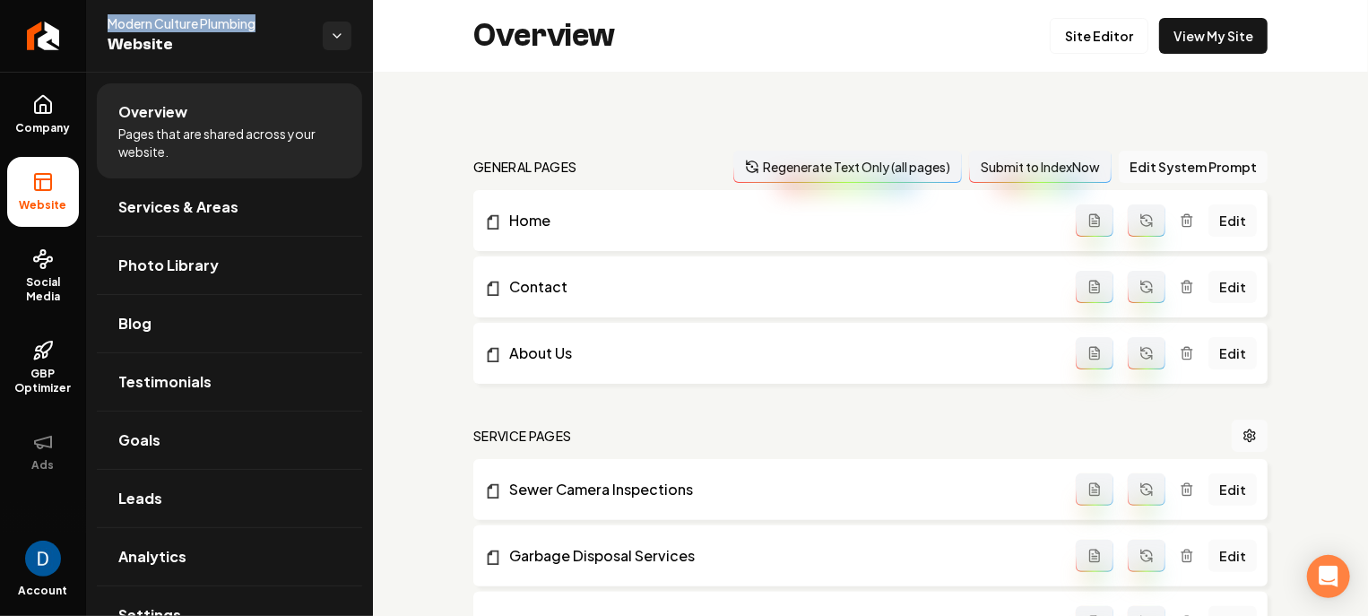
click at [192, 17] on span "Modern Culture Plumbing" at bounding box center [208, 23] width 201 height 18
copy span "Modern Culture Plumbing"
